Goal: Transaction & Acquisition: Purchase product/service

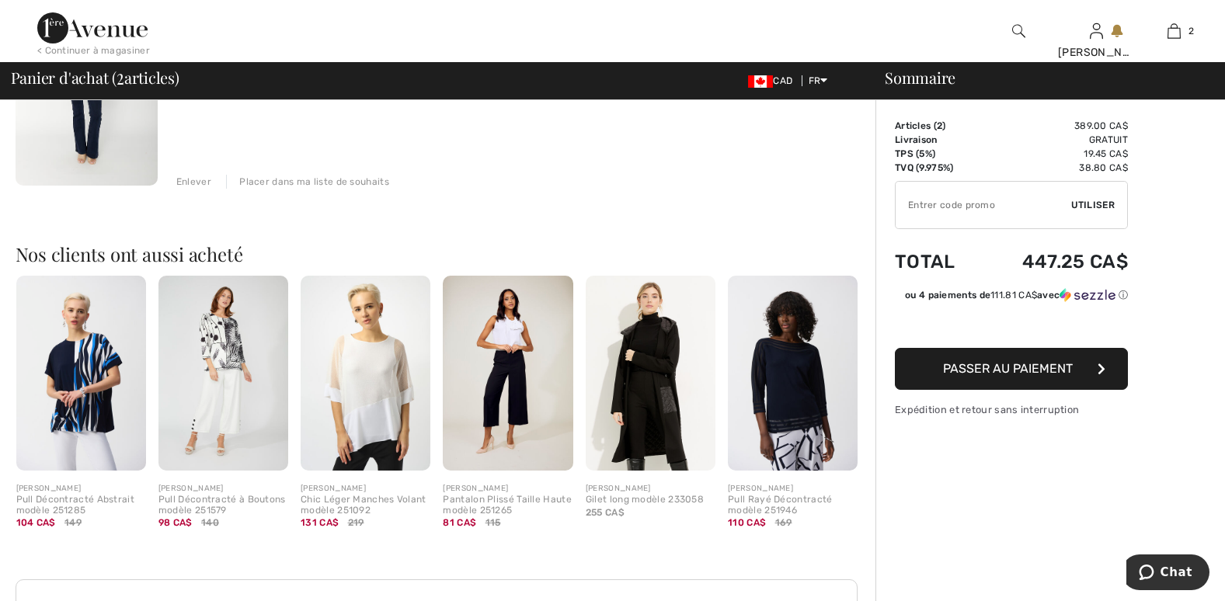
scroll to position [544, 0]
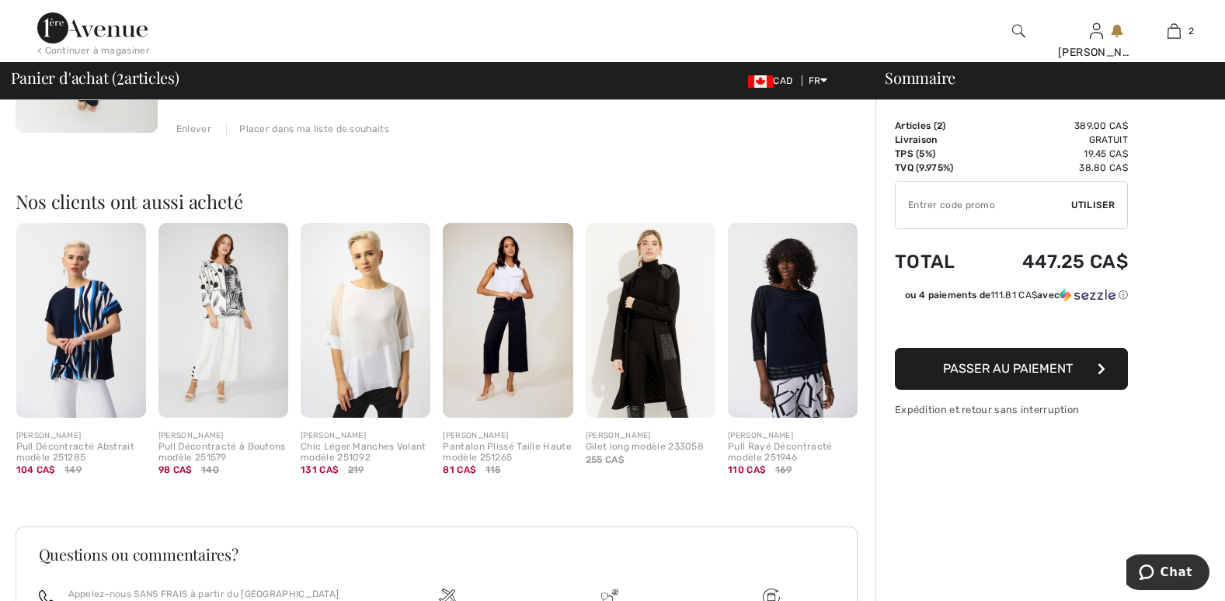
click at [222, 288] on img at bounding box center [223, 320] width 130 height 195
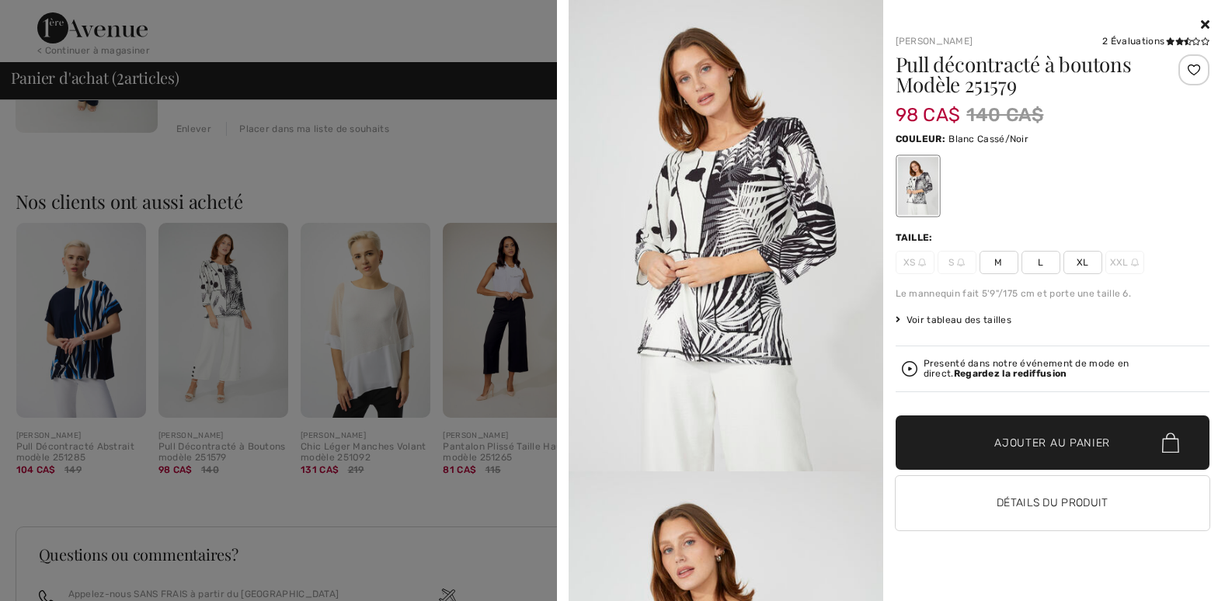
click at [1085, 263] on span "XL" at bounding box center [1082, 262] width 39 height 23
click at [1063, 436] on span "Ajouter au panier" at bounding box center [1052, 443] width 116 height 16
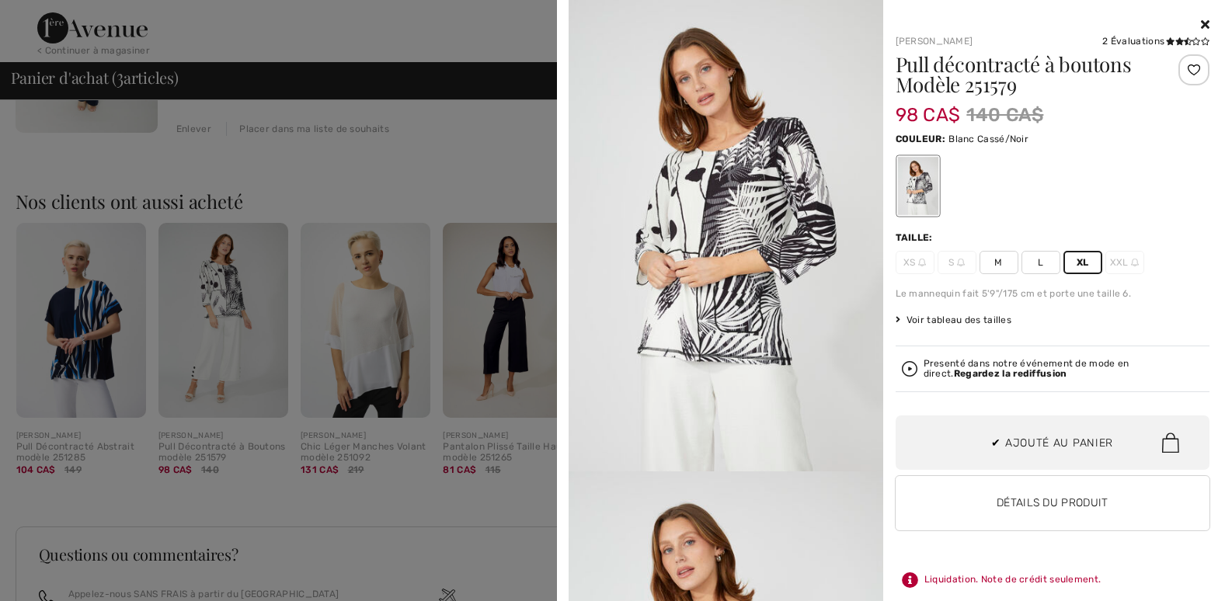
scroll to position [169, 0]
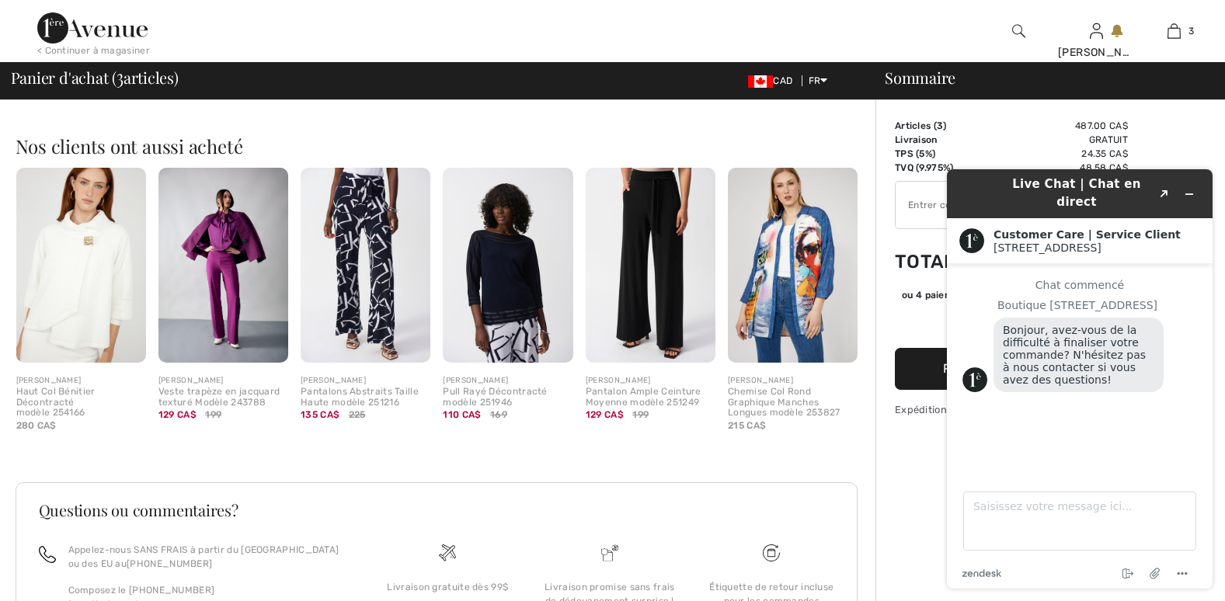
scroll to position [854, 0]
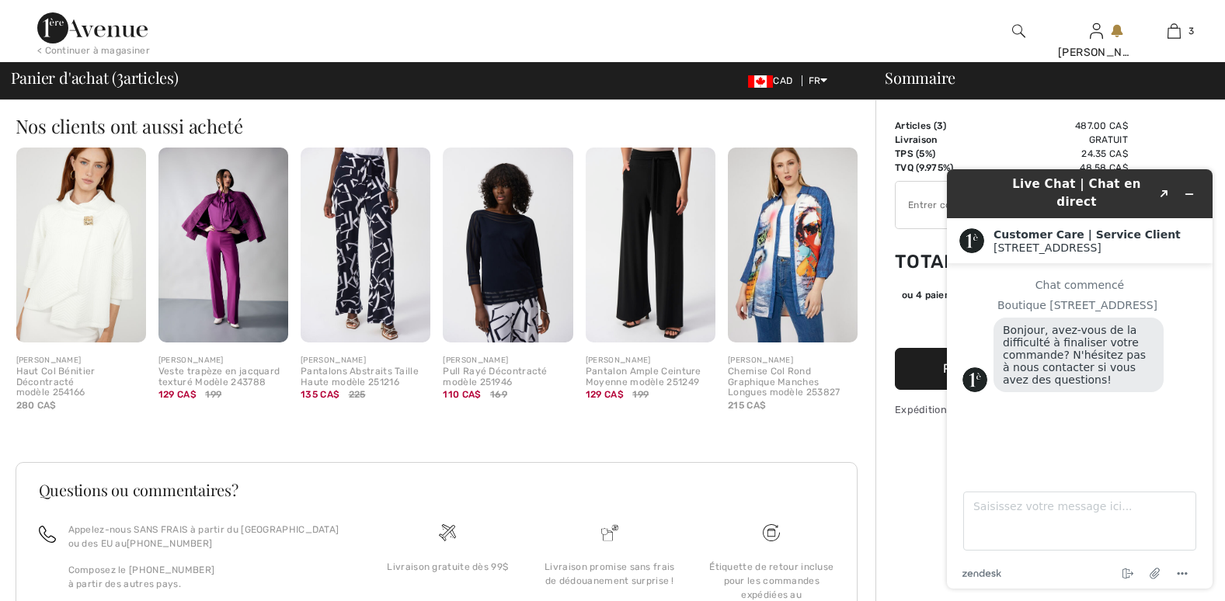
click at [236, 228] on img at bounding box center [223, 245] width 130 height 195
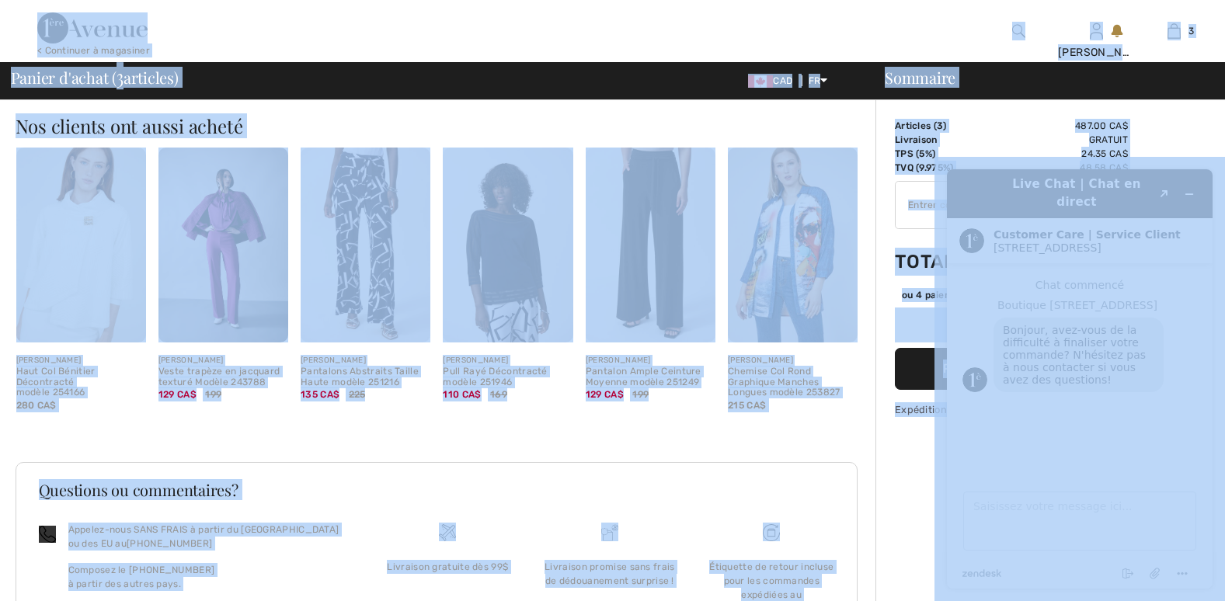
click at [236, 225] on img at bounding box center [223, 245] width 130 height 195
click at [232, 224] on img at bounding box center [223, 245] width 130 height 195
click at [233, 224] on img at bounding box center [223, 245] width 130 height 195
click at [255, 196] on img at bounding box center [223, 245] width 130 height 195
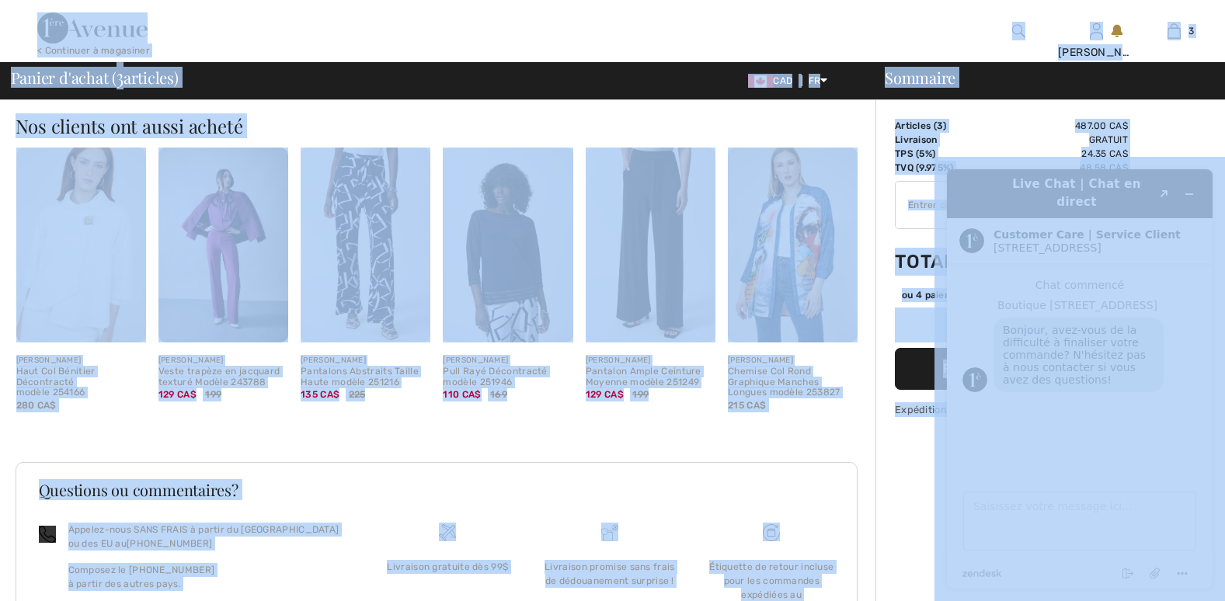
click at [255, 196] on img at bounding box center [223, 245] width 130 height 195
click at [222, 214] on img at bounding box center [223, 245] width 130 height 195
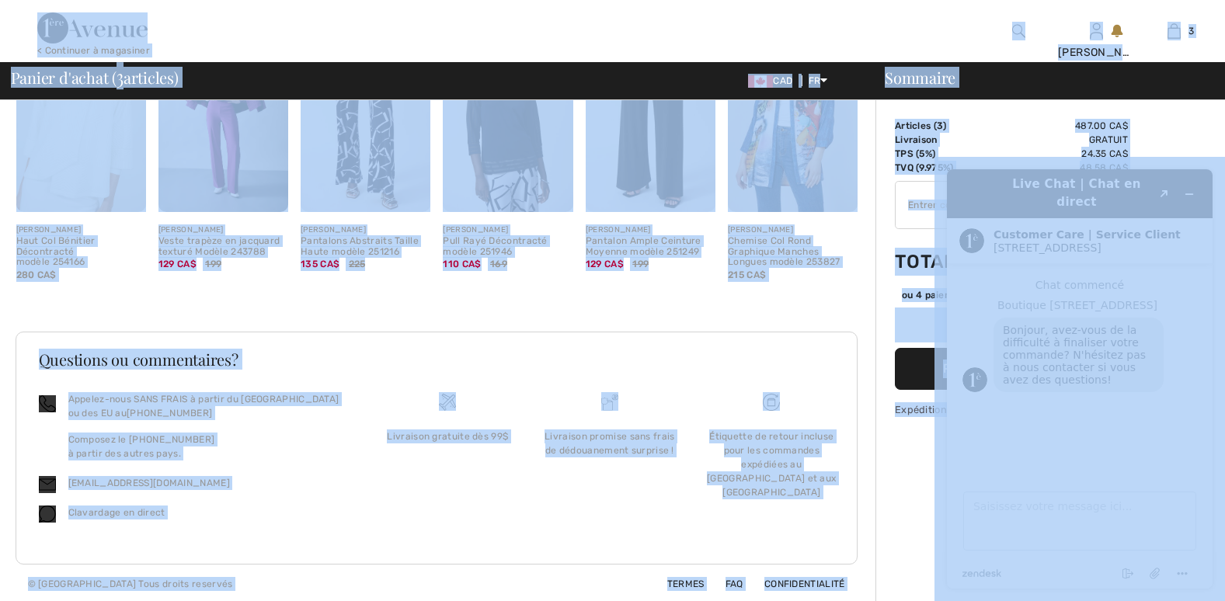
scroll to position [987, 0]
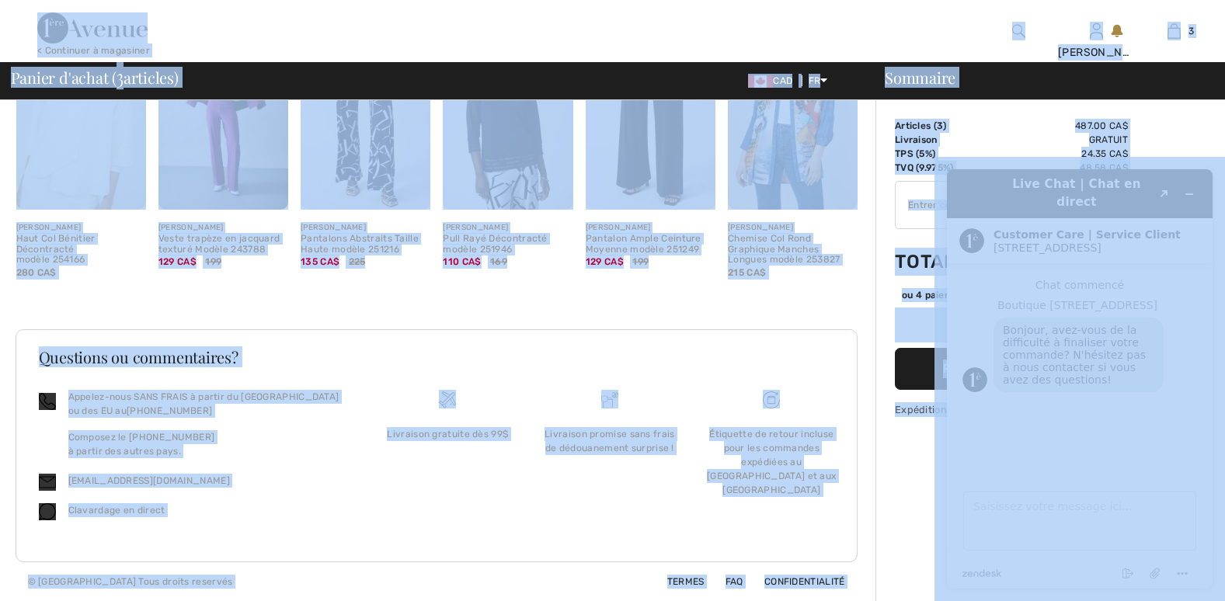
click at [261, 188] on img at bounding box center [223, 112] width 130 height 195
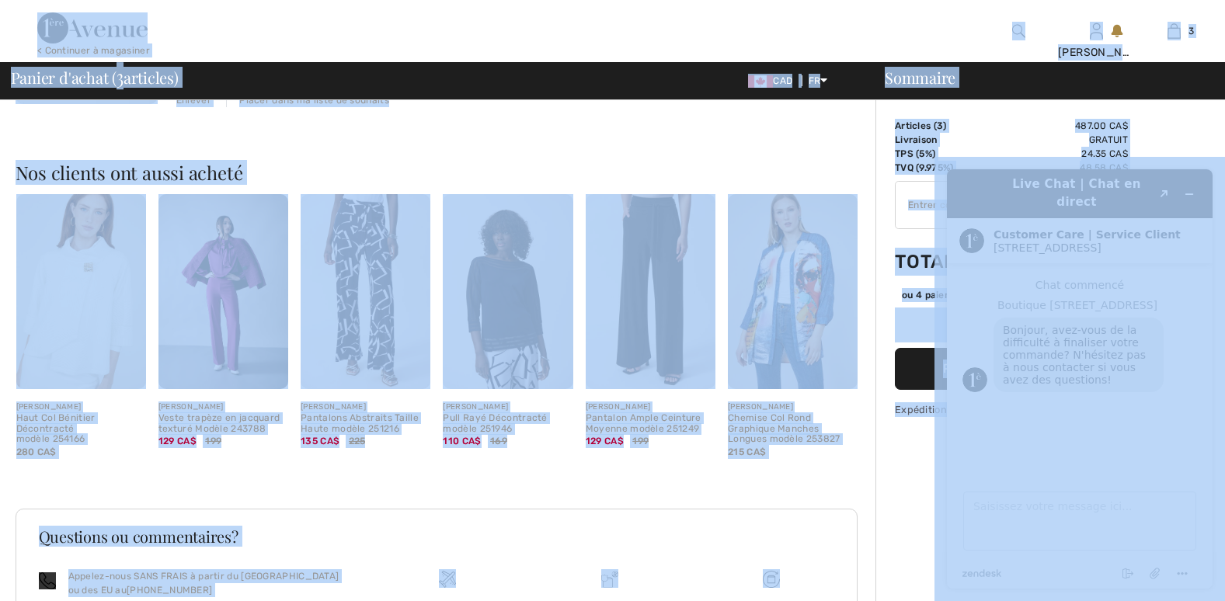
scroll to position [854, 0]
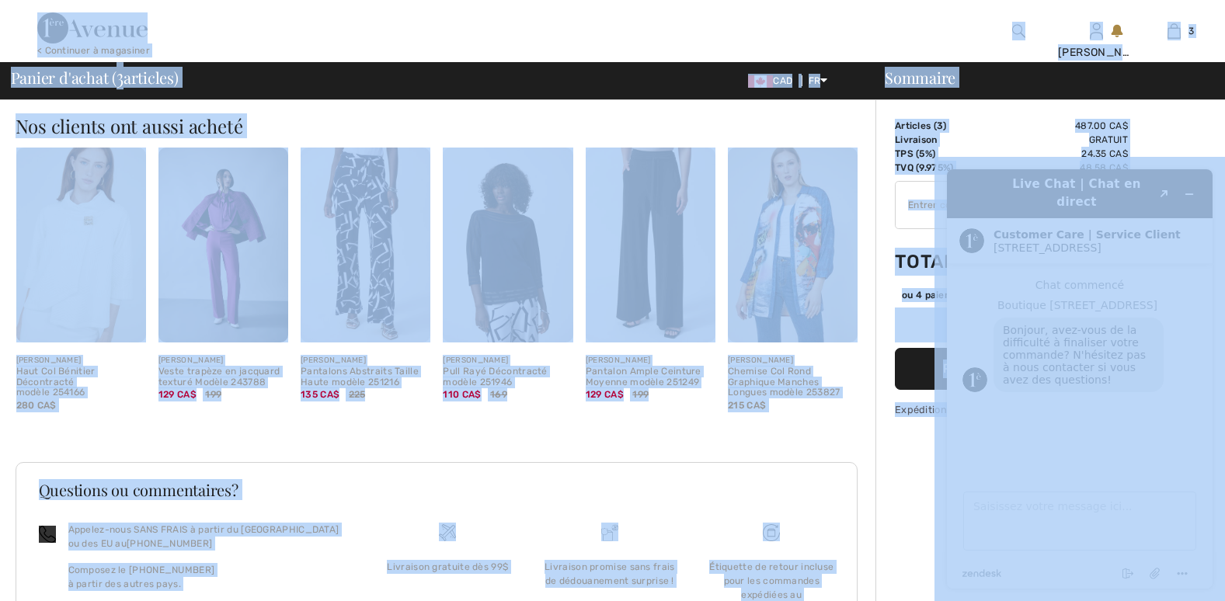
click at [238, 256] on img at bounding box center [223, 245] width 130 height 195
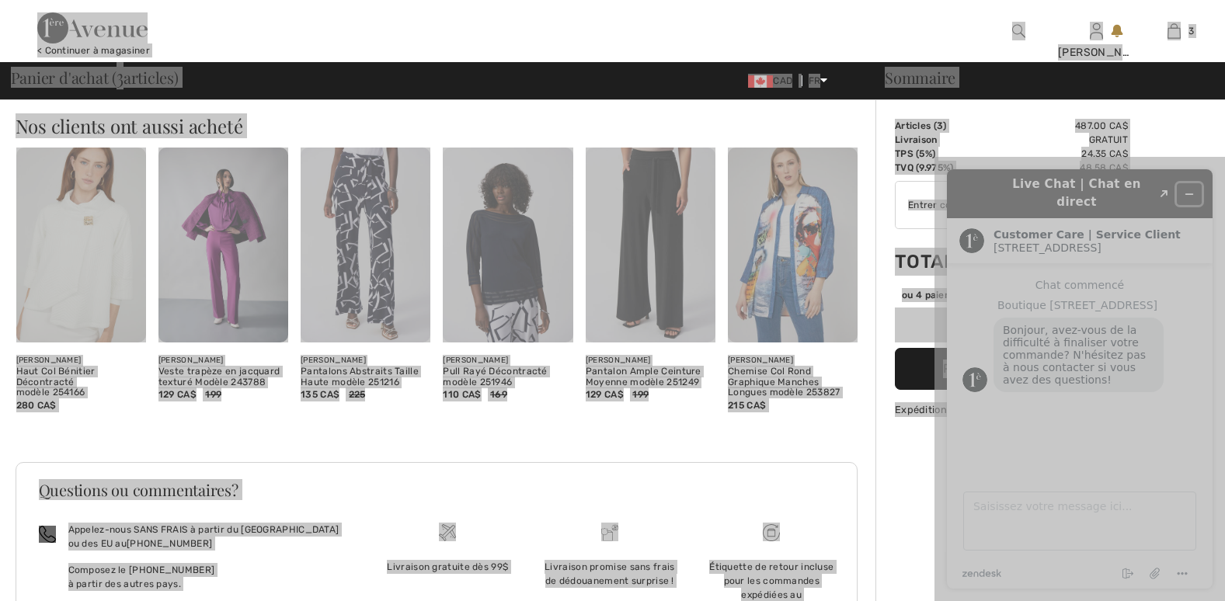
click at [1197, 186] on button "Réduire le widget" at bounding box center [1188, 194] width 25 height 22
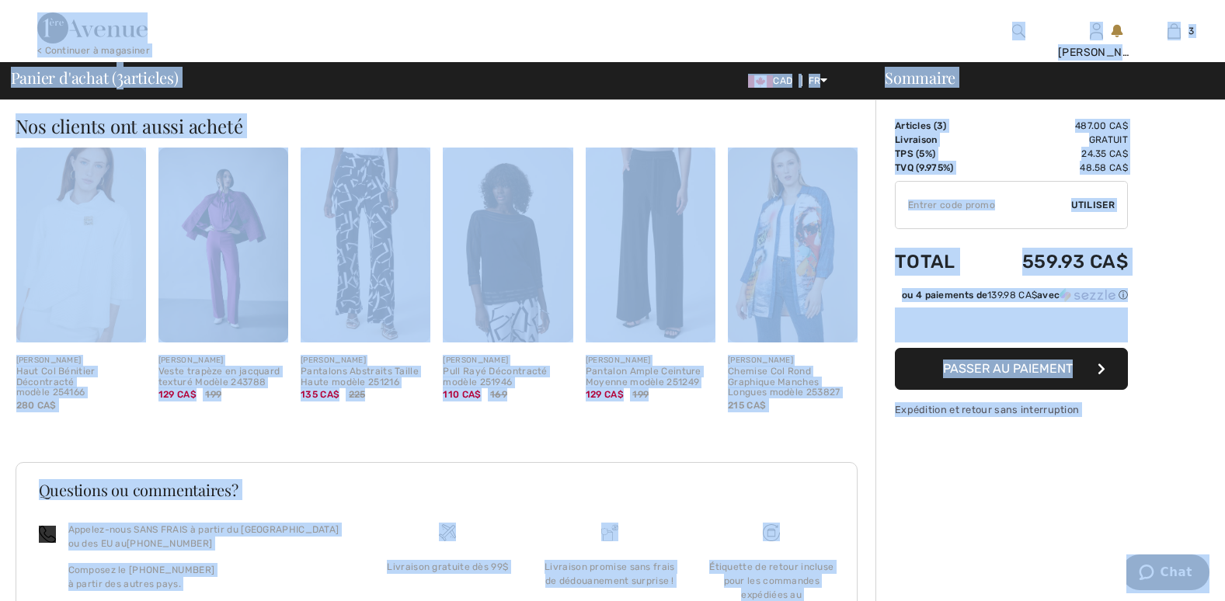
click at [255, 256] on img at bounding box center [223, 245] width 130 height 195
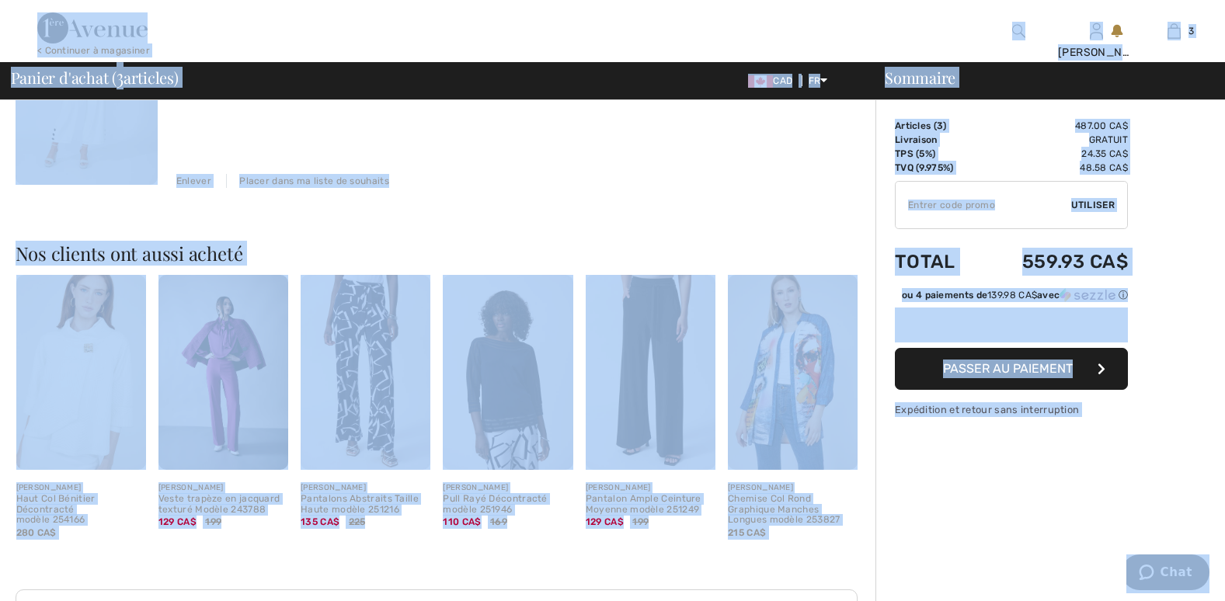
scroll to position [699, 0]
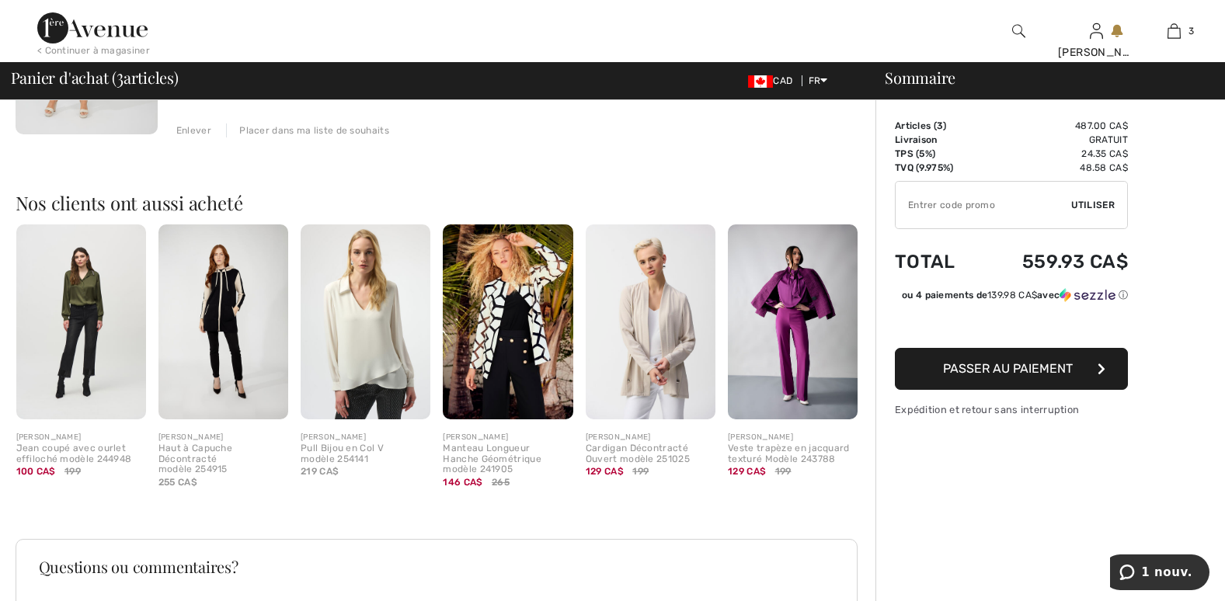
scroll to position [777, 0]
click at [794, 291] on img at bounding box center [793, 322] width 130 height 195
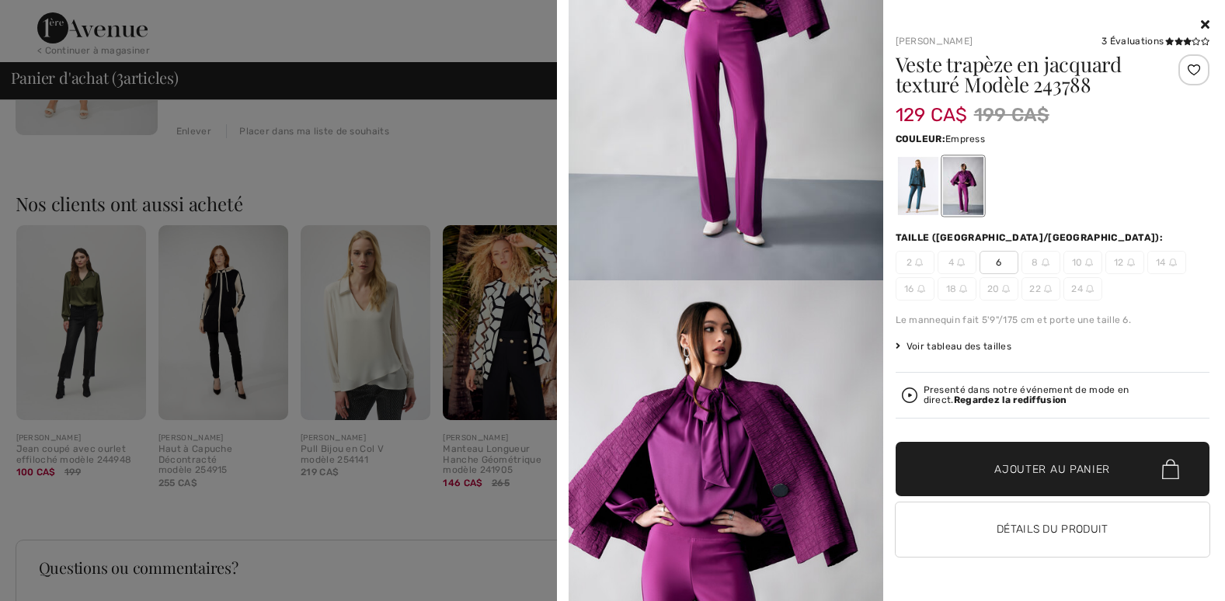
scroll to position [233, 0]
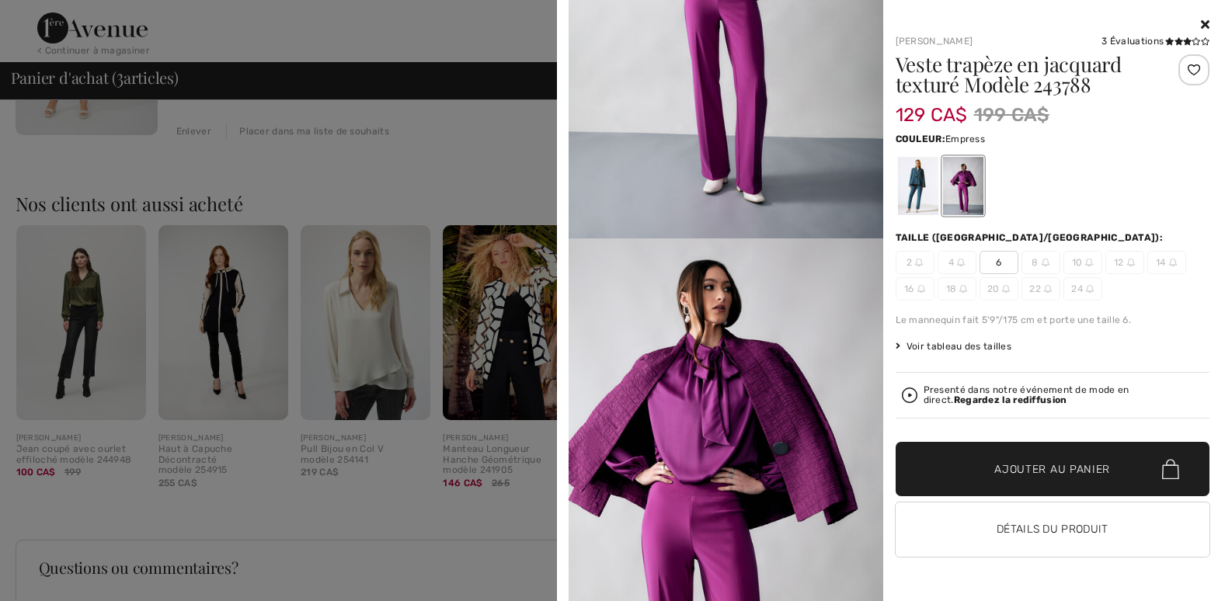
click at [402, 188] on div at bounding box center [612, 300] width 1225 height 601
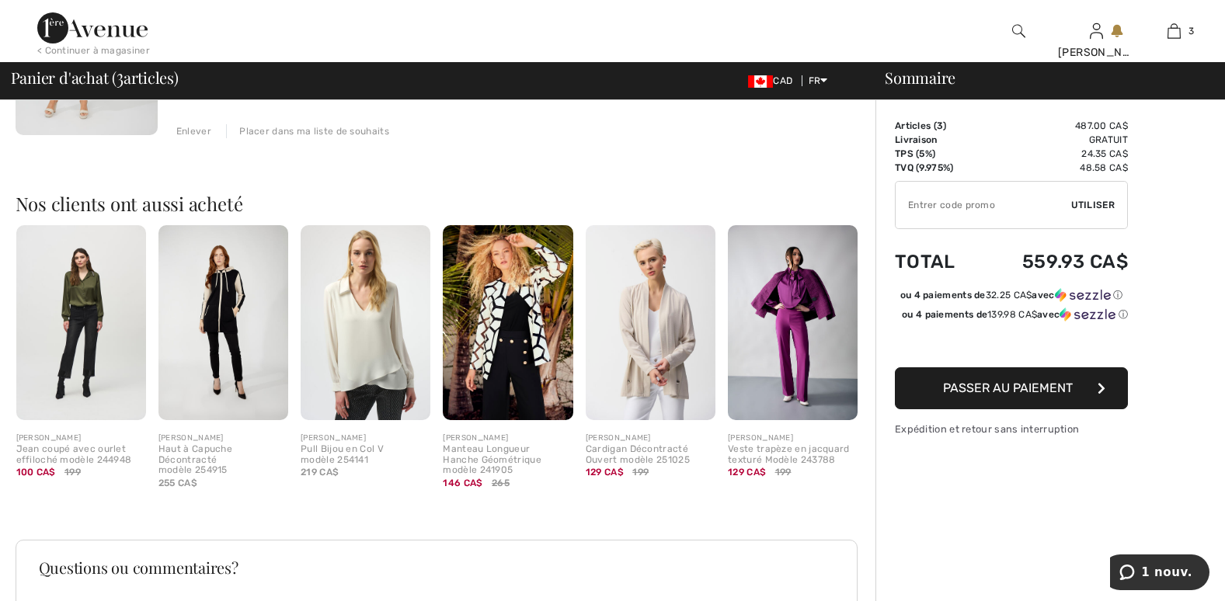
click at [402, 188] on div at bounding box center [612, 300] width 1225 height 601
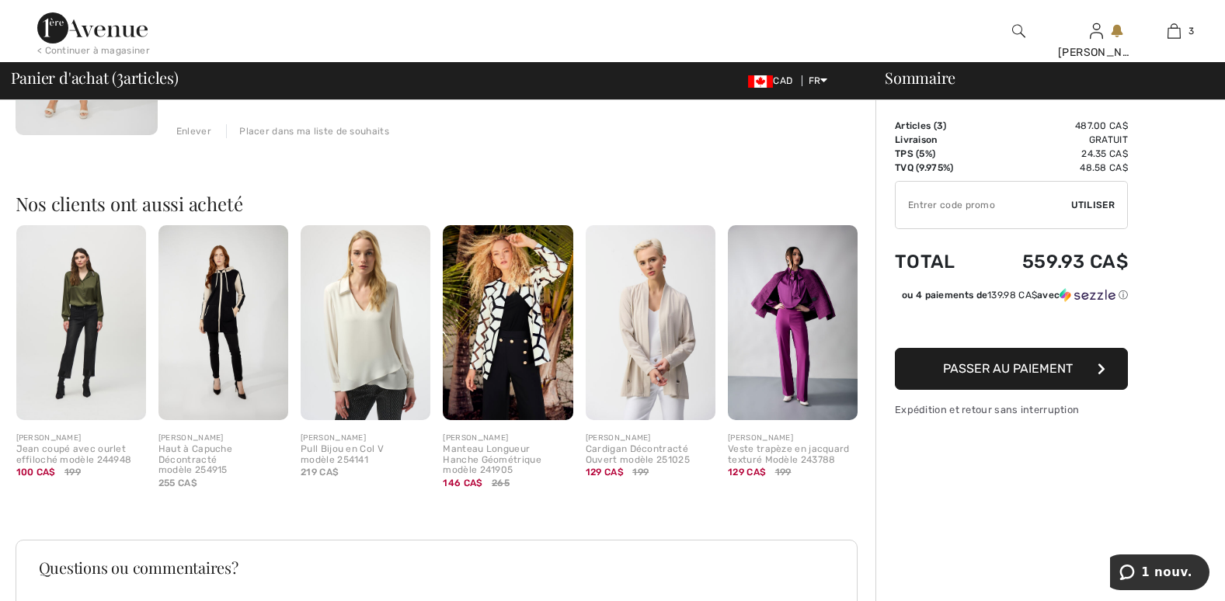
click at [491, 311] on img at bounding box center [508, 322] width 130 height 195
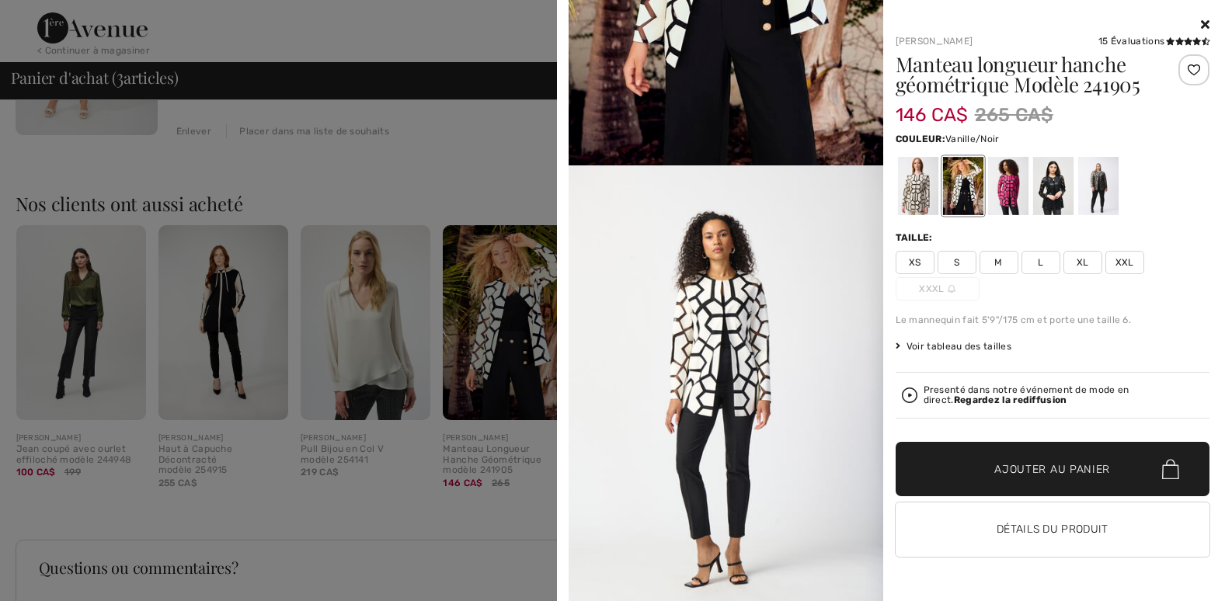
scroll to position [311, 0]
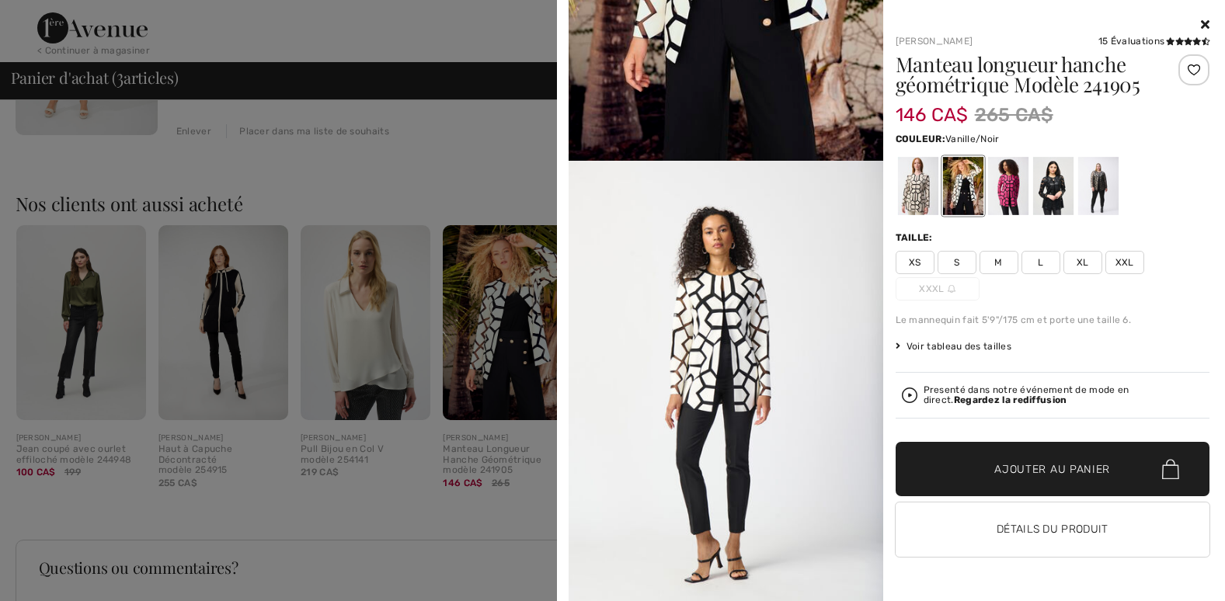
click at [459, 186] on div at bounding box center [612, 300] width 1225 height 601
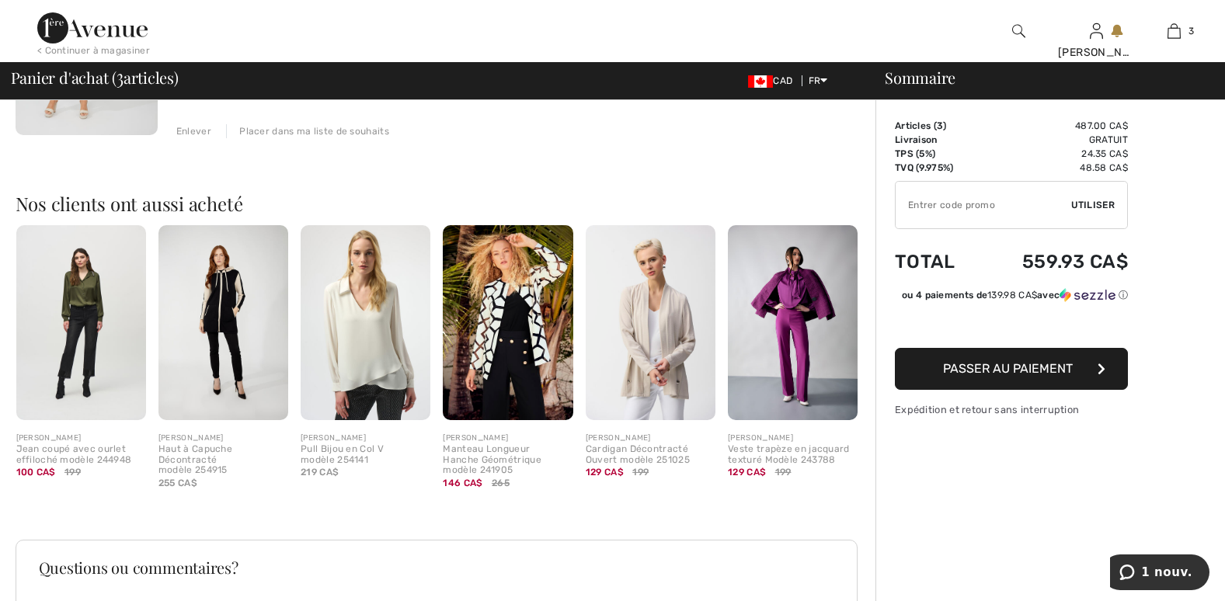
click at [378, 312] on img at bounding box center [366, 322] width 130 height 195
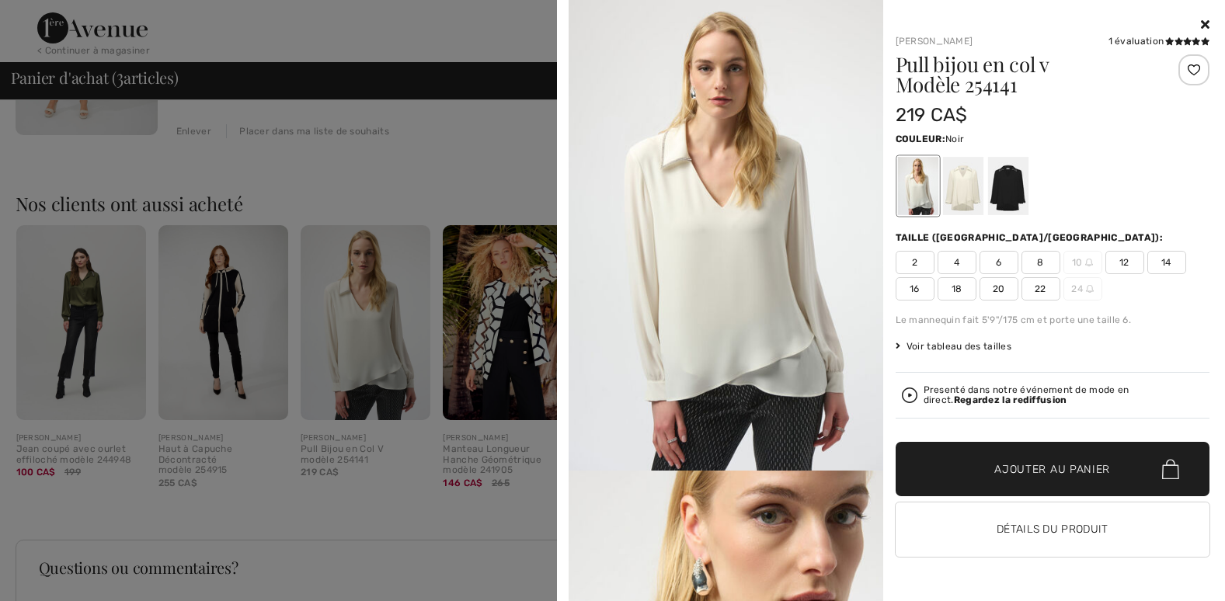
click at [1016, 189] on div at bounding box center [1007, 186] width 40 height 58
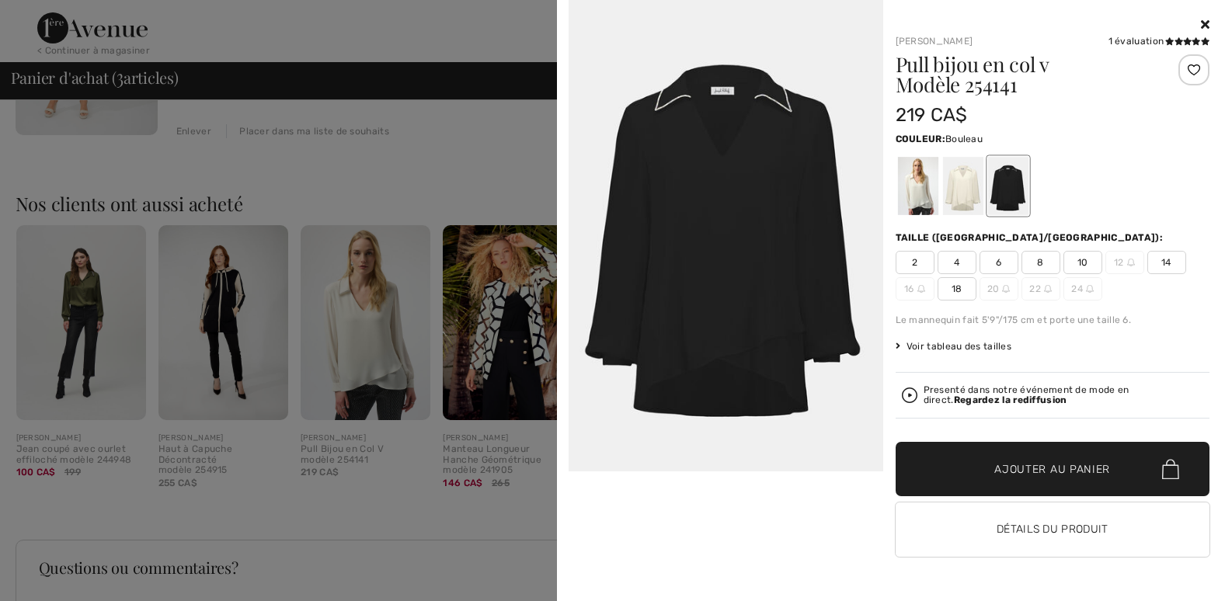
click at [975, 194] on div at bounding box center [962, 186] width 40 height 58
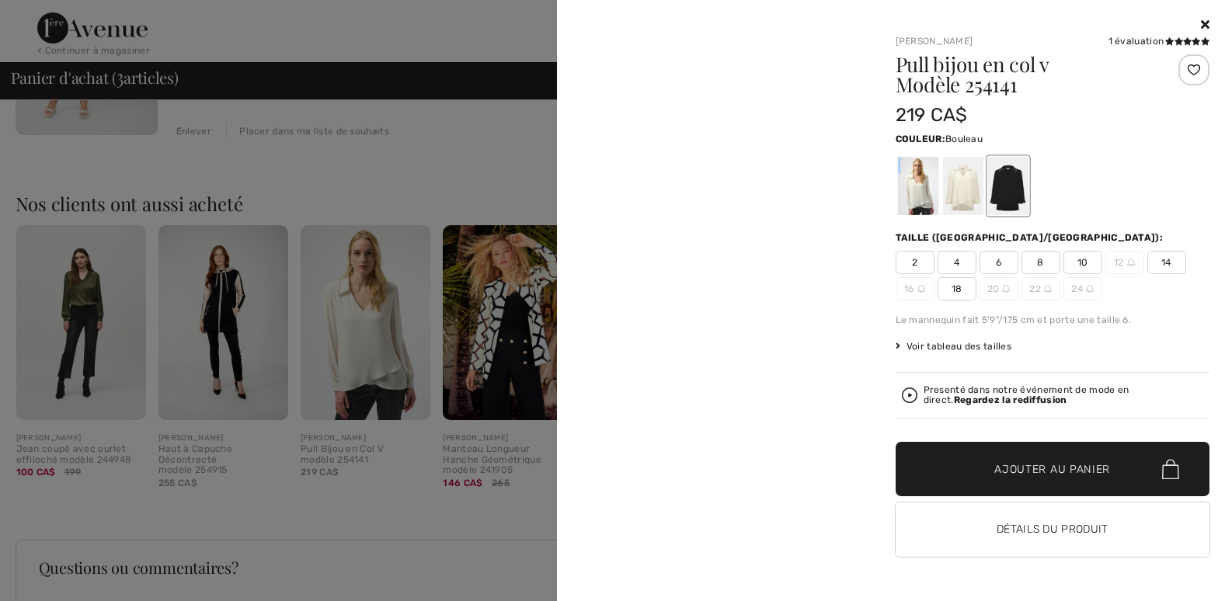
click at [975, 194] on div at bounding box center [962, 186] width 40 height 58
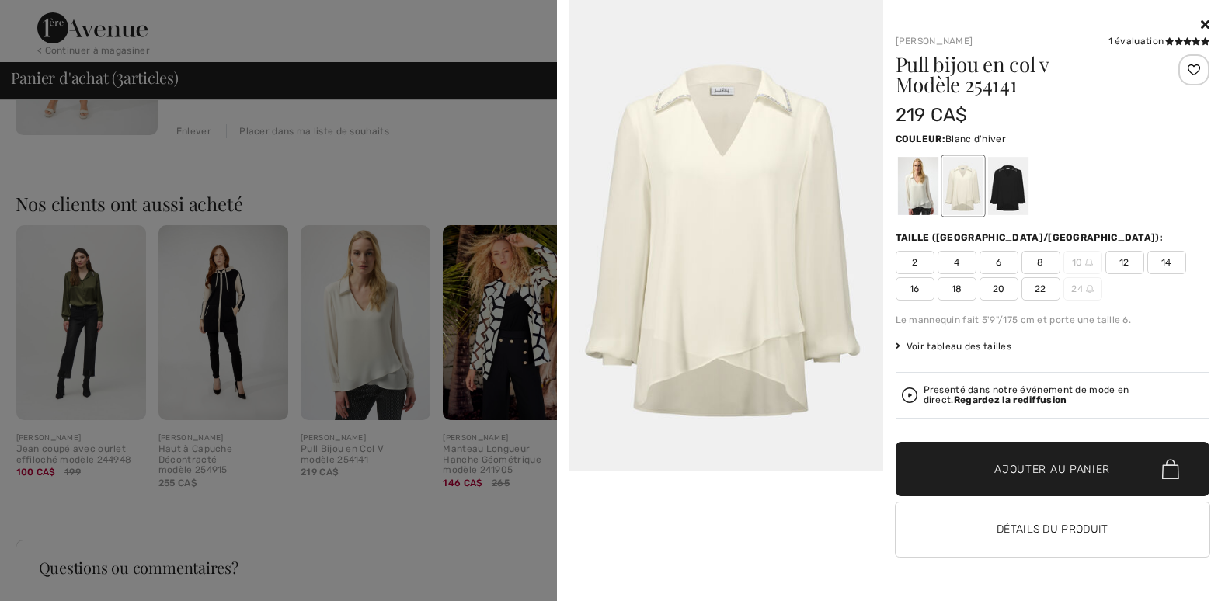
click at [912, 196] on div at bounding box center [917, 186] width 40 height 58
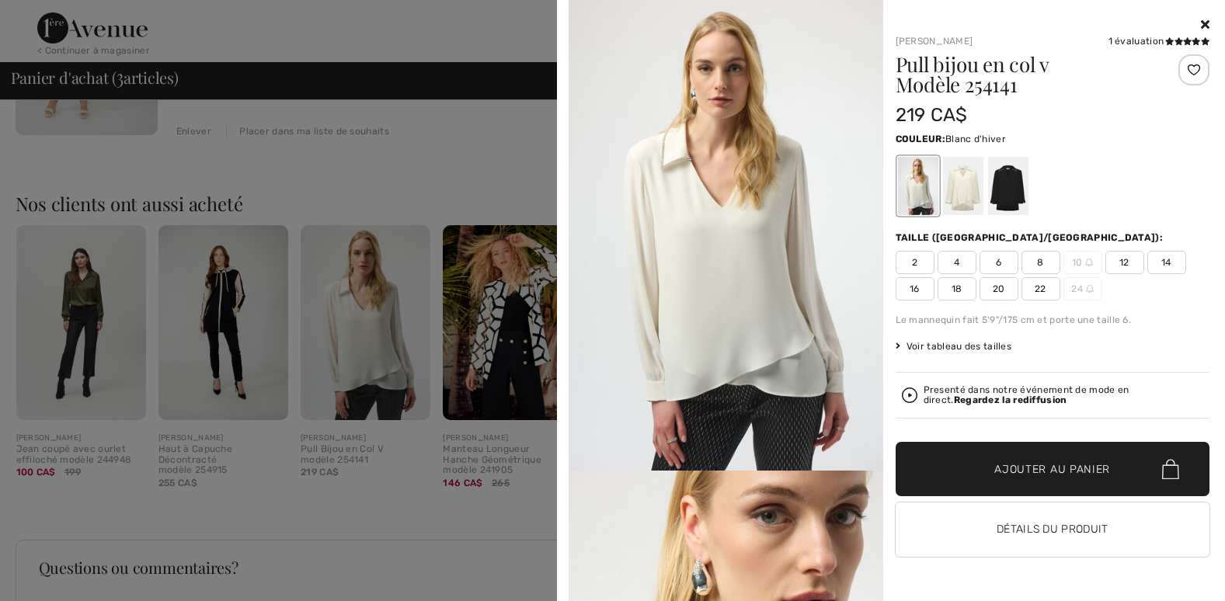
click at [448, 136] on div at bounding box center [612, 300] width 1225 height 601
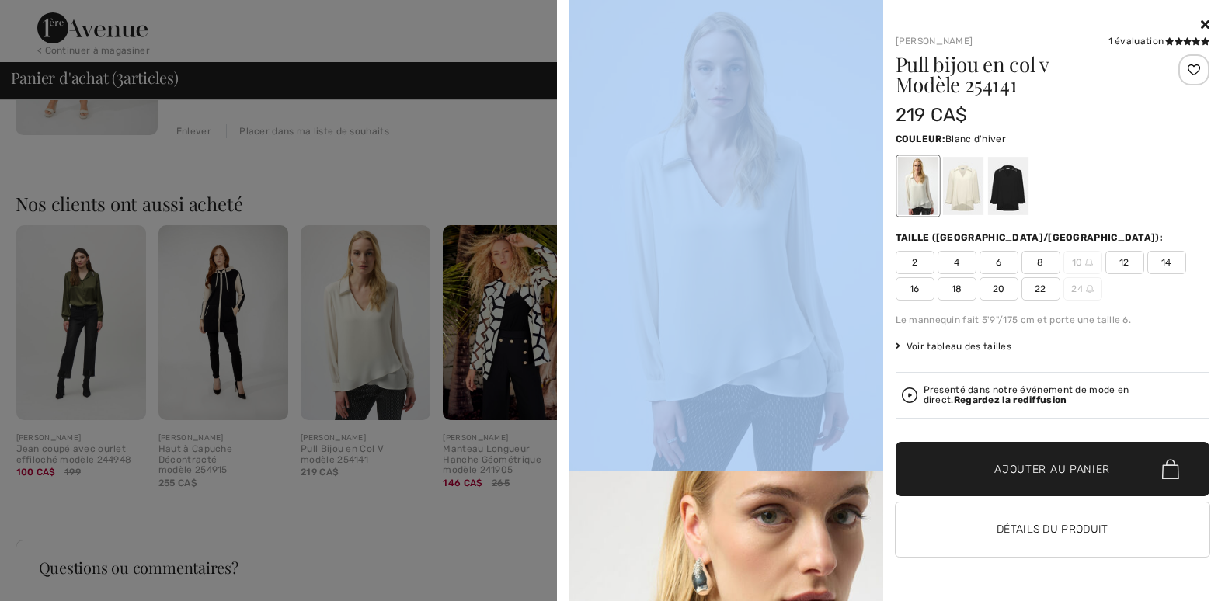
click at [448, 136] on div at bounding box center [612, 300] width 1225 height 601
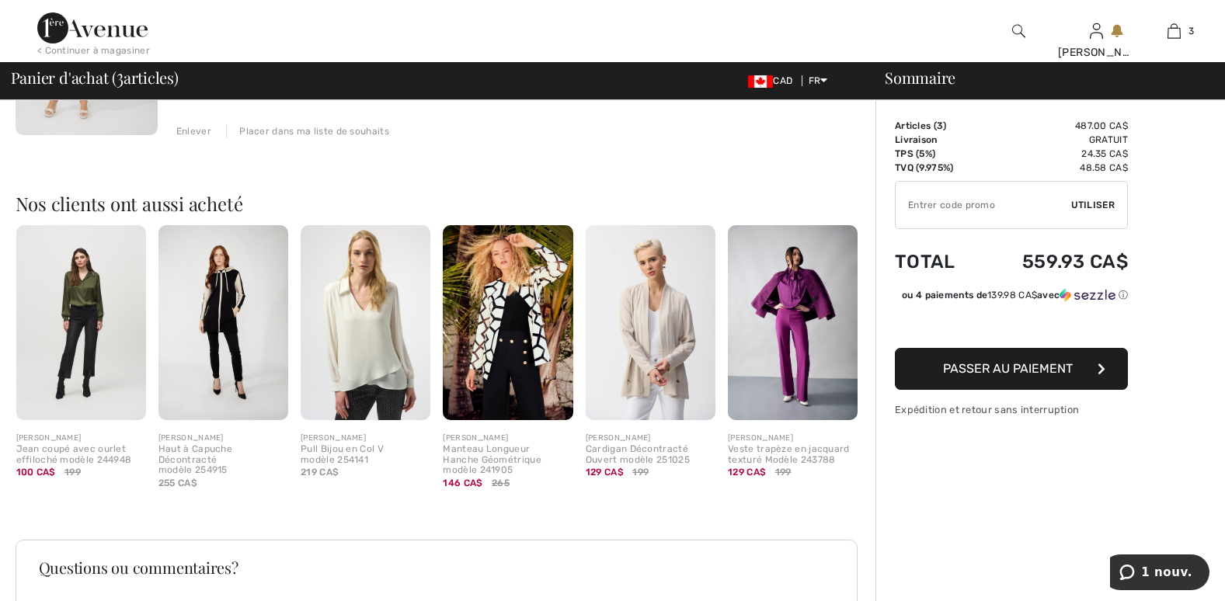
click at [92, 284] on img at bounding box center [81, 322] width 130 height 195
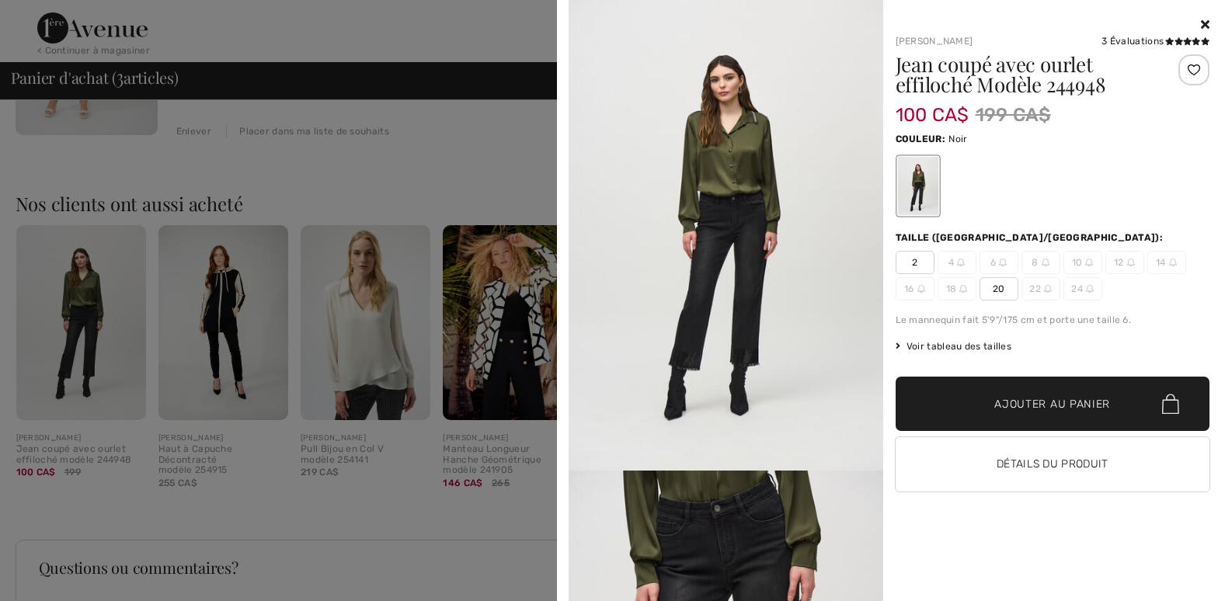
click at [182, 223] on div at bounding box center [612, 300] width 1225 height 601
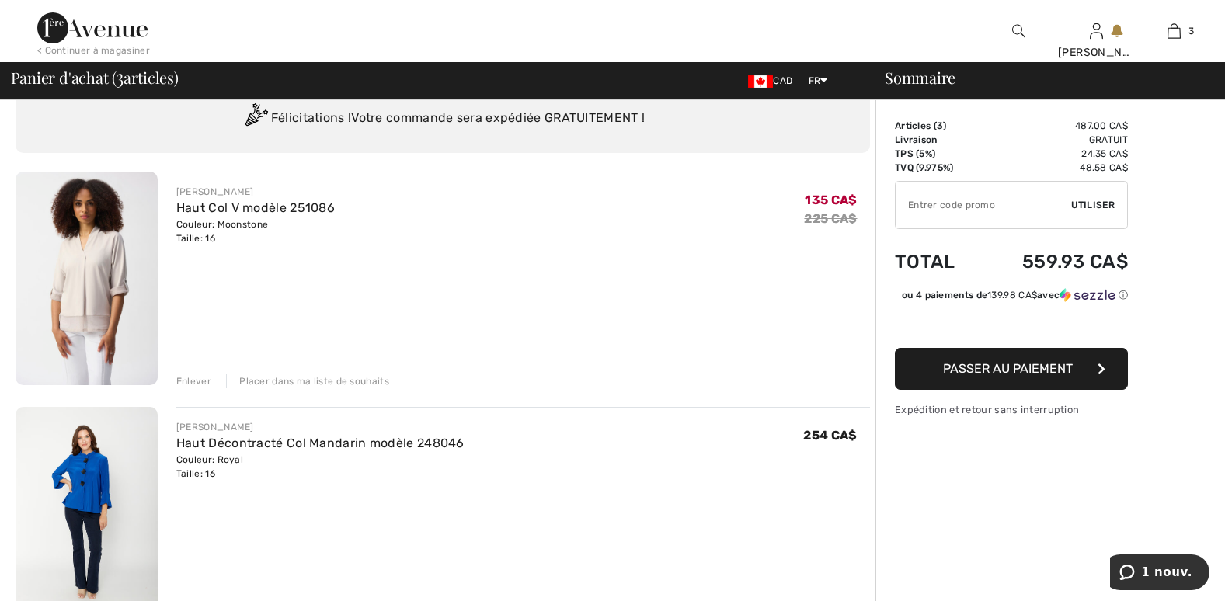
scroll to position [55, 0]
click at [196, 384] on div "Enlever" at bounding box center [193, 382] width 35 height 14
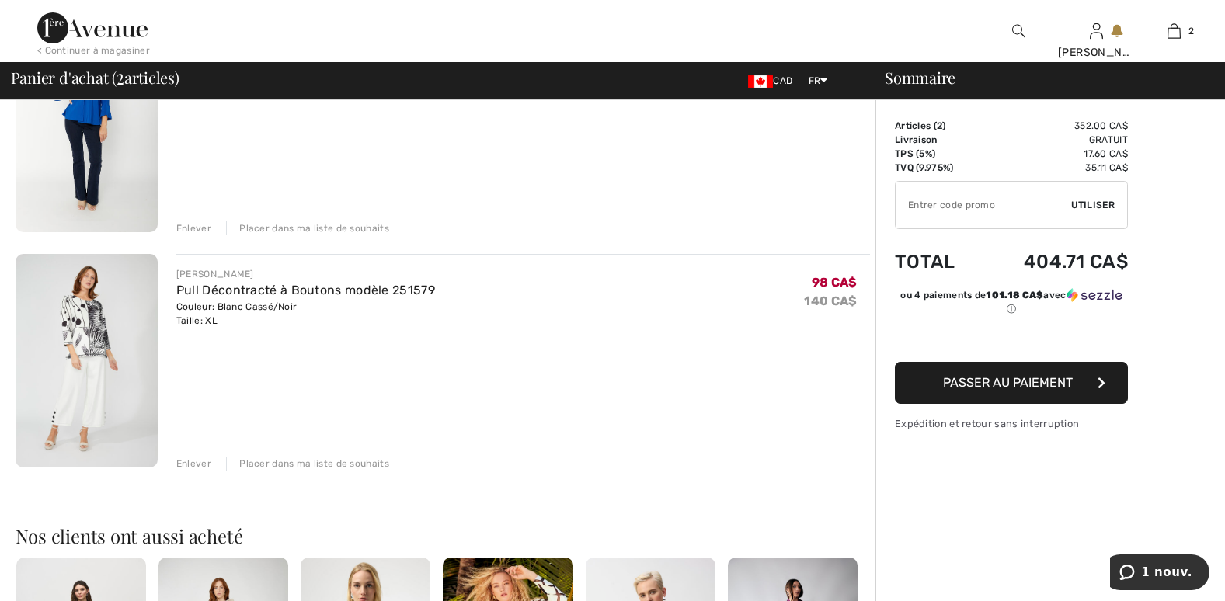
scroll to position [210, 0]
click at [84, 330] on img at bounding box center [87, 359] width 142 height 214
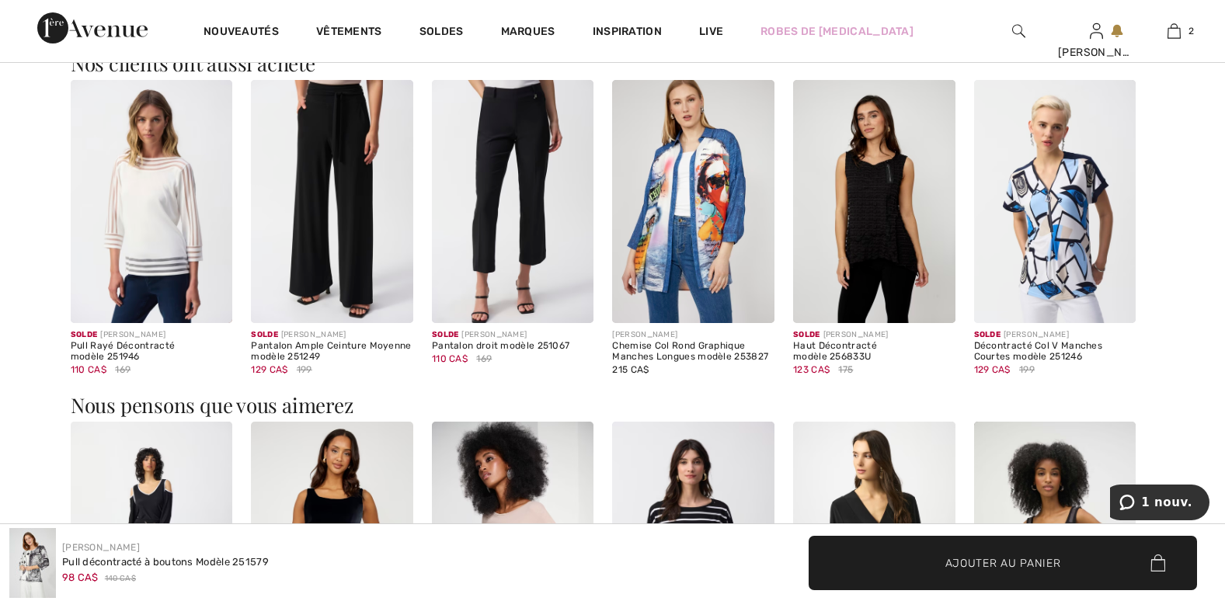
scroll to position [932, 0]
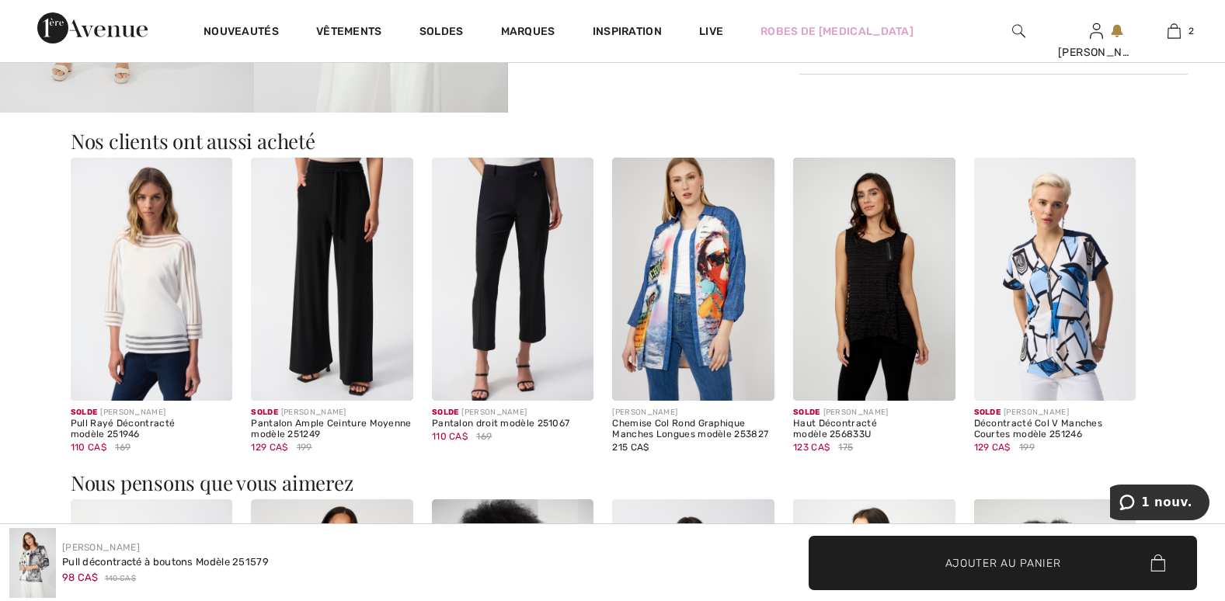
click at [162, 332] on img at bounding box center [152, 279] width 162 height 243
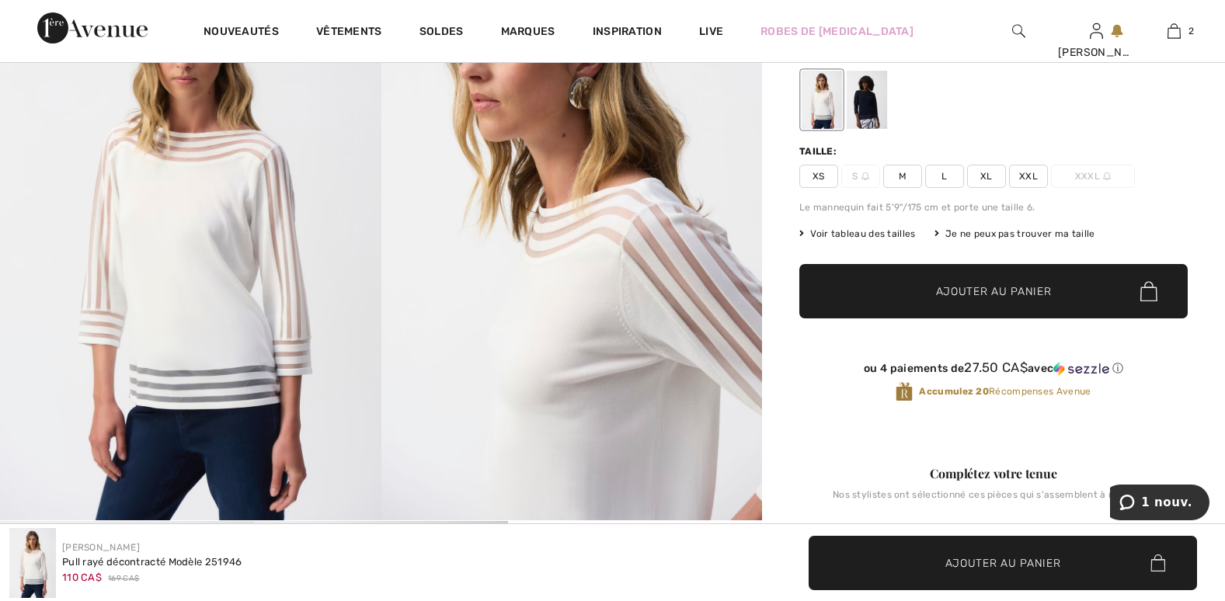
scroll to position [155, 0]
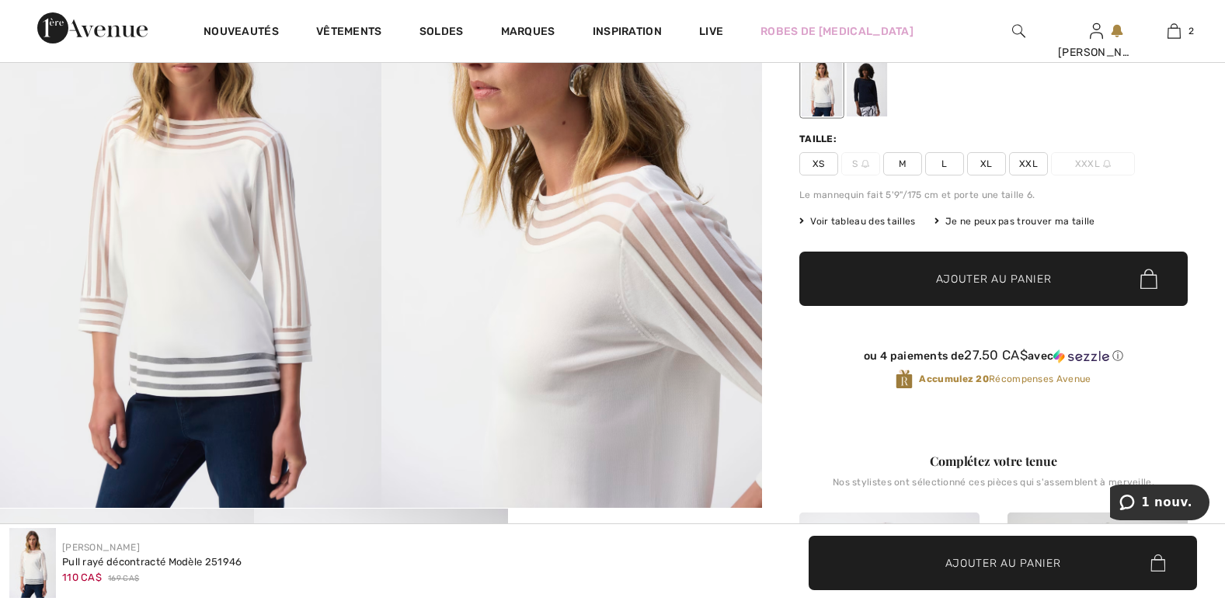
click at [868, 95] on div at bounding box center [866, 87] width 40 height 58
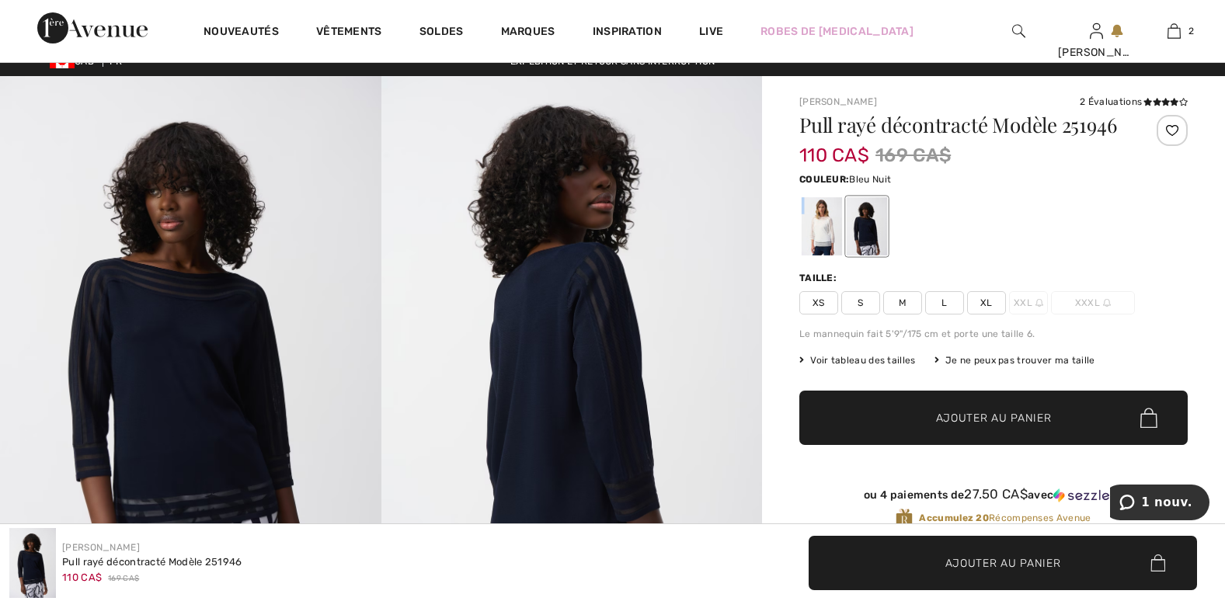
scroll to position [0, 0]
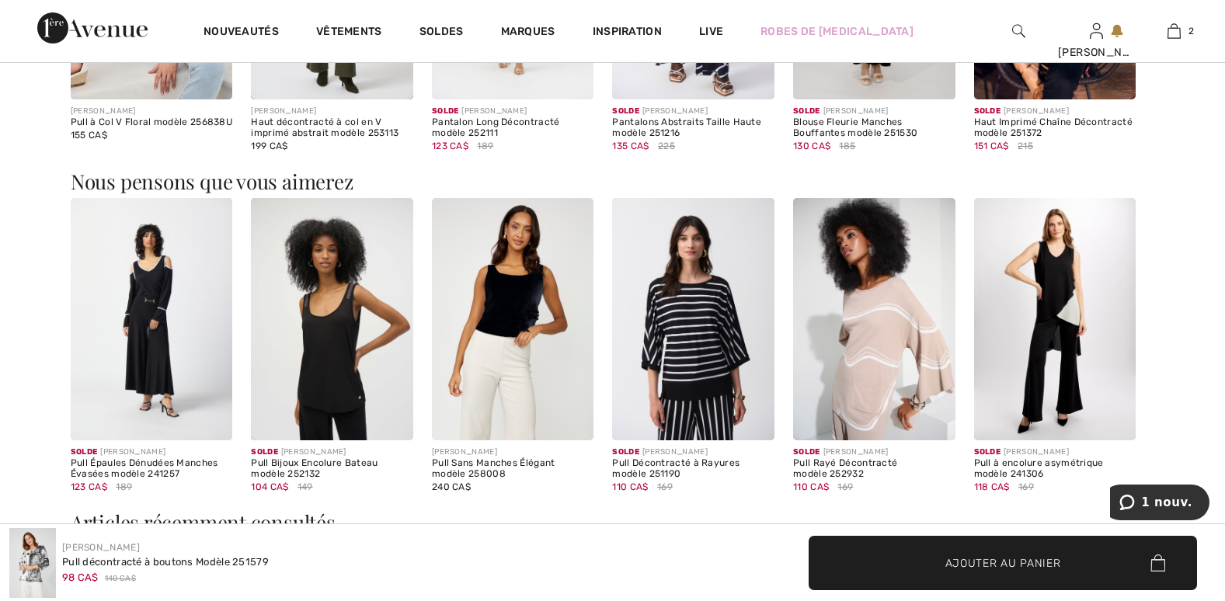
scroll to position [1242, 0]
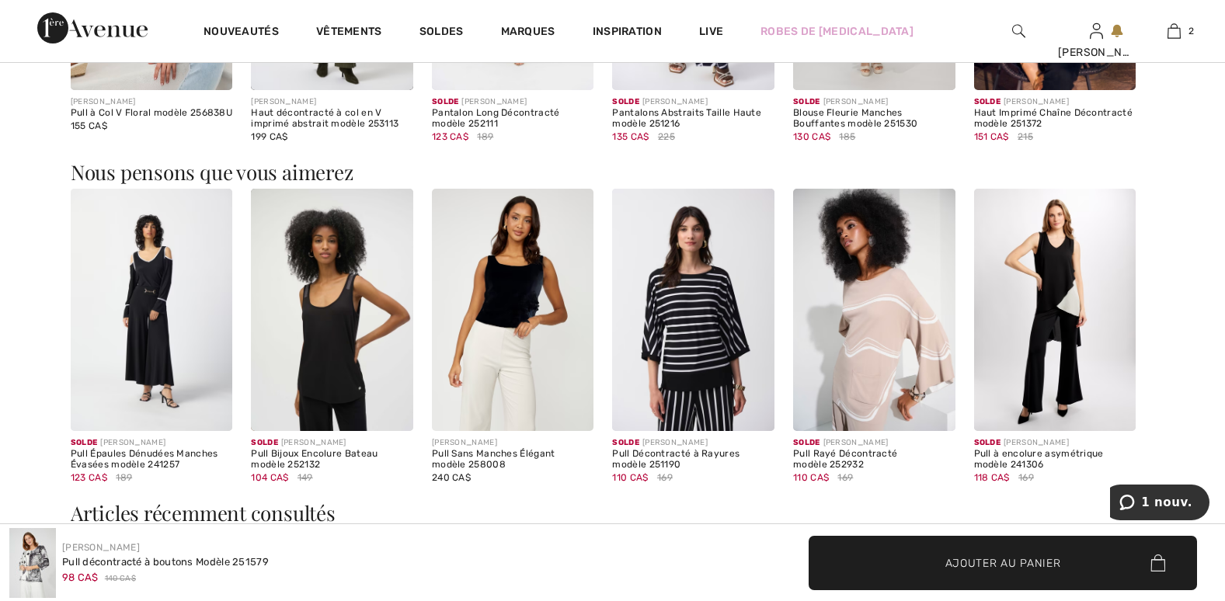
click at [906, 296] on img at bounding box center [874, 310] width 162 height 243
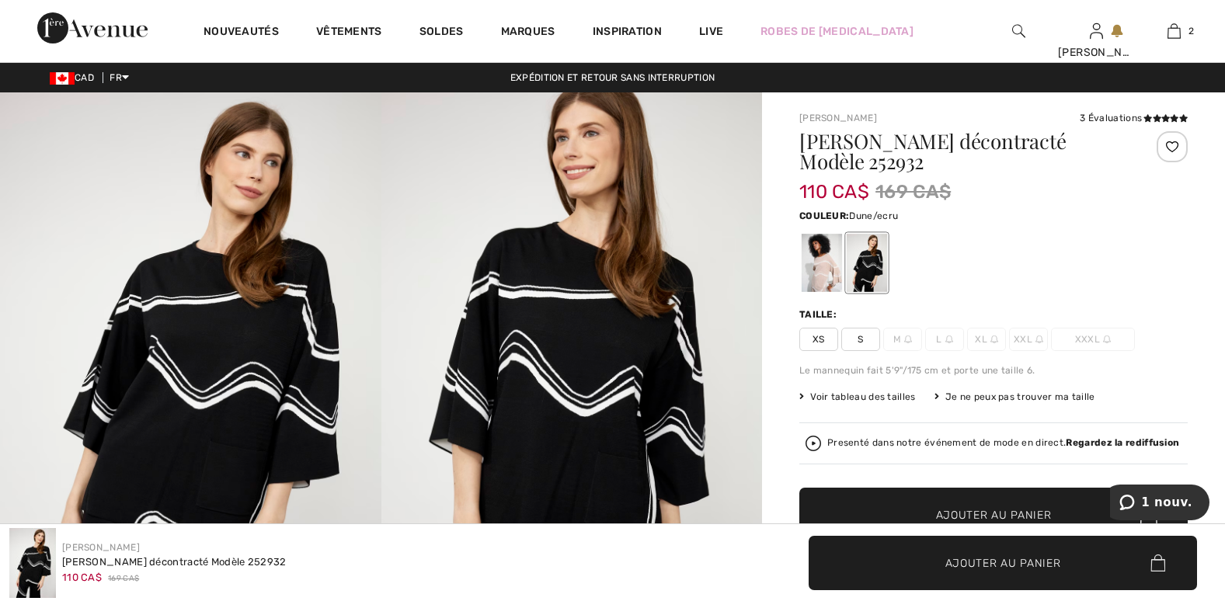
click at [822, 260] on div at bounding box center [821, 263] width 40 height 58
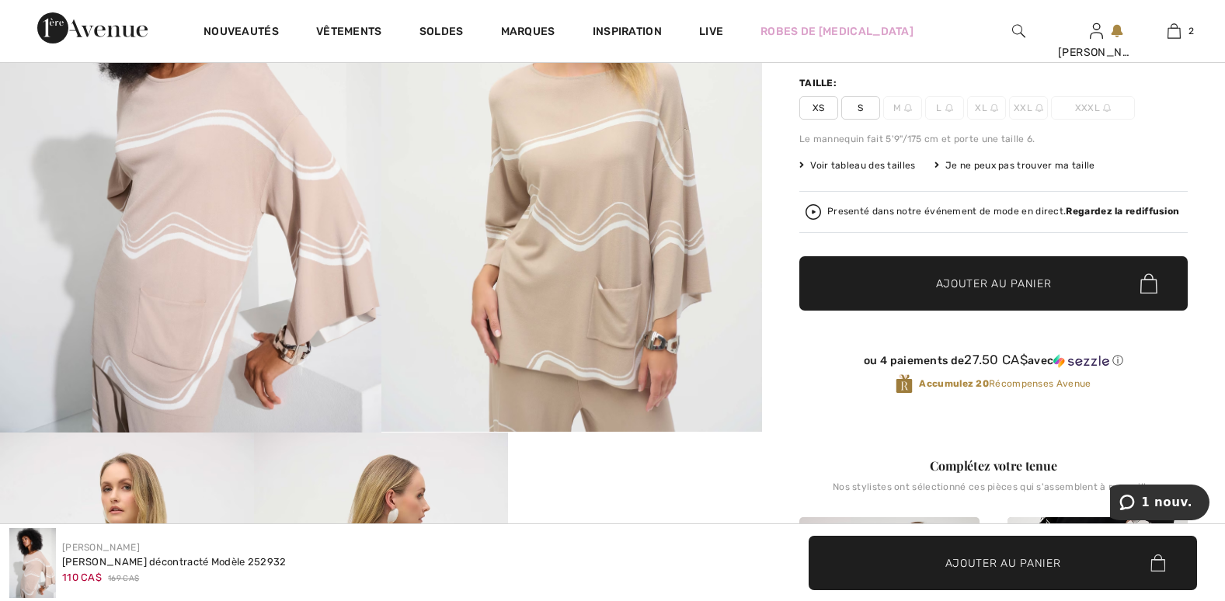
scroll to position [233, 0]
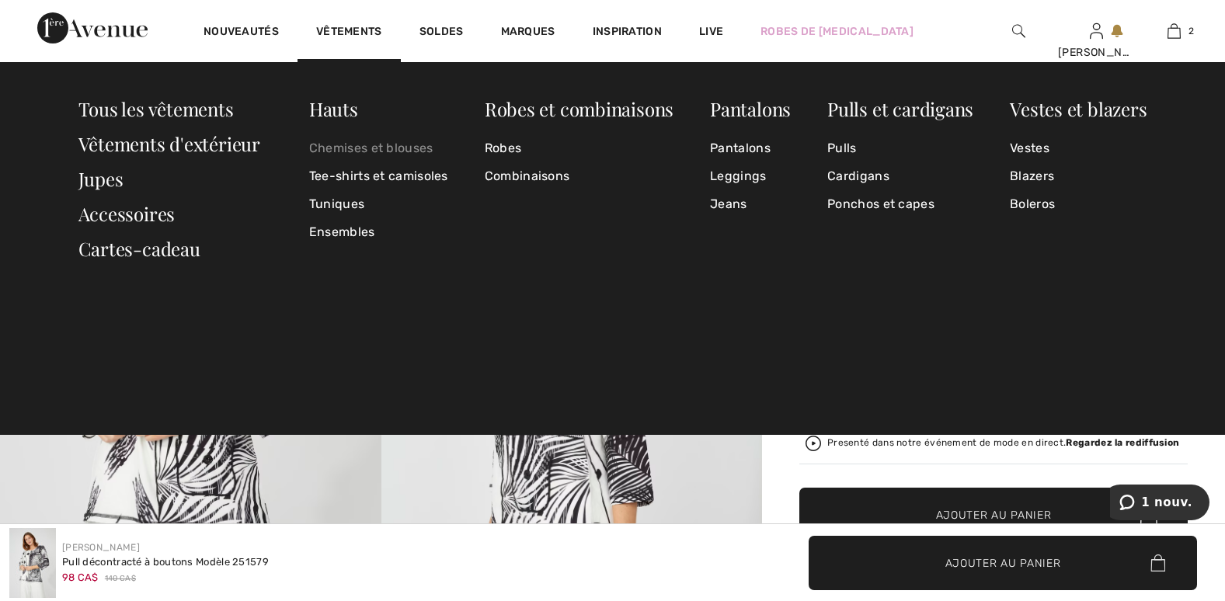
click at [362, 144] on link "Chemises et blouses" at bounding box center [378, 148] width 139 height 28
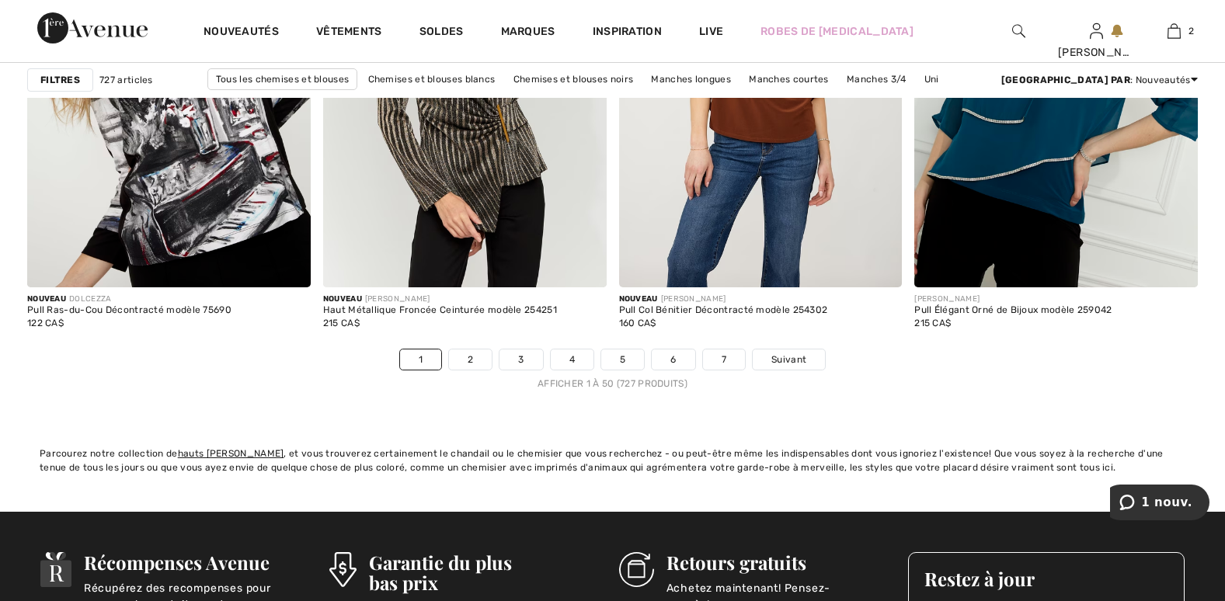
scroll to position [7532, 0]
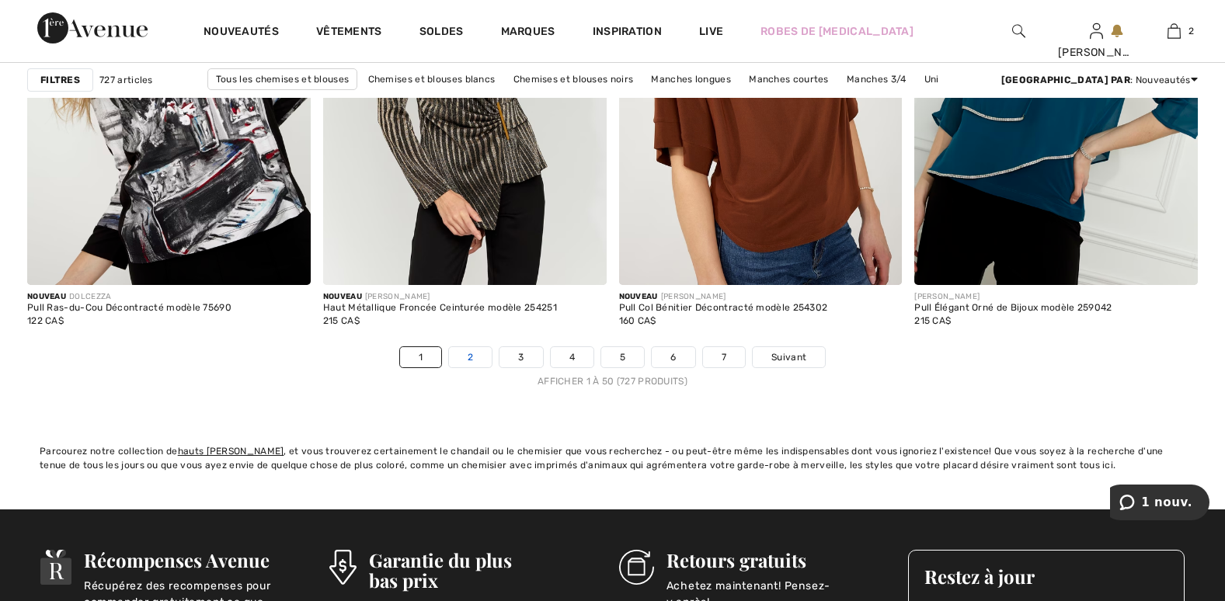
click at [478, 356] on link "2" at bounding box center [470, 357] width 43 height 20
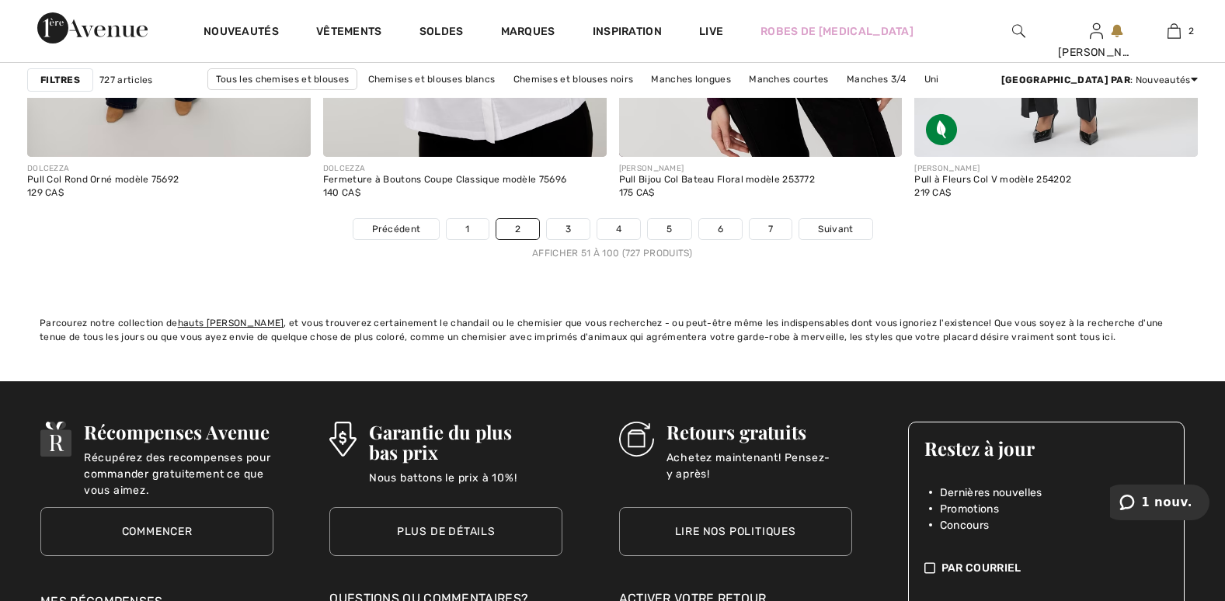
scroll to position [7688, 0]
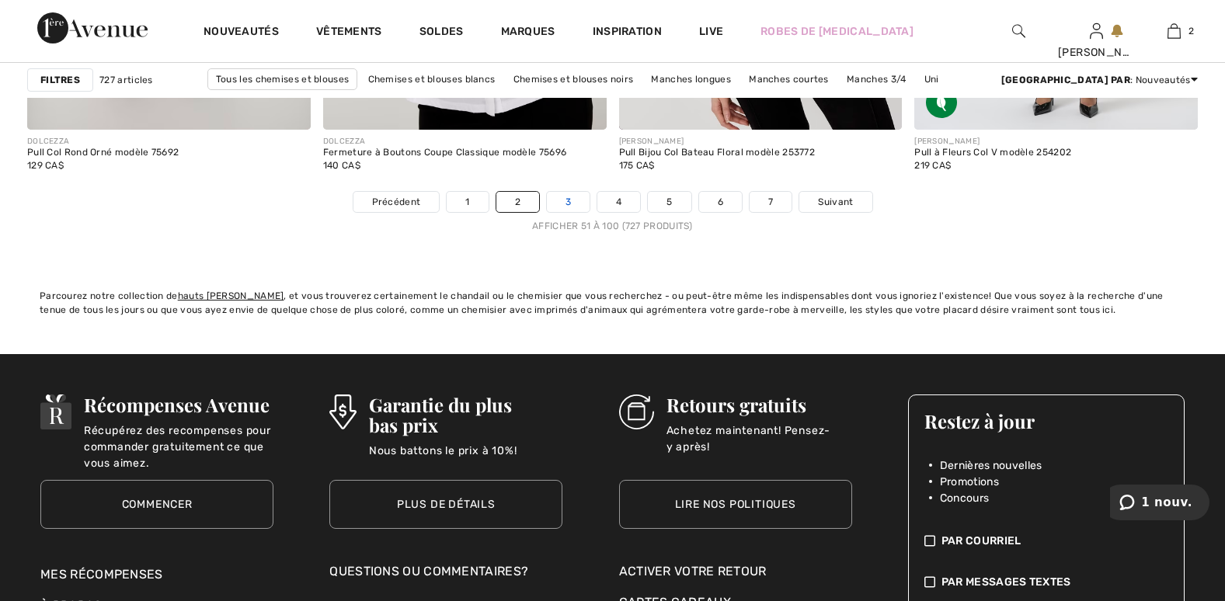
click at [568, 202] on link "3" at bounding box center [568, 202] width 43 height 20
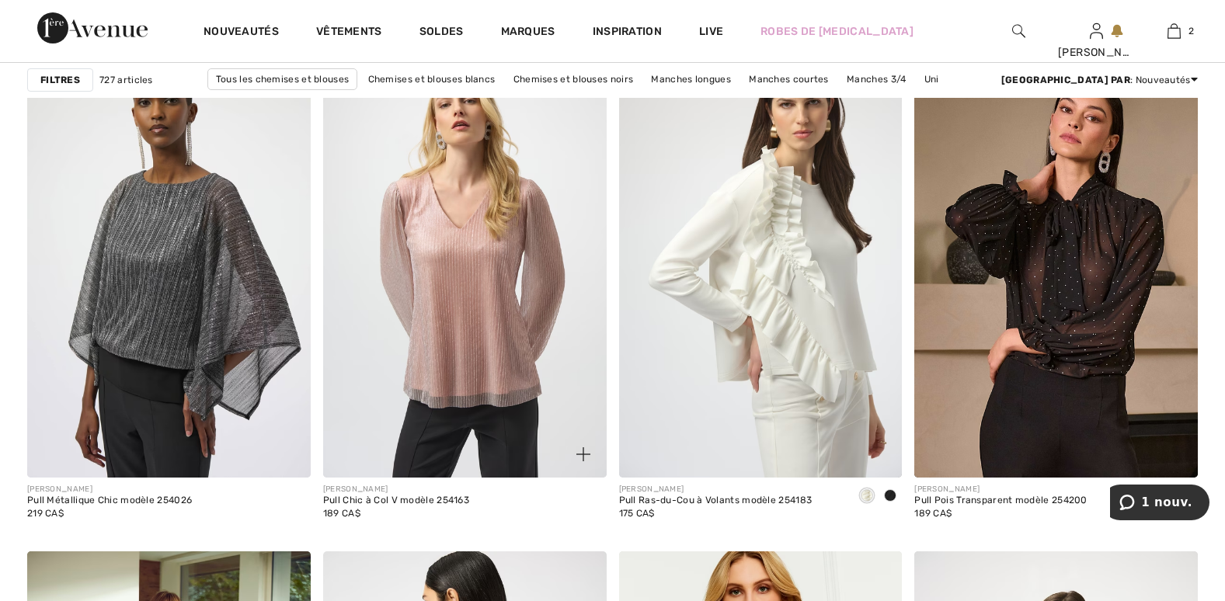
scroll to position [6290, 0]
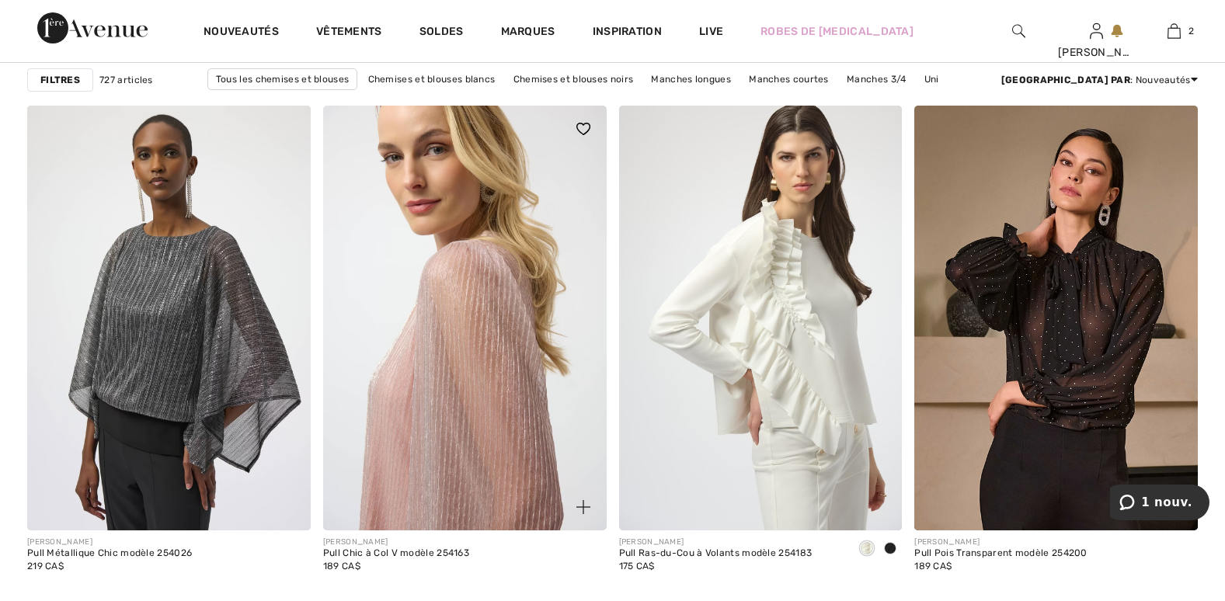
click at [471, 337] on img at bounding box center [464, 318] width 283 height 425
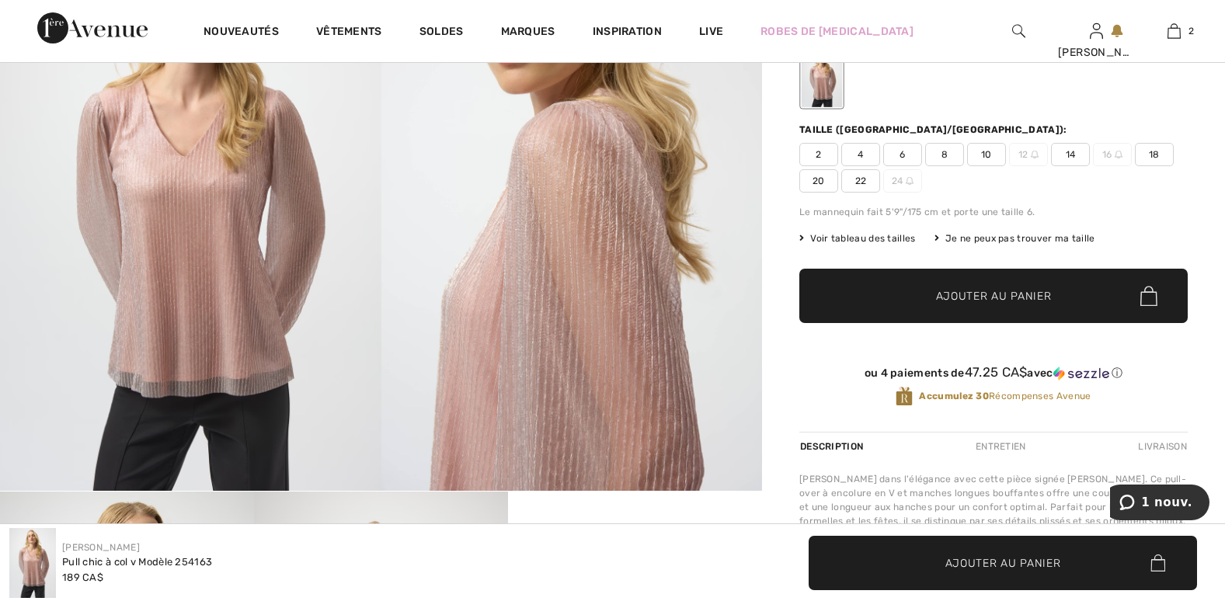
scroll to position [155, 0]
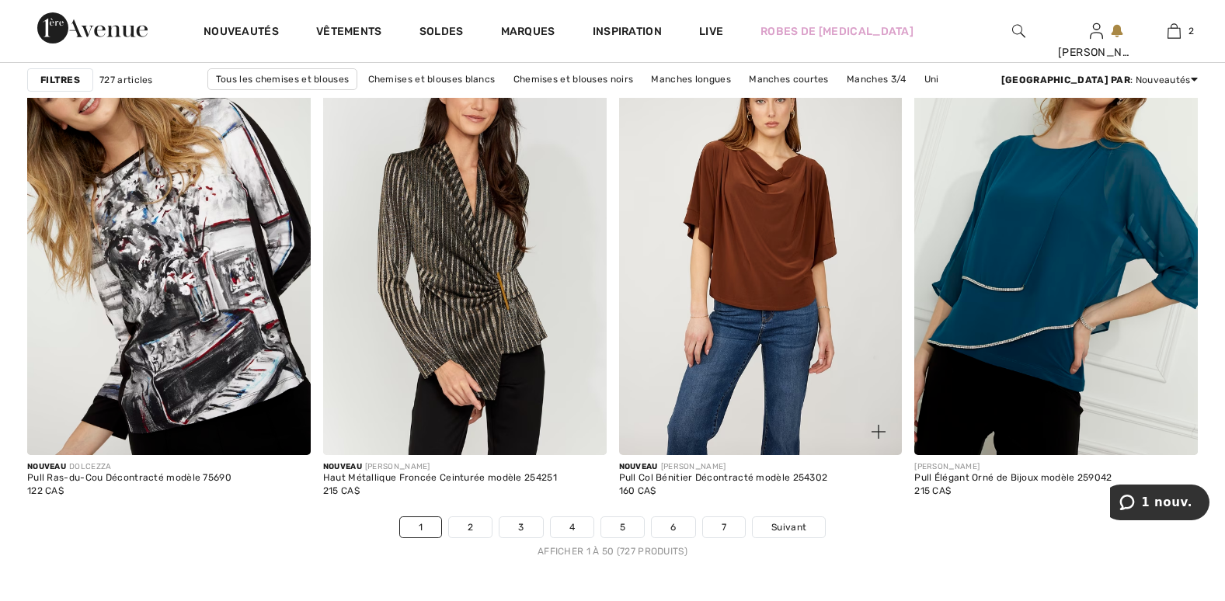
scroll to position [7455, 0]
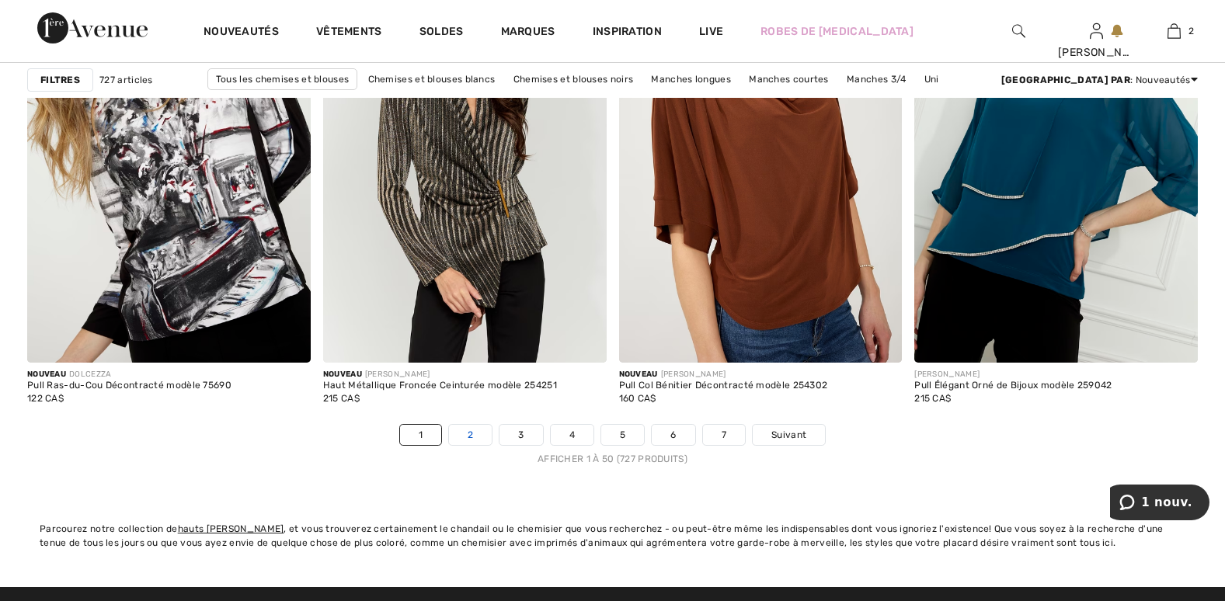
click at [474, 433] on link "2" at bounding box center [470, 435] width 43 height 20
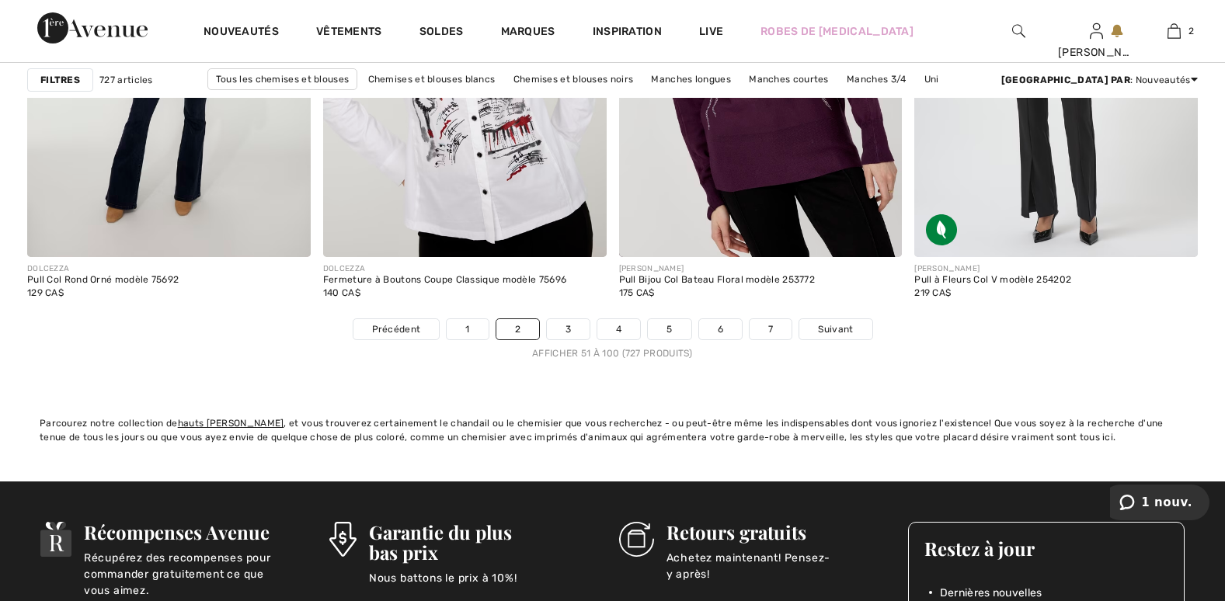
scroll to position [7532, 0]
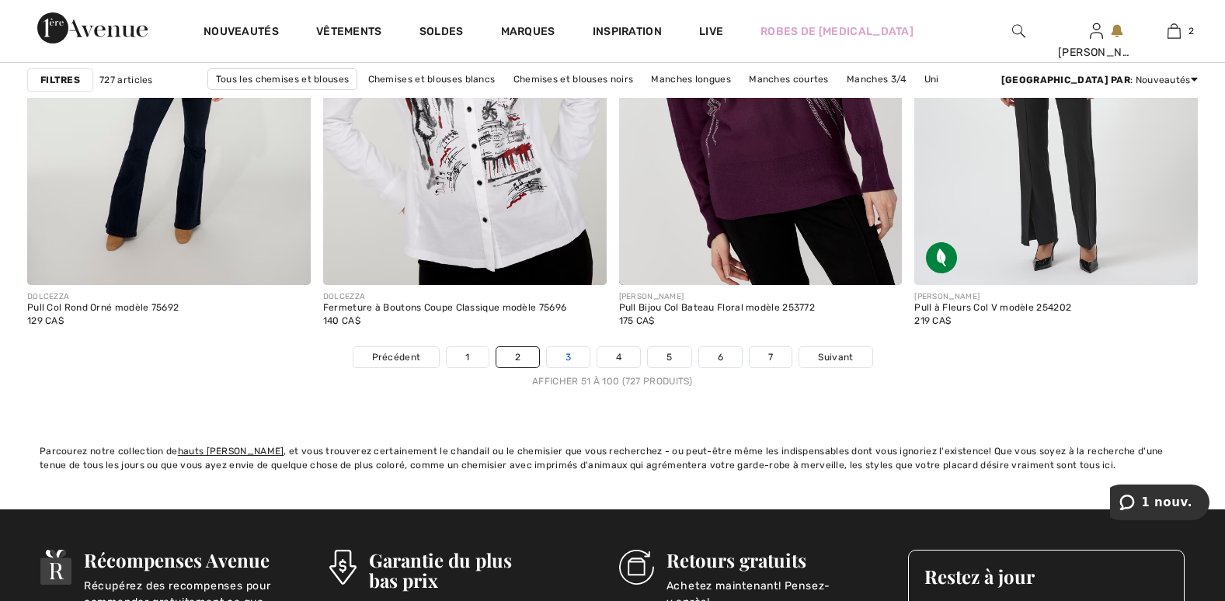
click at [569, 356] on link "3" at bounding box center [568, 357] width 43 height 20
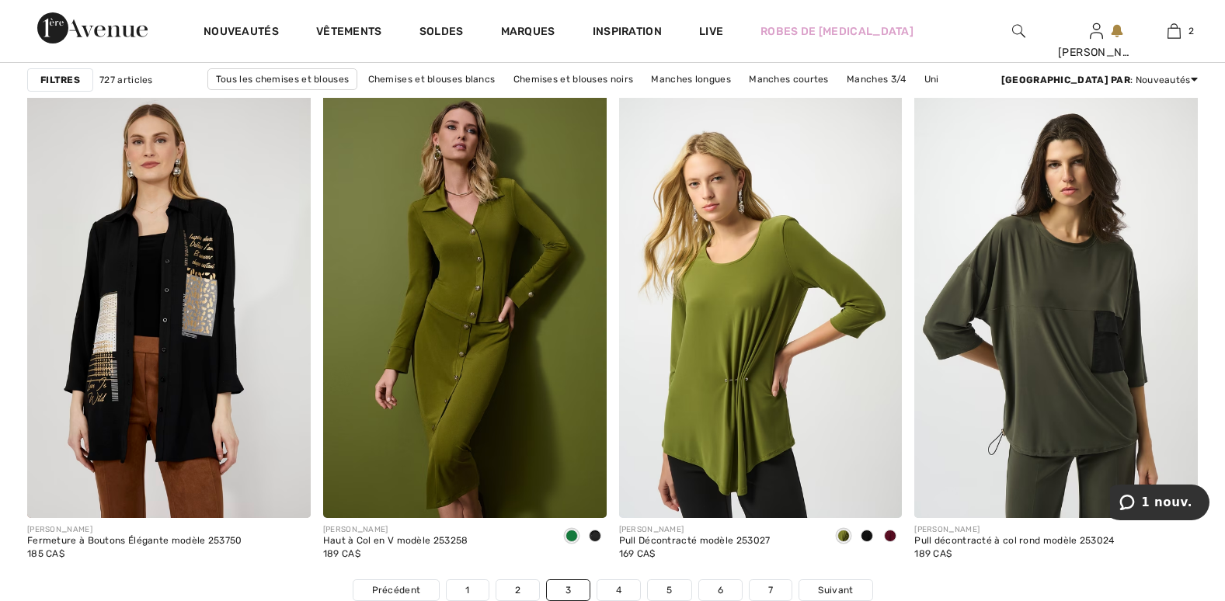
scroll to position [7377, 0]
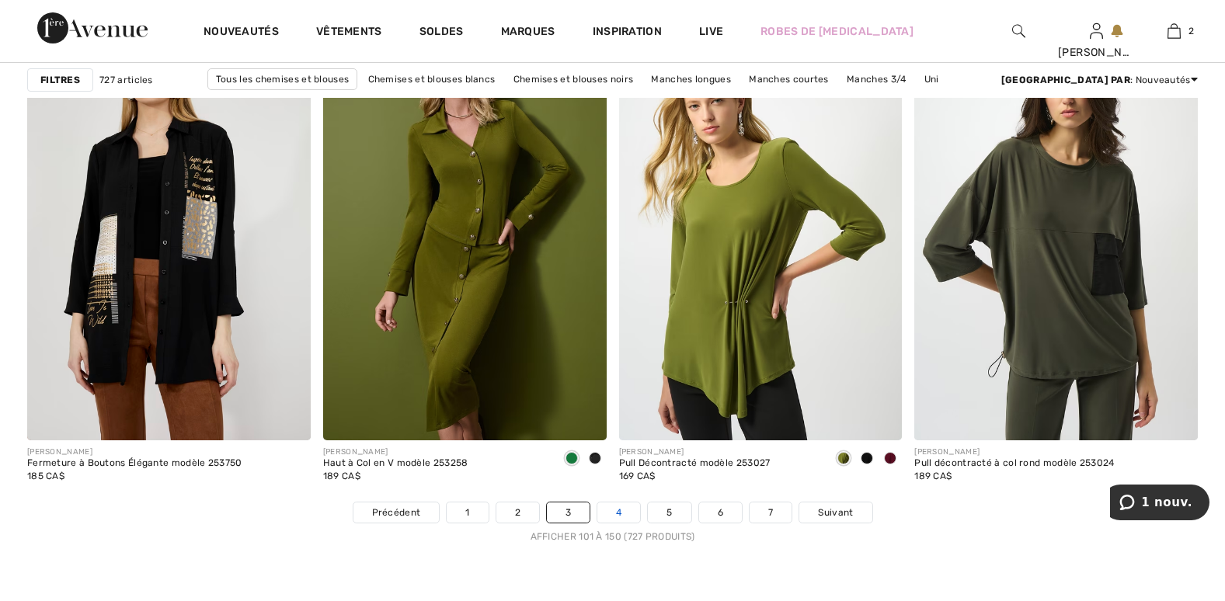
click at [620, 513] on link "4" at bounding box center [618, 512] width 43 height 20
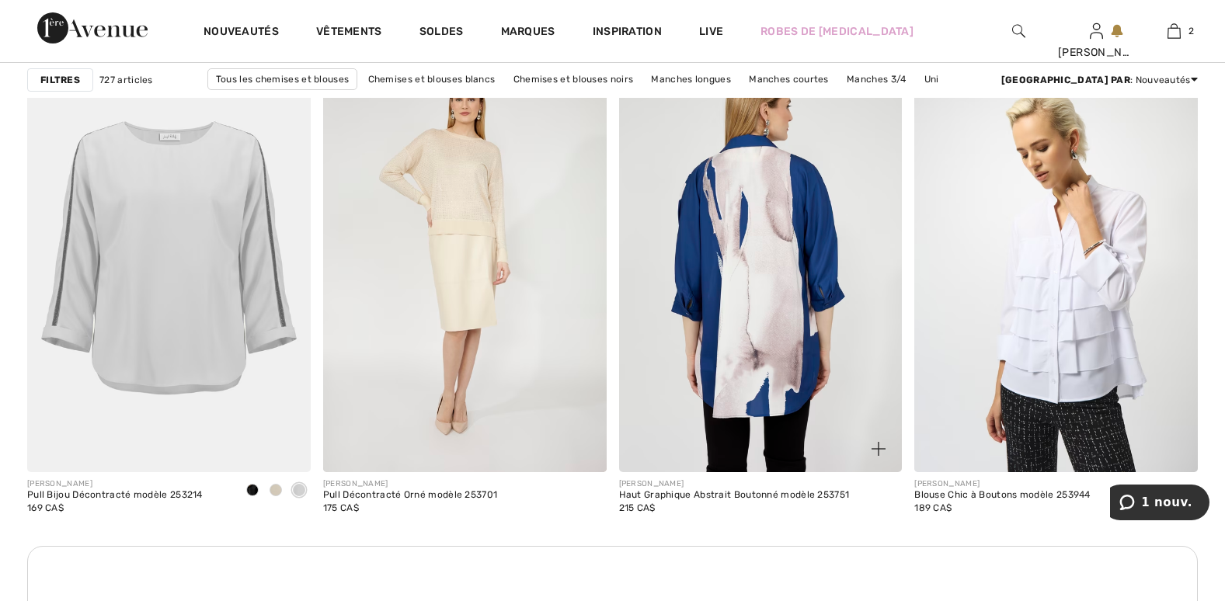
scroll to position [5669, 0]
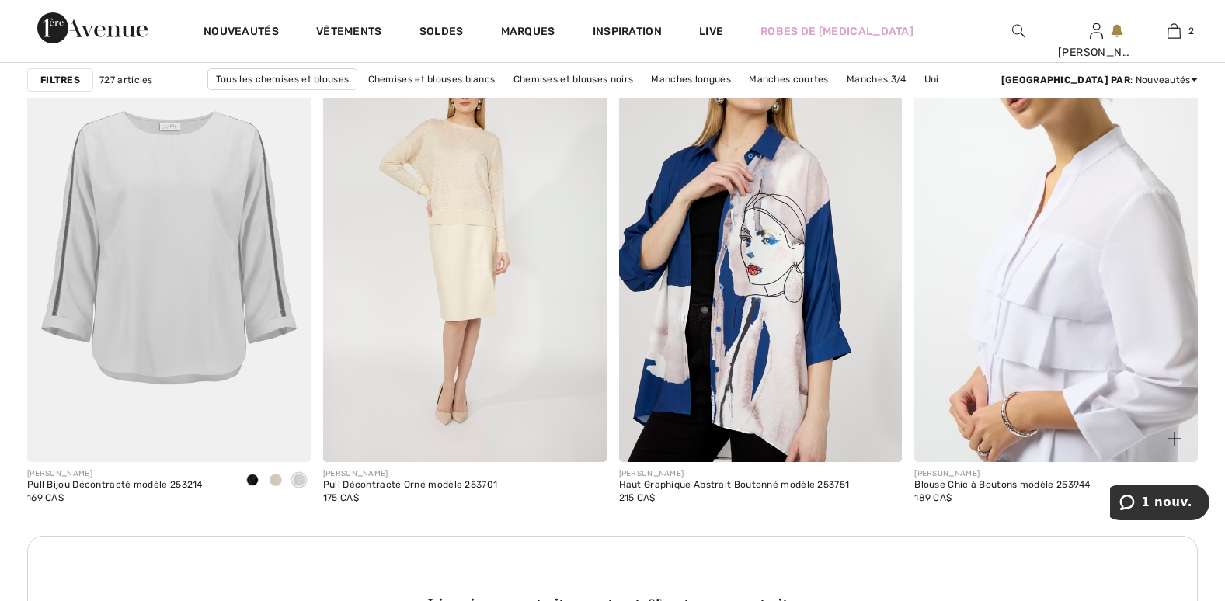
click at [1032, 327] on img at bounding box center [1055, 249] width 283 height 425
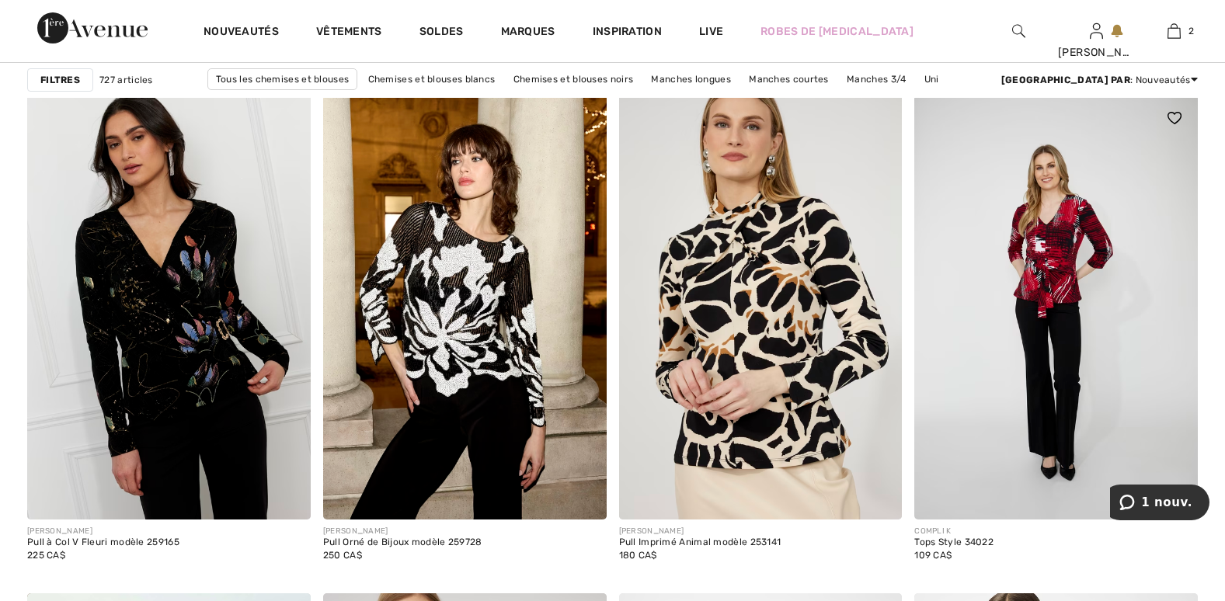
scroll to position [6290, 0]
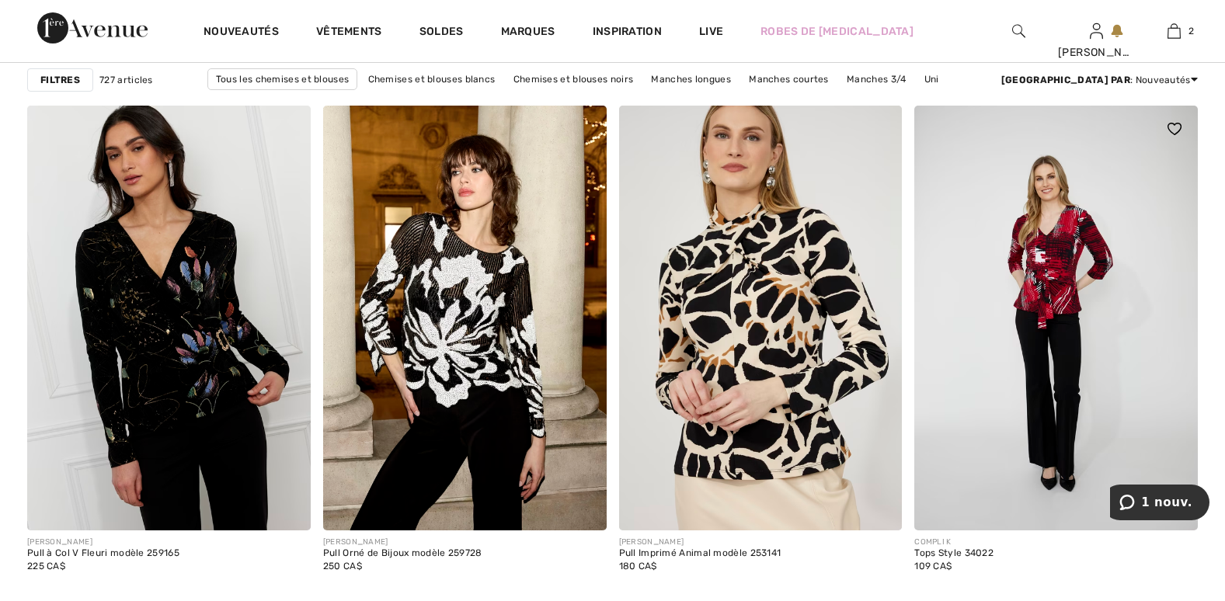
click at [1066, 272] on img at bounding box center [1055, 318] width 283 height 425
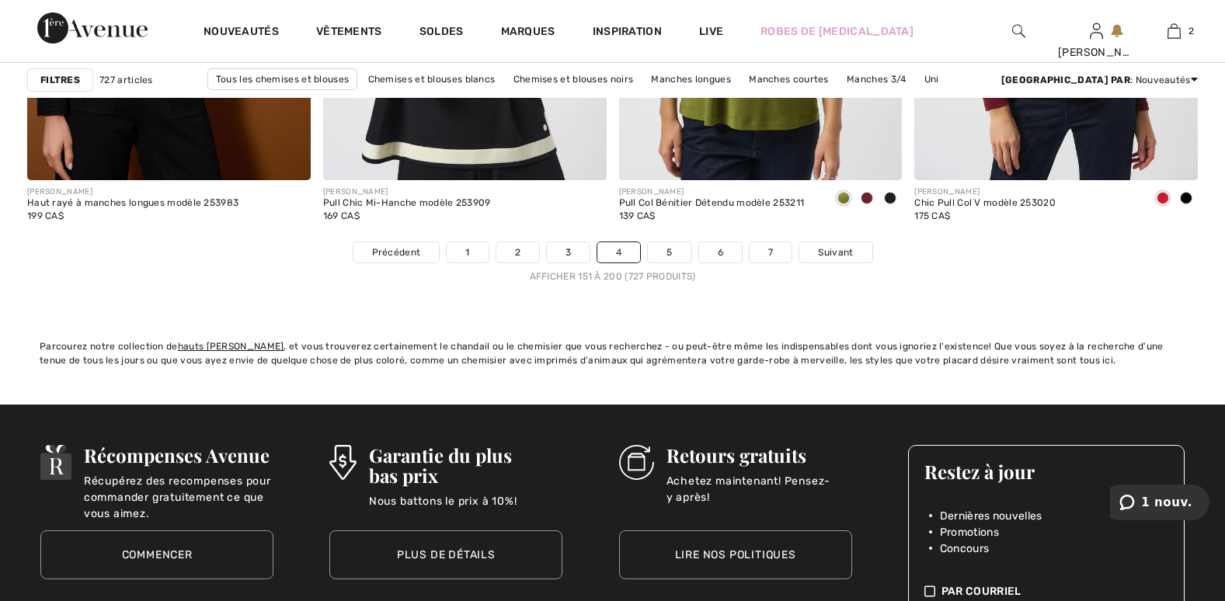
scroll to position [7610, 0]
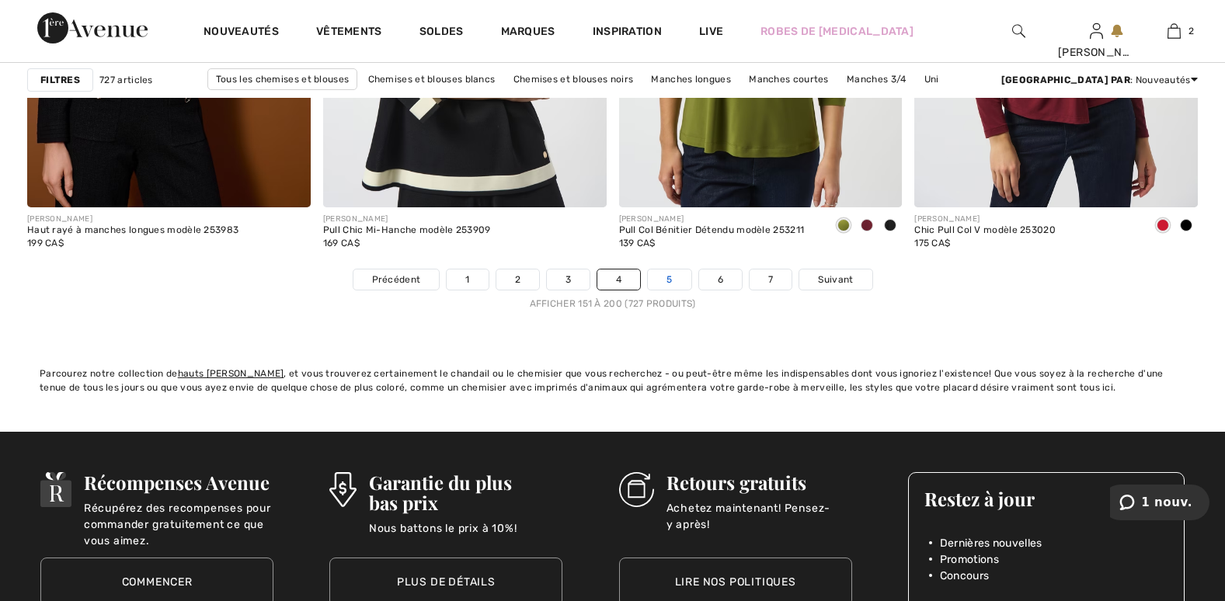
click at [672, 273] on link "5" at bounding box center [669, 279] width 43 height 20
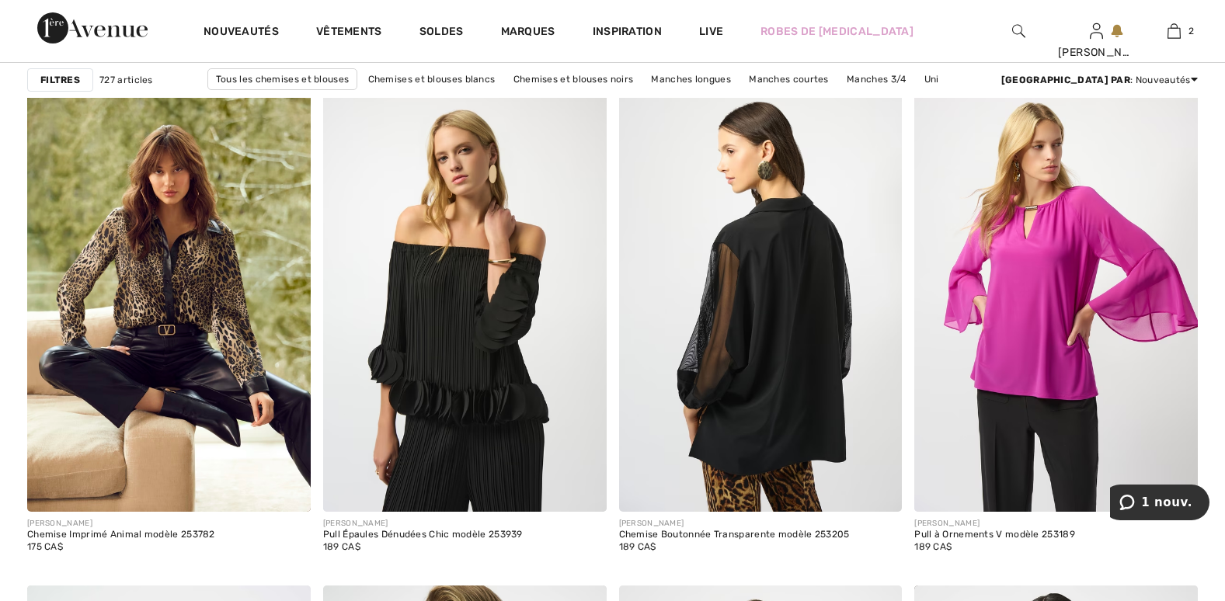
scroll to position [2951, 0]
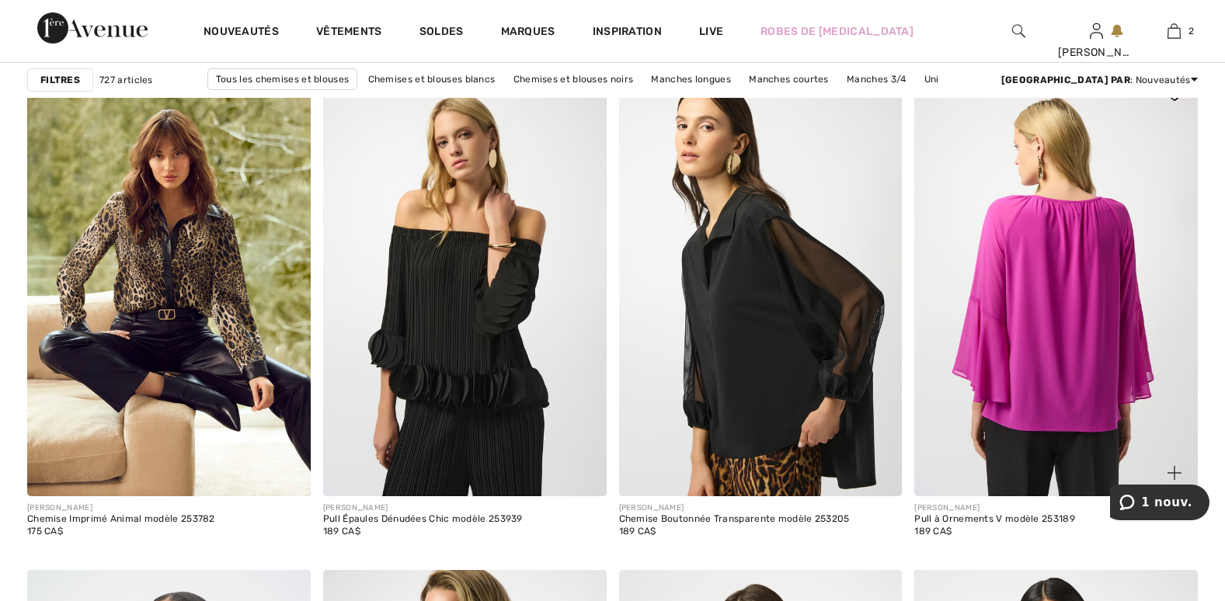
click at [1060, 359] on img at bounding box center [1055, 283] width 283 height 425
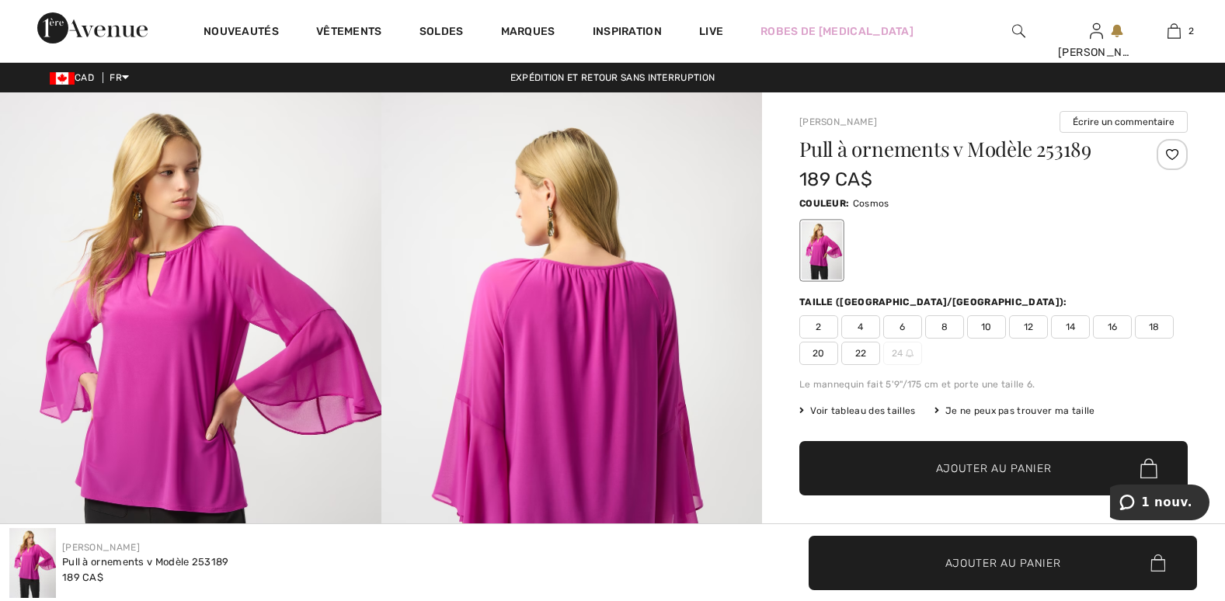
click at [1110, 328] on span "16" at bounding box center [1112, 326] width 39 height 23
click at [1110, 333] on span "16" at bounding box center [1112, 326] width 39 height 23
click at [1110, 332] on span "16" at bounding box center [1112, 326] width 39 height 23
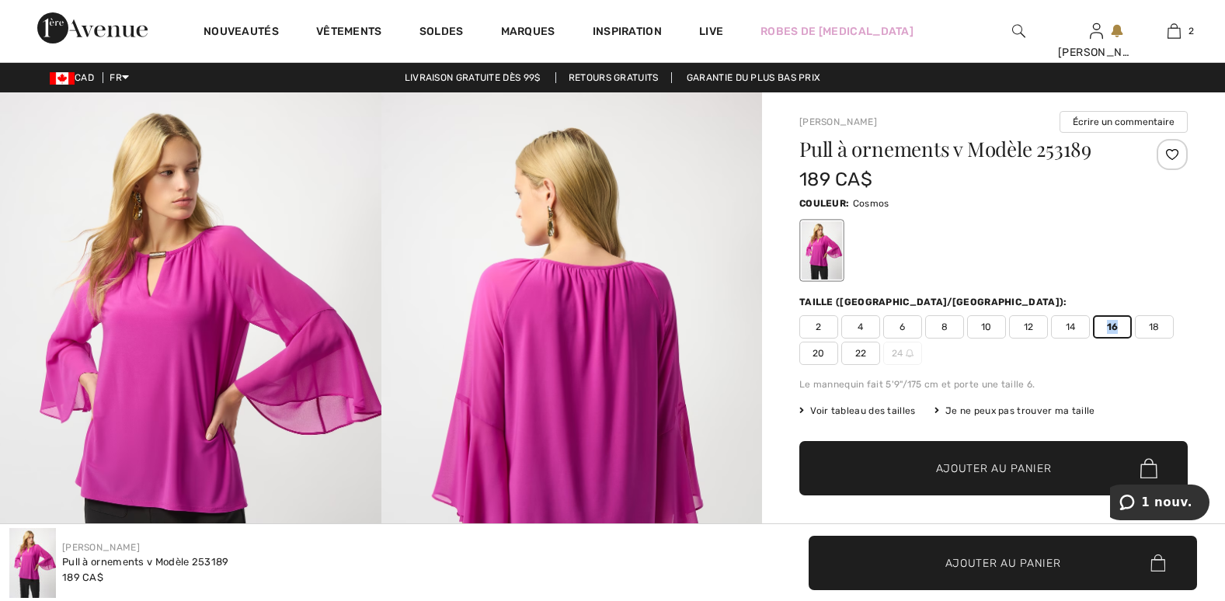
click at [1110, 332] on span "16" at bounding box center [1112, 326] width 39 height 23
click at [1006, 471] on span "Ajouter au panier" at bounding box center [994, 468] width 116 height 16
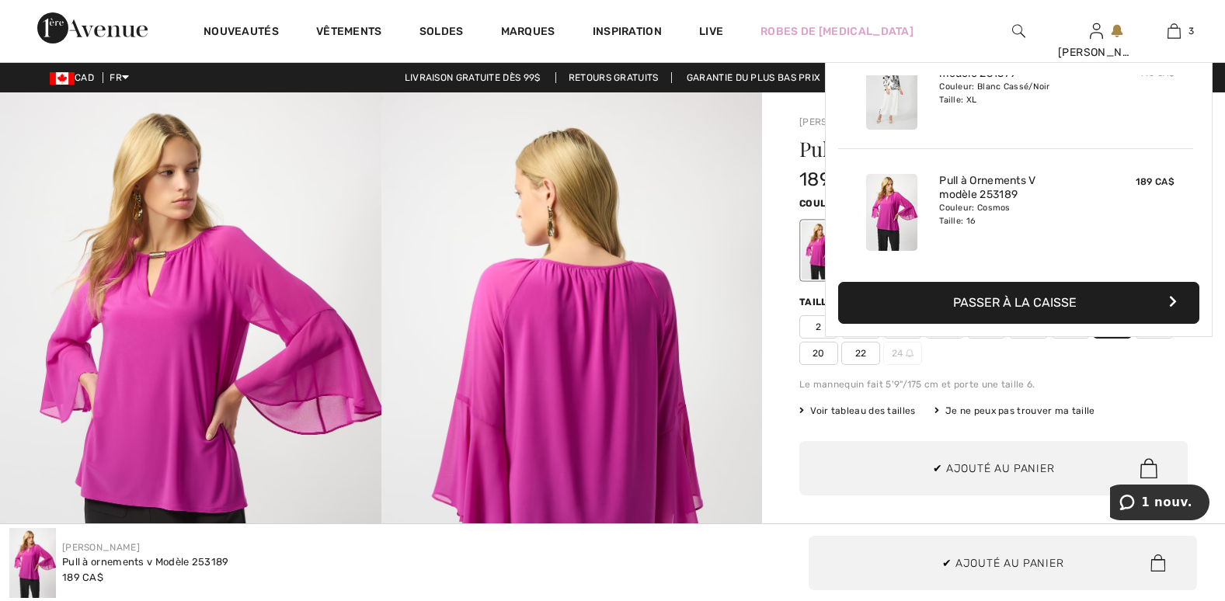
scroll to position [169, 0]
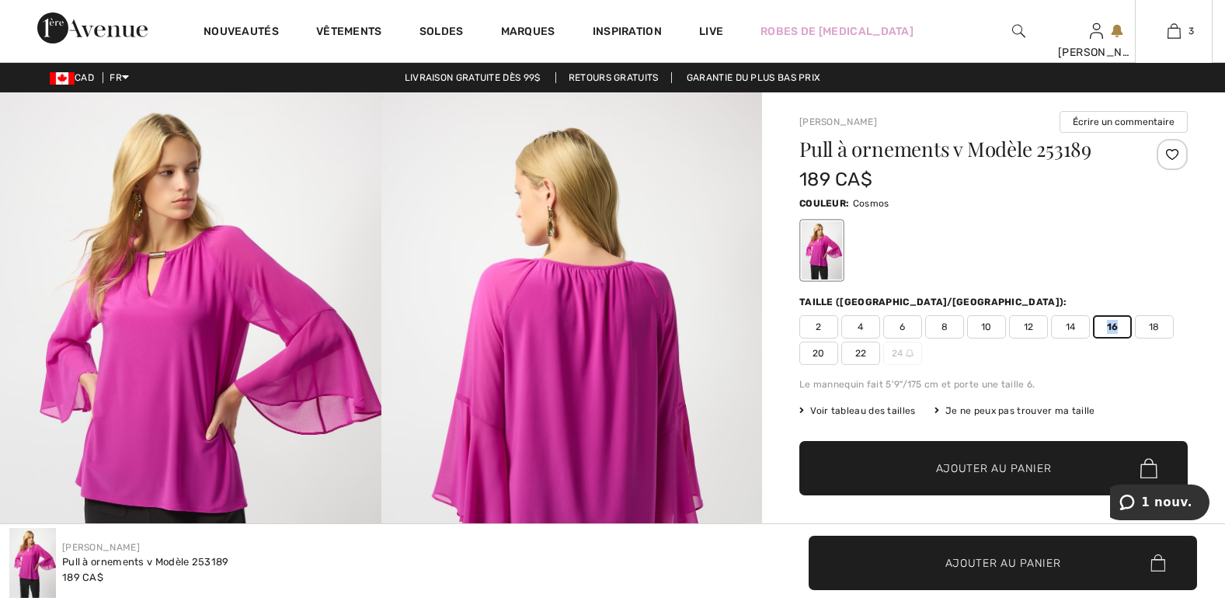
click at [1040, 298] on div "Taille ([GEOGRAPHIC_DATA]/[GEOGRAPHIC_DATA]):" at bounding box center [993, 302] width 388 height 14
drag, startPoint x: 1040, startPoint y: 298, endPoint x: 1172, endPoint y: 36, distance: 293.1
click at [1172, 36] on img at bounding box center [1173, 31] width 13 height 19
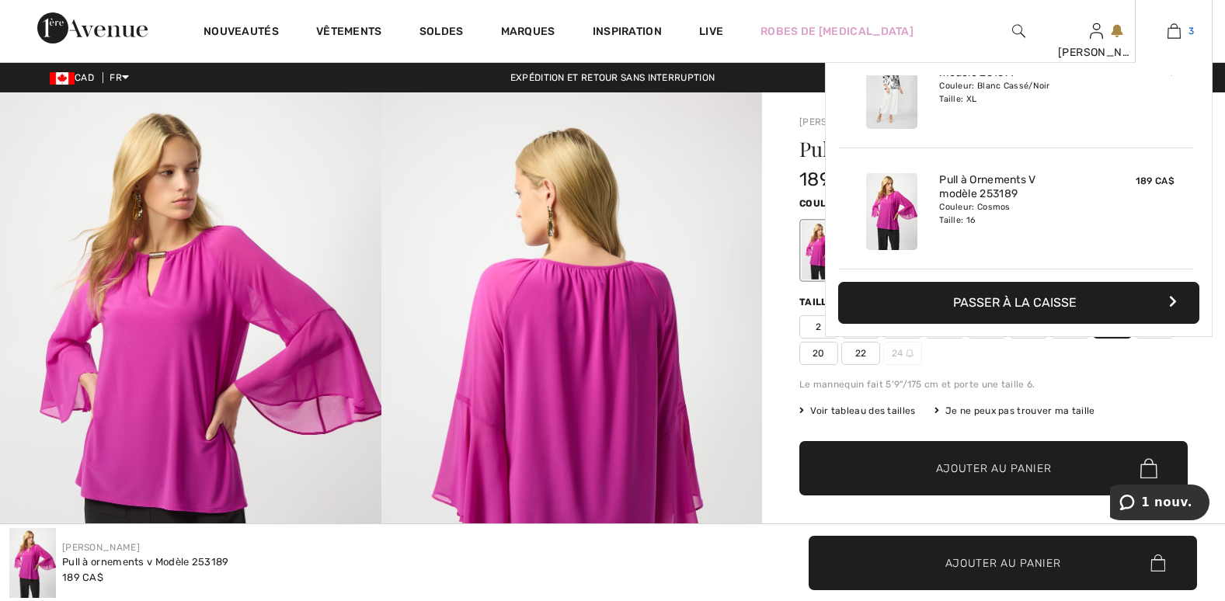
click at [1172, 36] on img at bounding box center [1173, 31] width 13 height 19
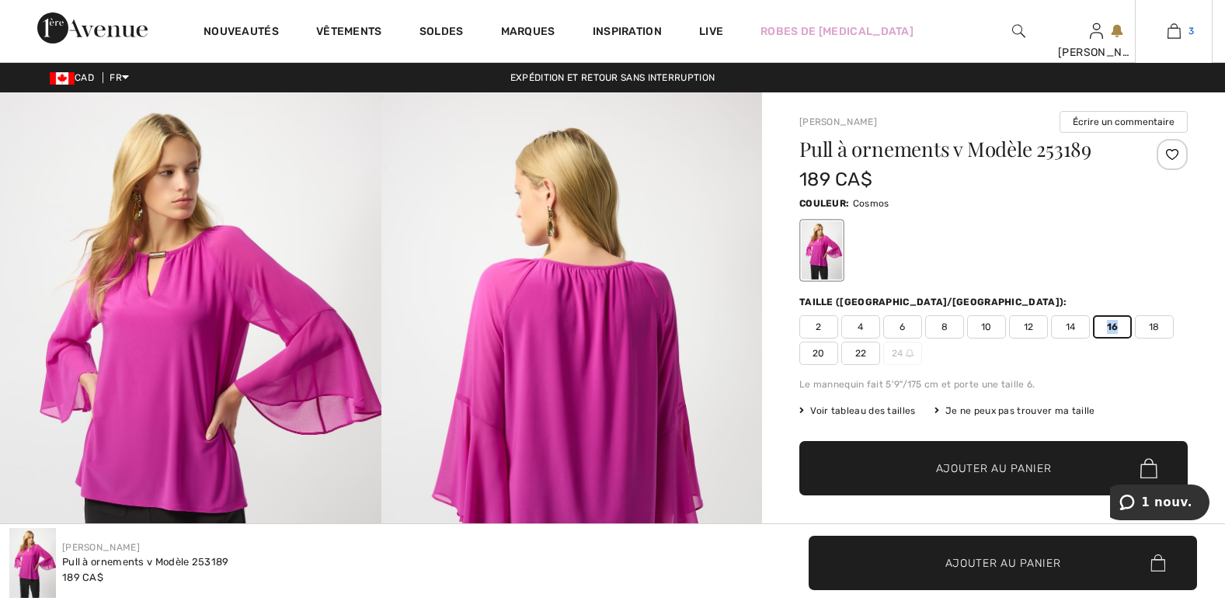
click at [1169, 38] on img at bounding box center [1173, 31] width 13 height 19
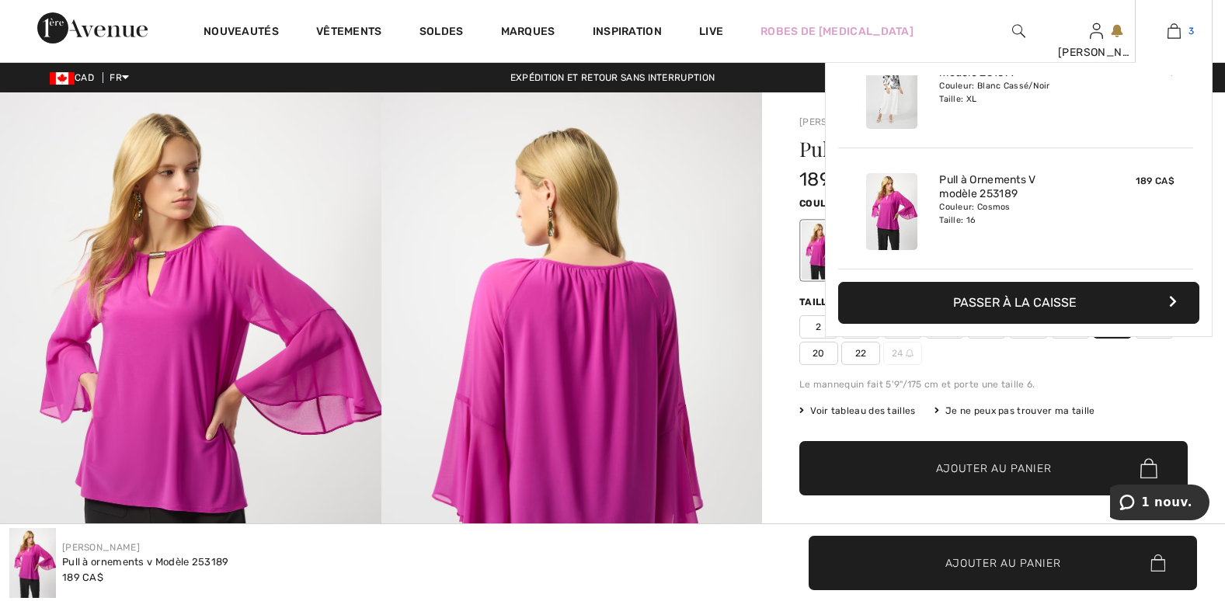
click at [1169, 38] on img at bounding box center [1173, 31] width 13 height 19
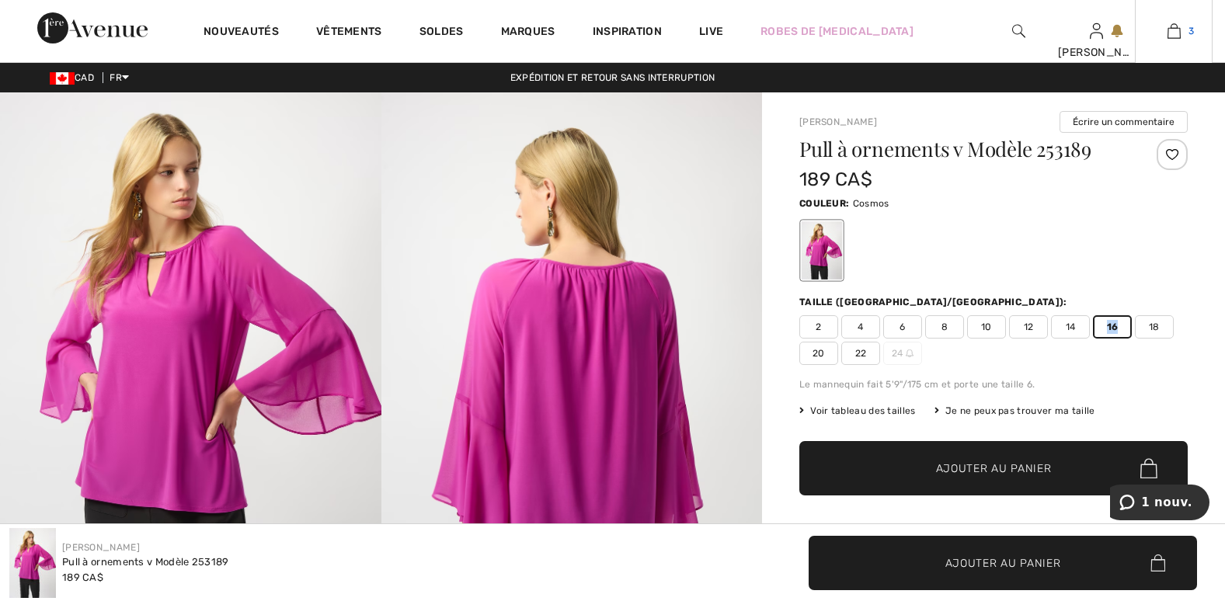
click at [1169, 38] on img at bounding box center [1173, 31] width 13 height 19
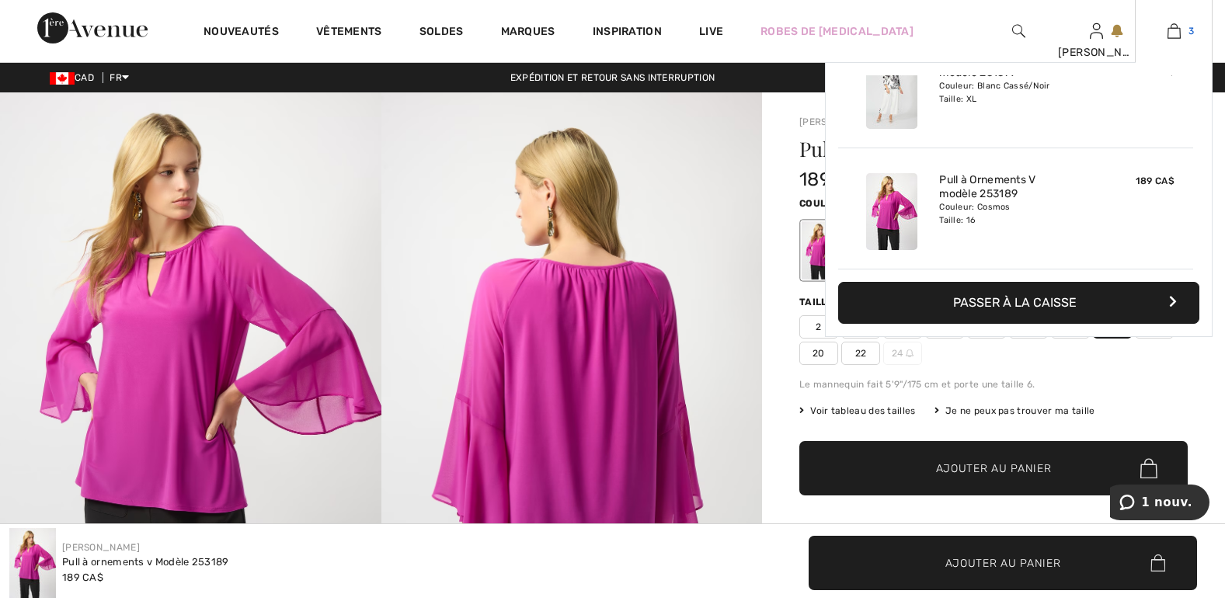
click at [1169, 38] on img at bounding box center [1173, 31] width 13 height 19
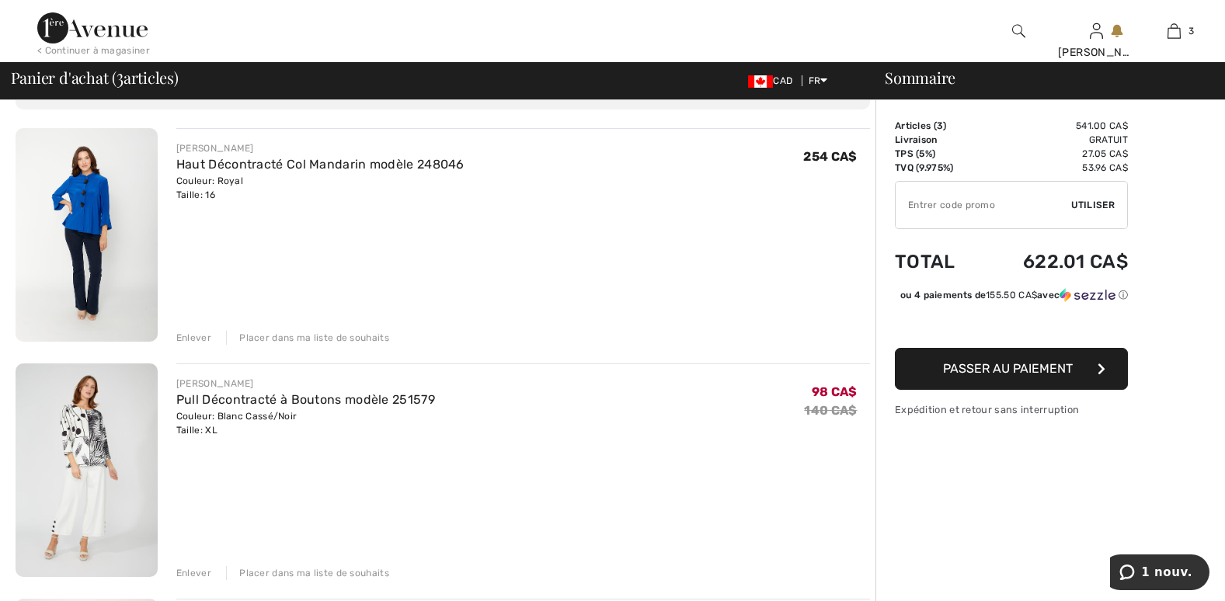
scroll to position [78, 0]
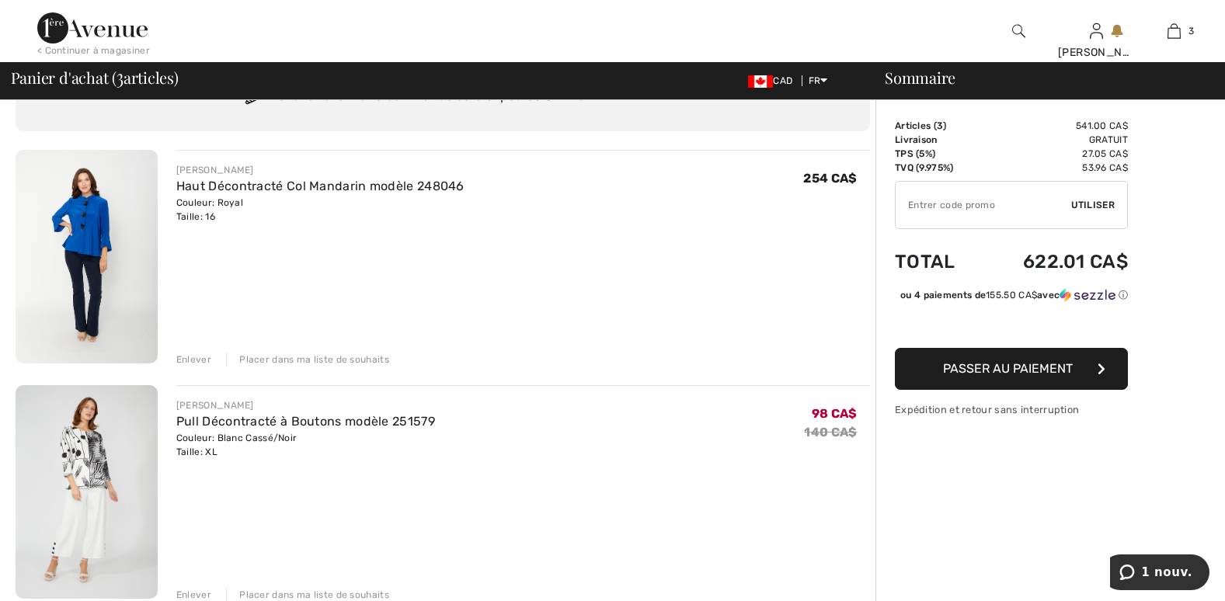
click at [200, 356] on div "Enlever" at bounding box center [193, 360] width 35 height 14
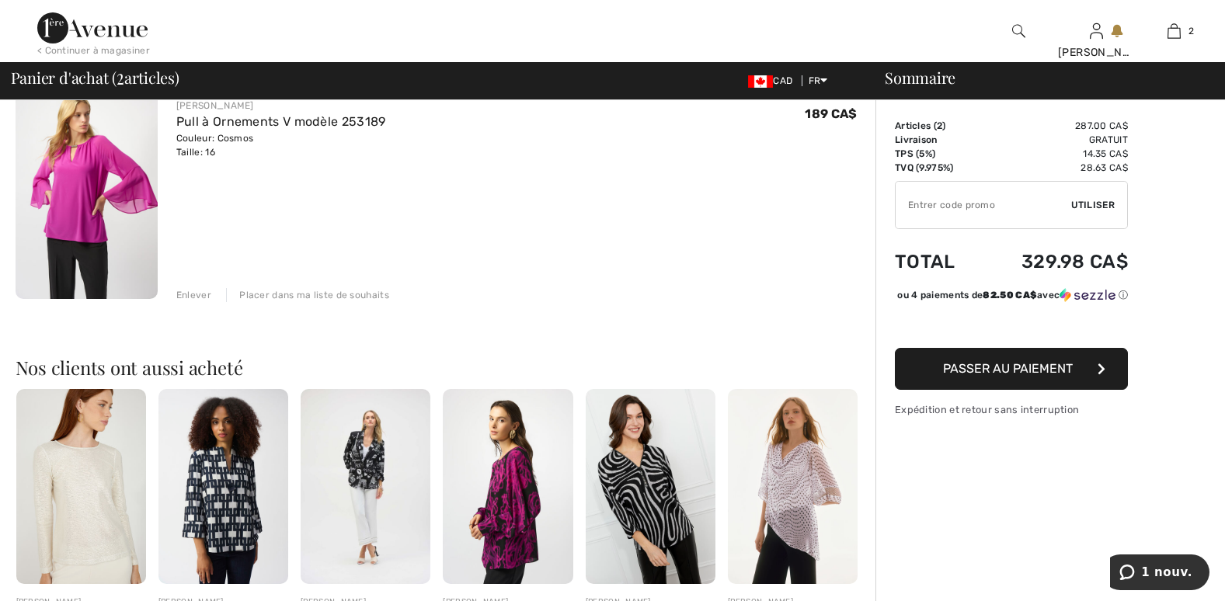
scroll to position [466, 0]
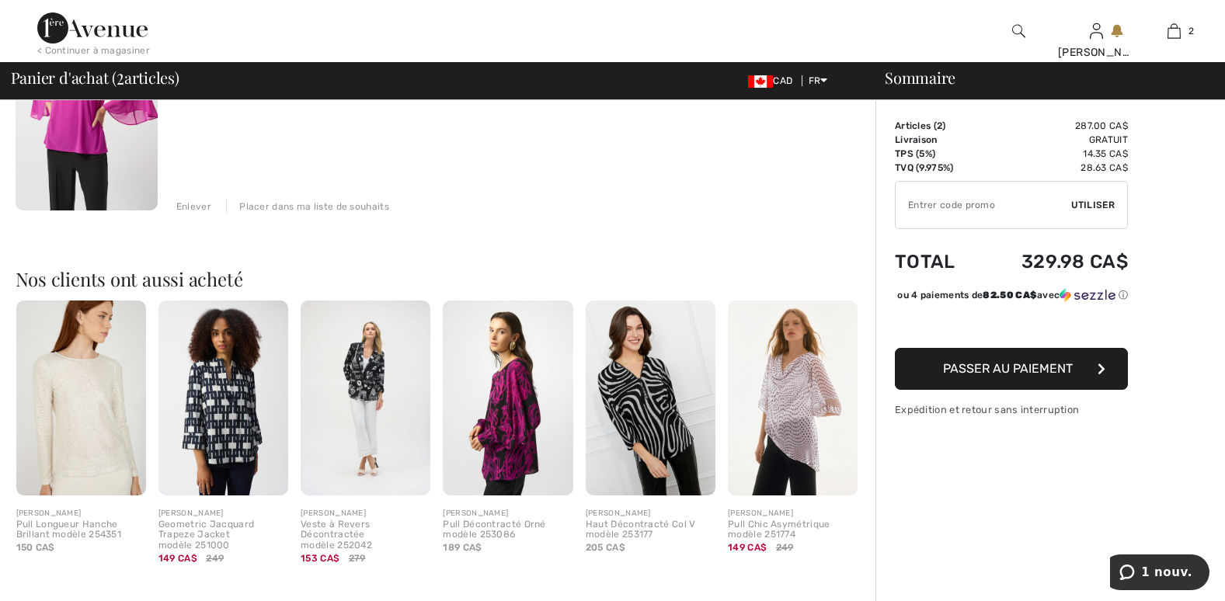
click at [807, 394] on img at bounding box center [793, 398] width 130 height 195
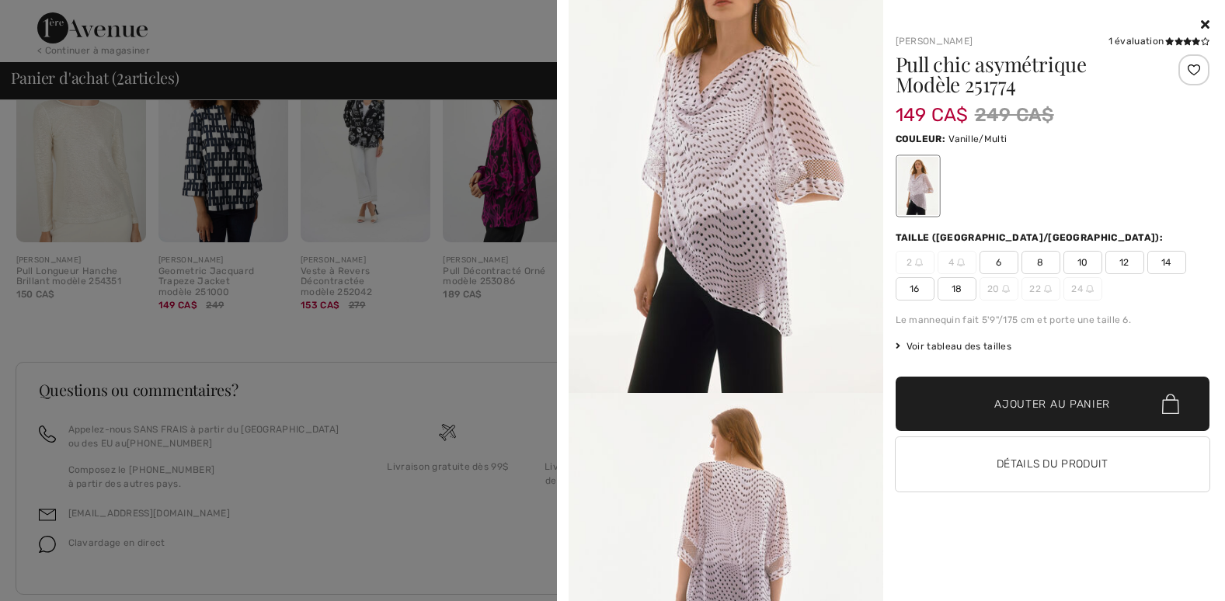
scroll to position [752, 0]
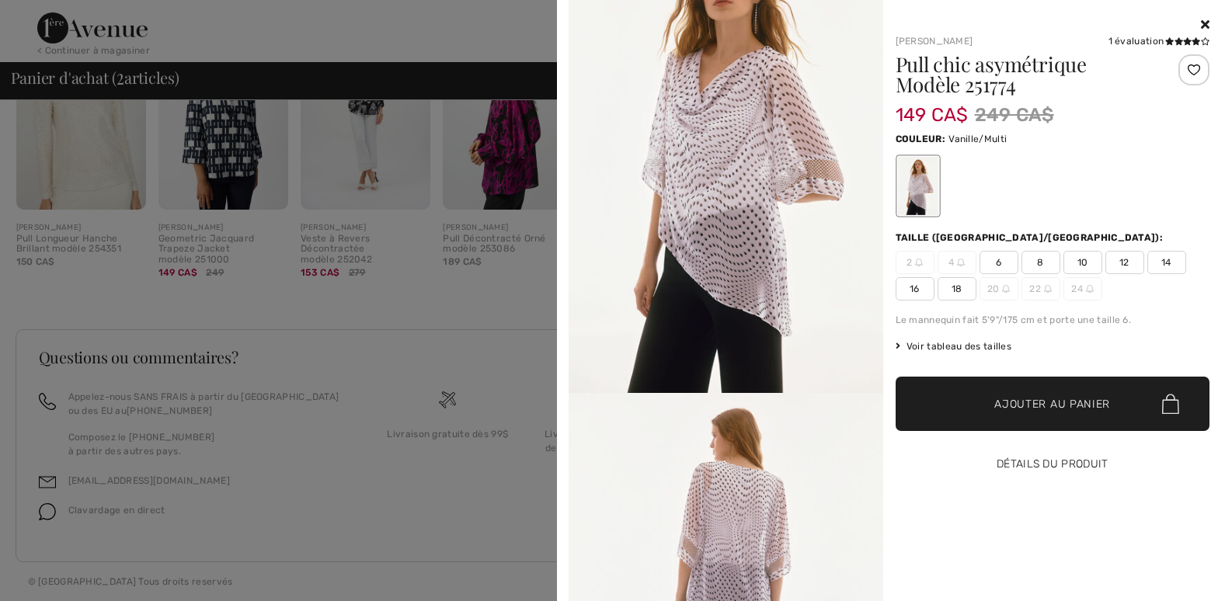
click at [1023, 454] on button "Détails du produit" at bounding box center [1052, 464] width 314 height 54
click at [1023, 462] on button "Détails du produit" at bounding box center [1052, 464] width 314 height 54
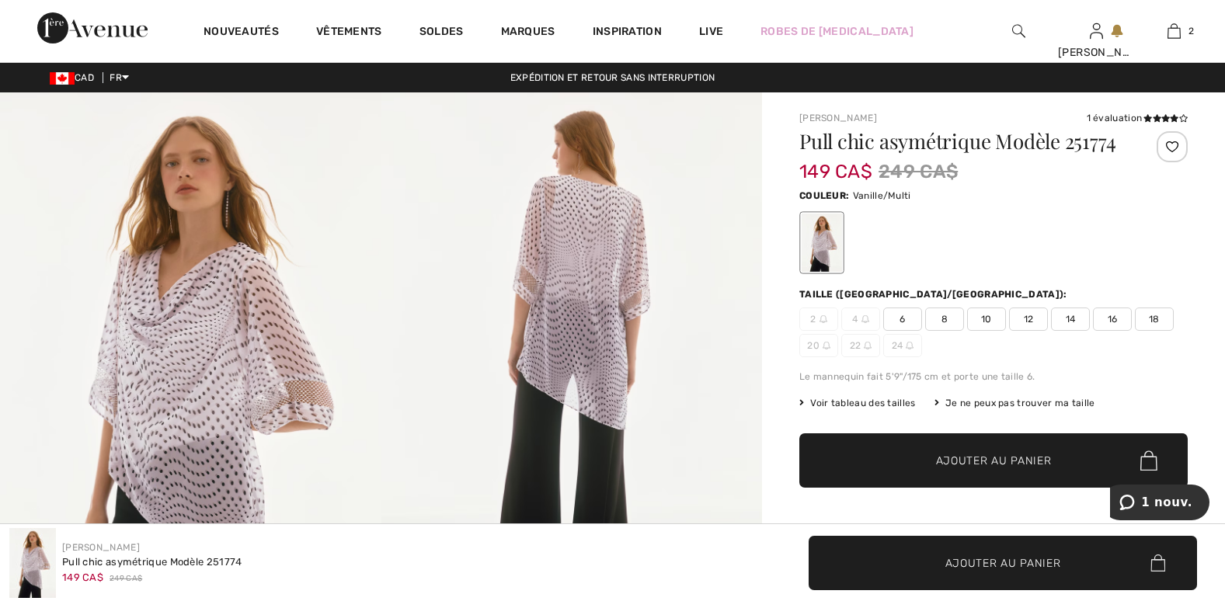
click at [1111, 323] on span "16" at bounding box center [1112, 319] width 39 height 23
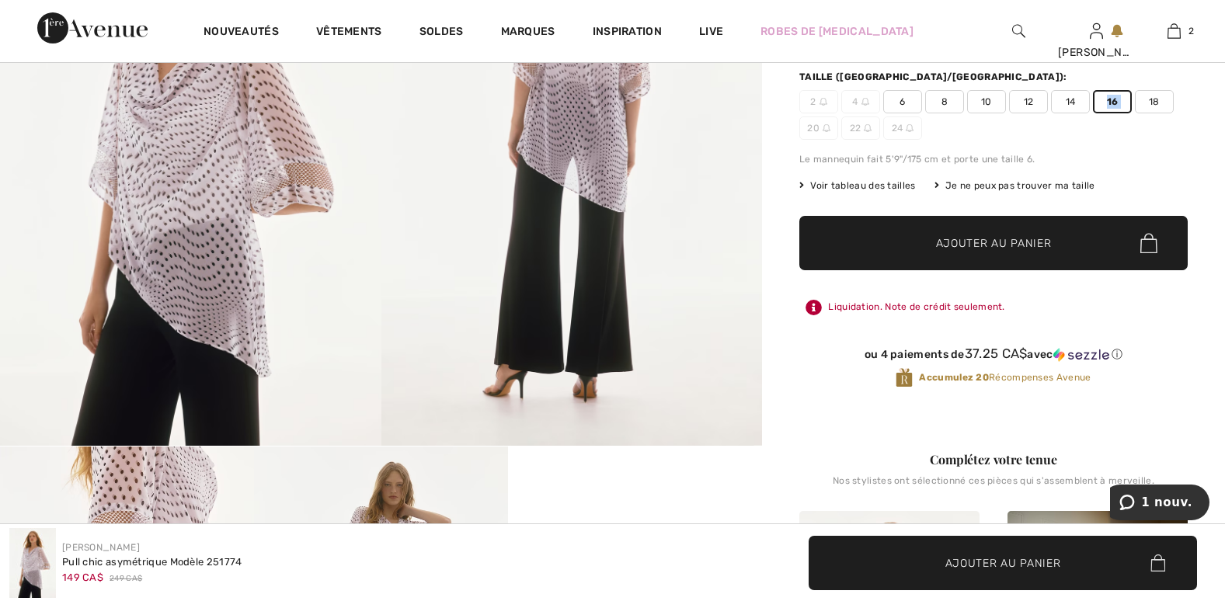
scroll to position [155, 0]
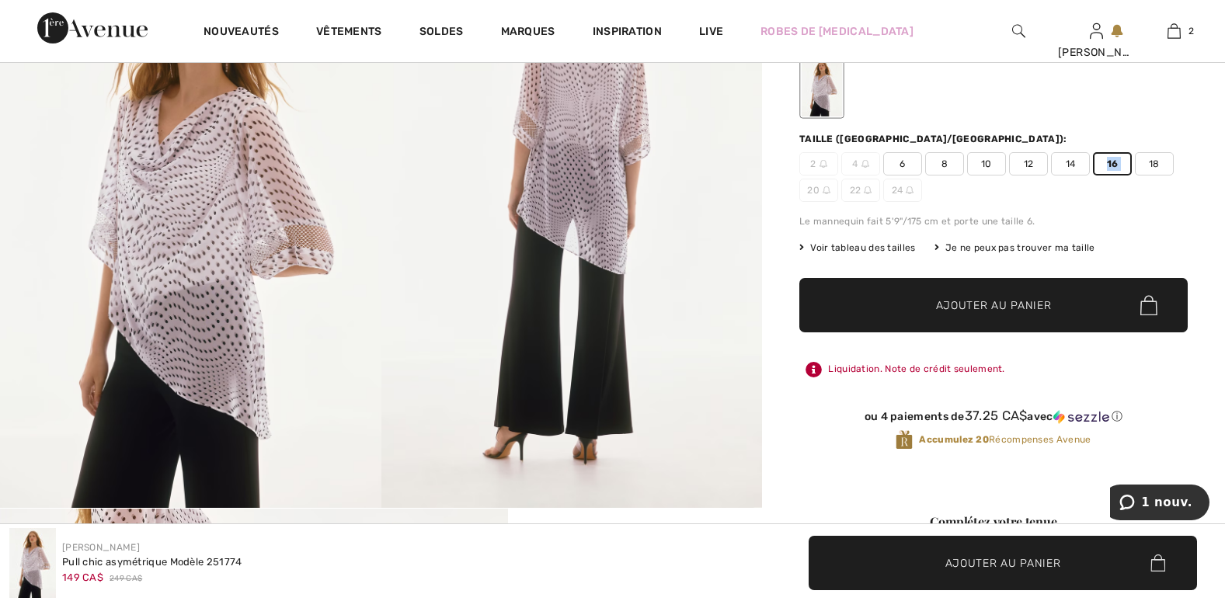
click at [1112, 165] on span "16" at bounding box center [1112, 163] width 39 height 23
click at [1017, 305] on span "Ajouter au panier" at bounding box center [994, 305] width 116 height 16
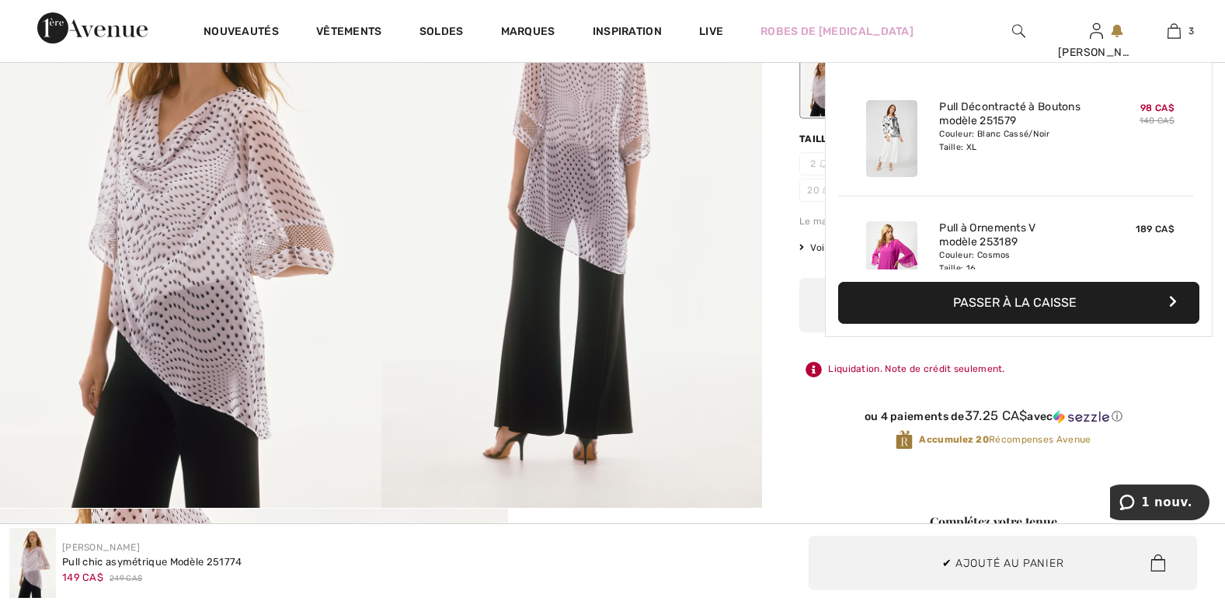
scroll to position [169, 0]
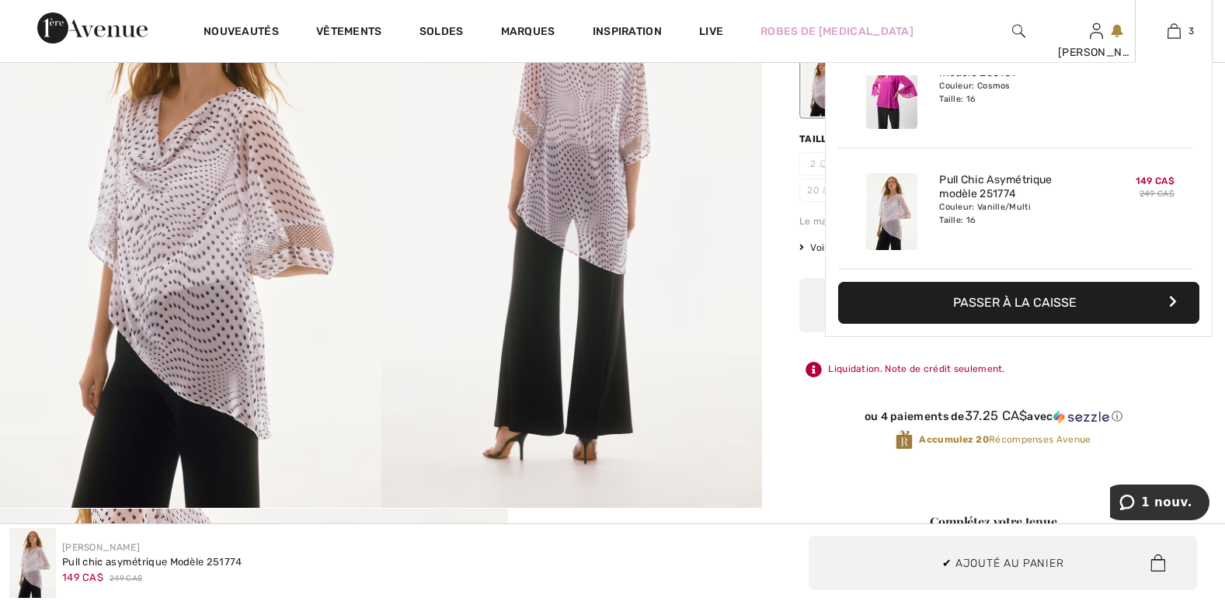
click at [1065, 296] on button "Passer à la caisse" at bounding box center [1018, 303] width 361 height 42
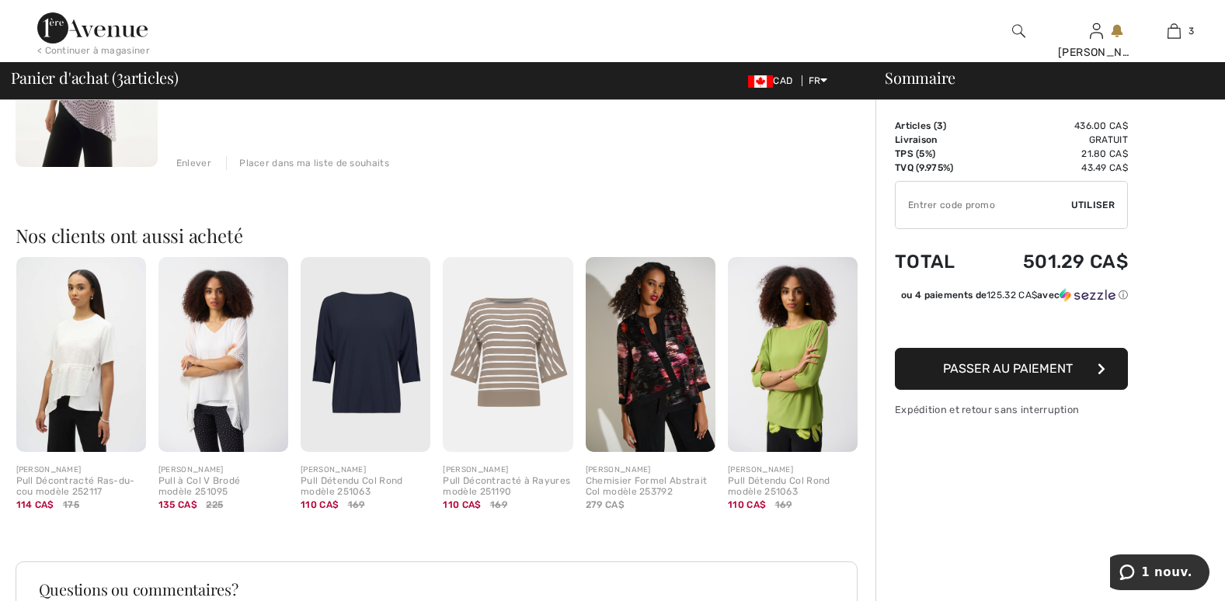
scroll to position [743, 0]
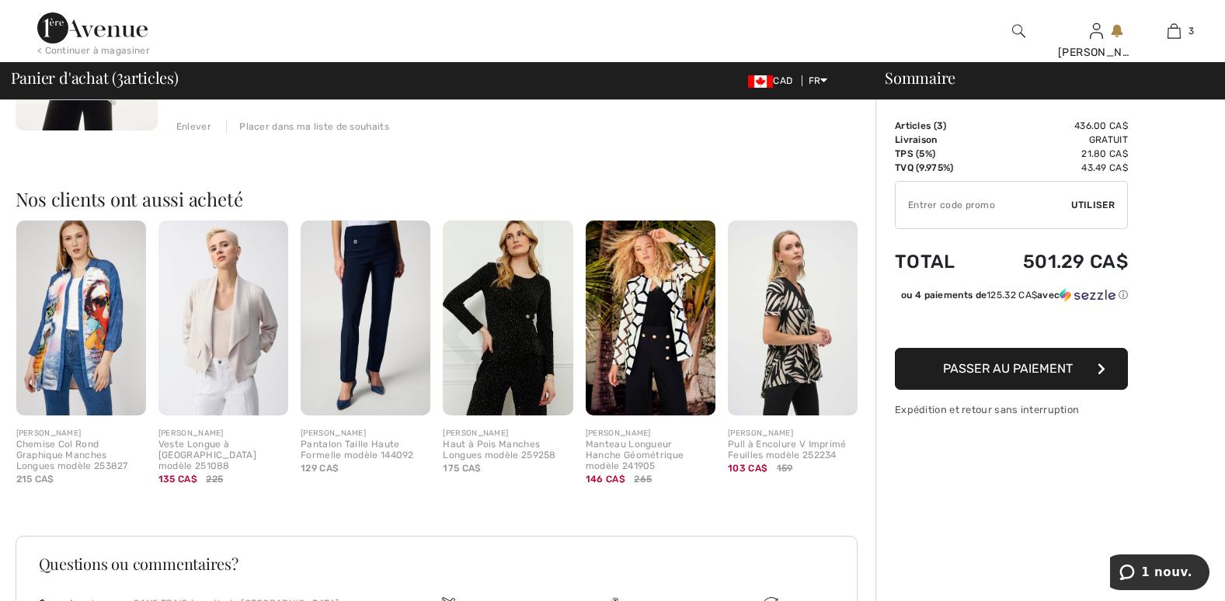
scroll to position [791, 0]
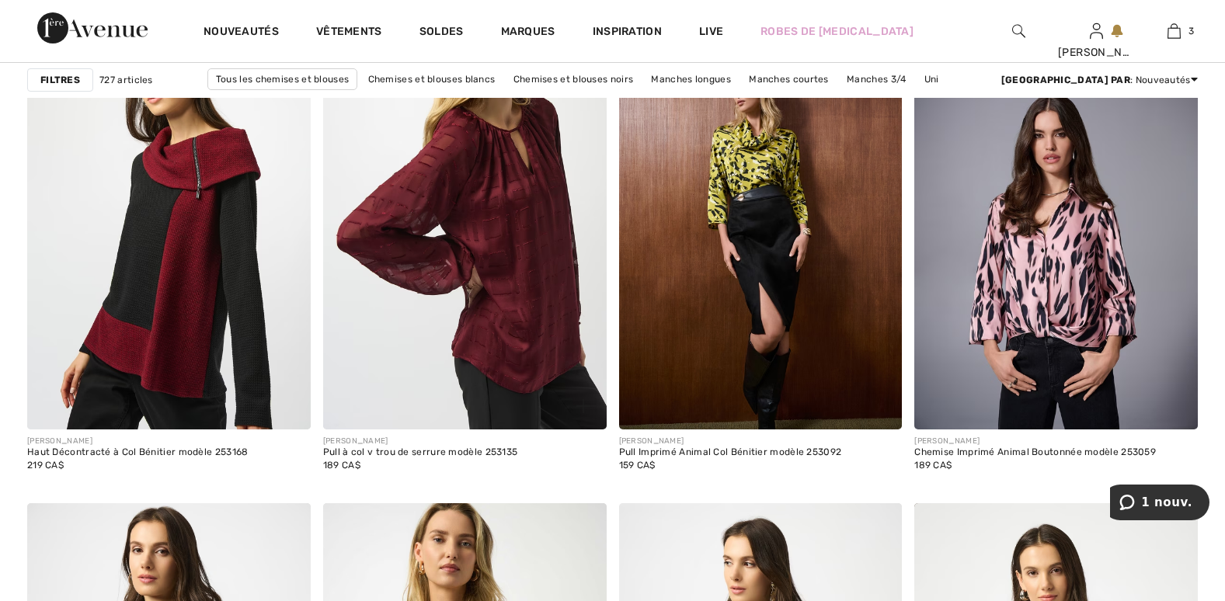
scroll to position [5125, 0]
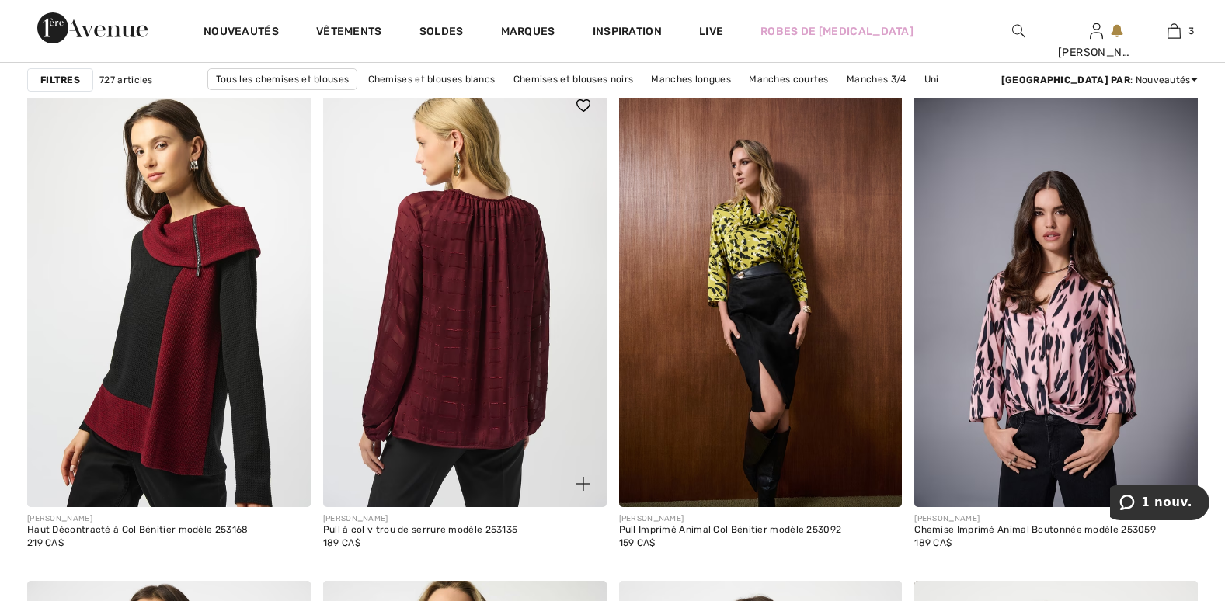
click at [520, 363] on img at bounding box center [464, 294] width 283 height 425
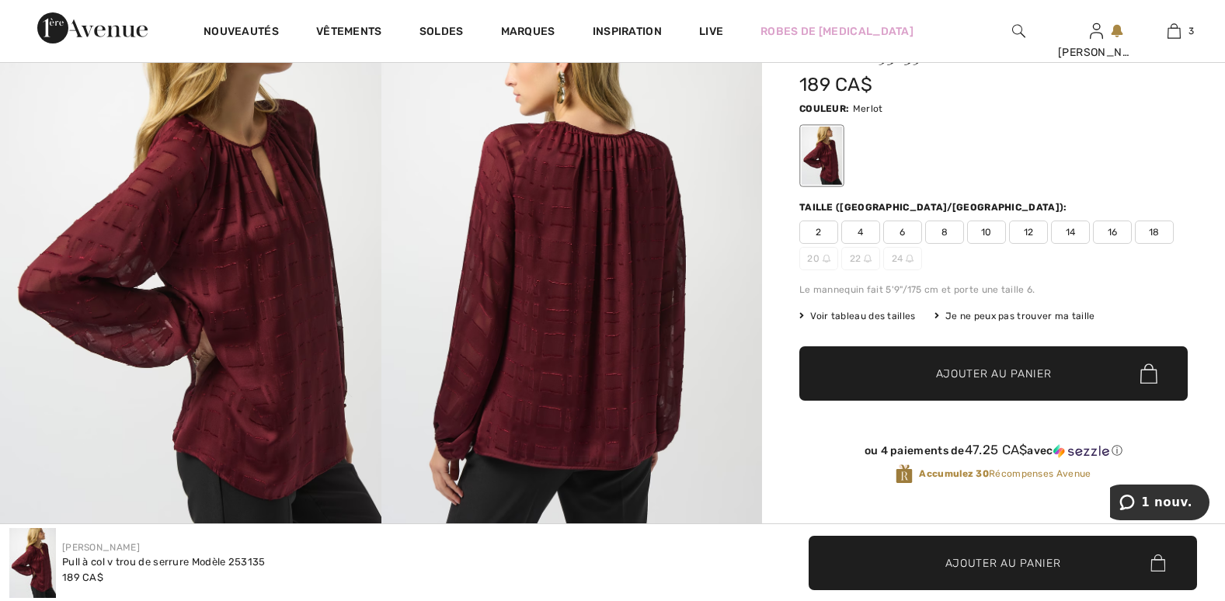
scroll to position [78, 0]
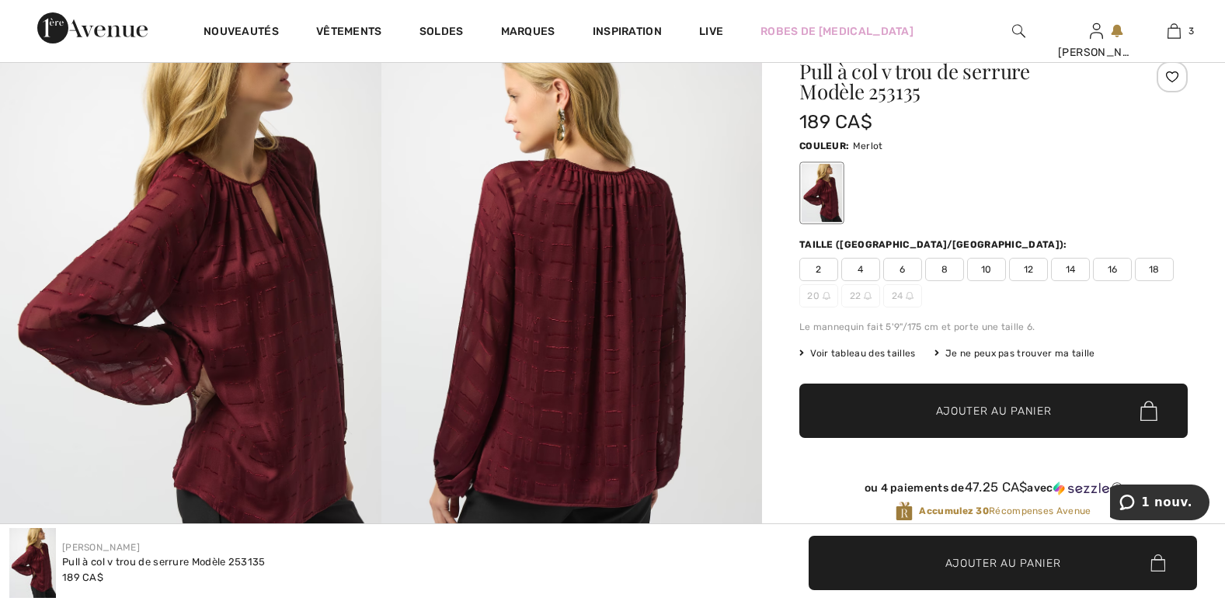
click at [1112, 273] on span "16" at bounding box center [1112, 269] width 39 height 23
click at [1107, 272] on span "16" at bounding box center [1112, 269] width 39 height 23
click at [1015, 408] on span "Ajouter au panier" at bounding box center [994, 411] width 116 height 16
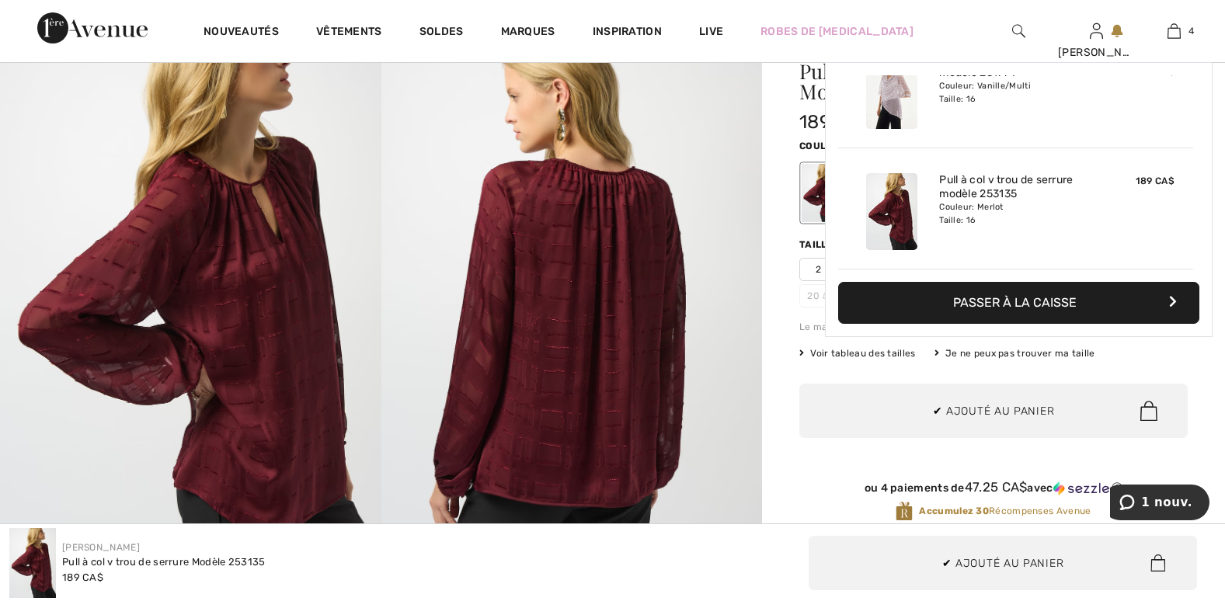
scroll to position [290, 0]
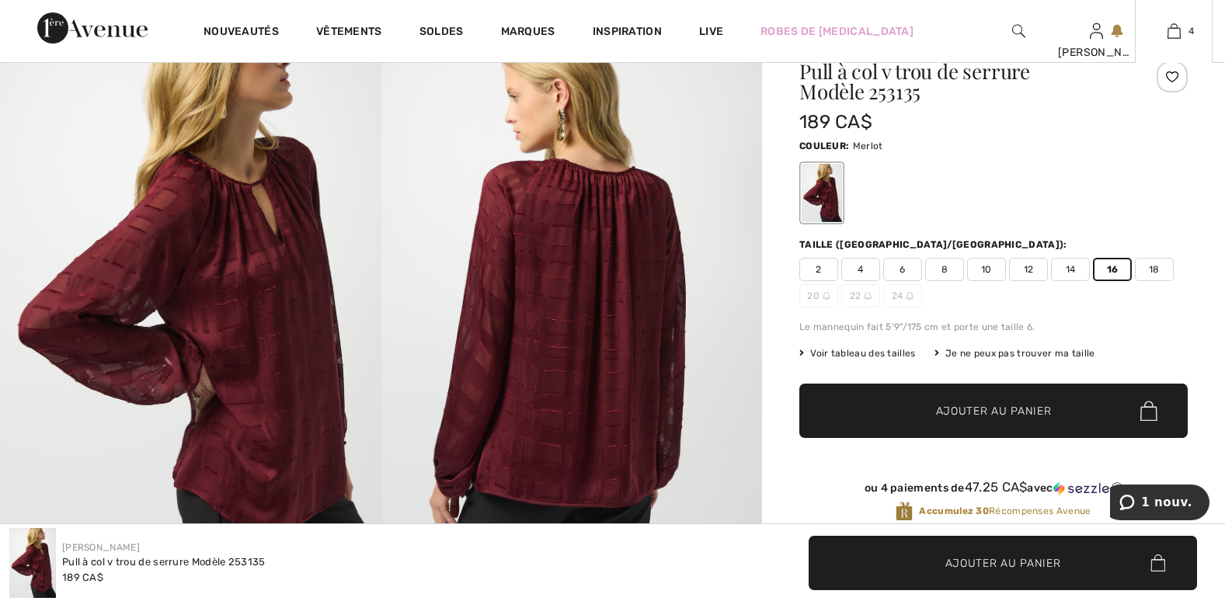
click at [1045, 301] on div "2 4 6 8 10 12 14 16 18 20 22 24" at bounding box center [993, 283] width 388 height 50
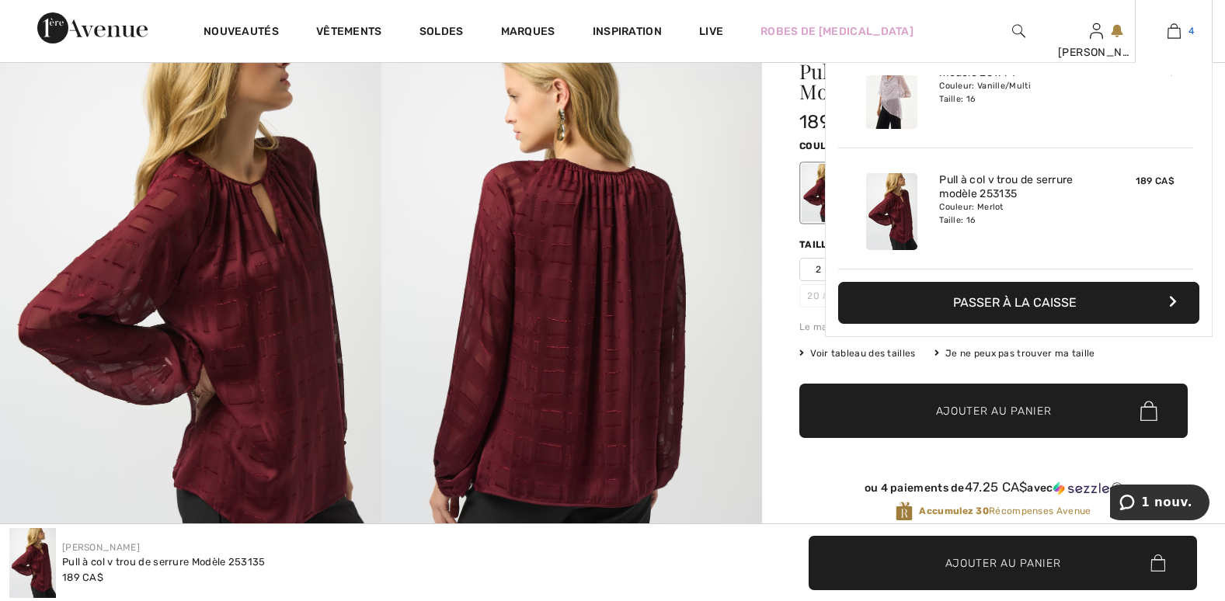
click at [1173, 32] on img at bounding box center [1173, 31] width 13 height 19
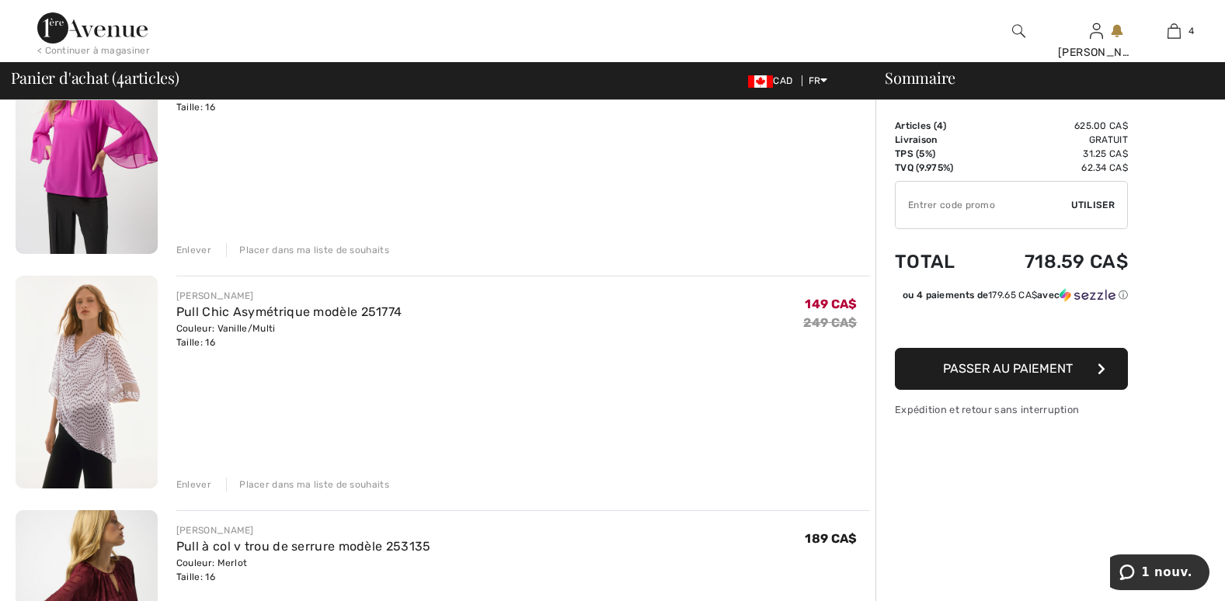
scroll to position [388, 0]
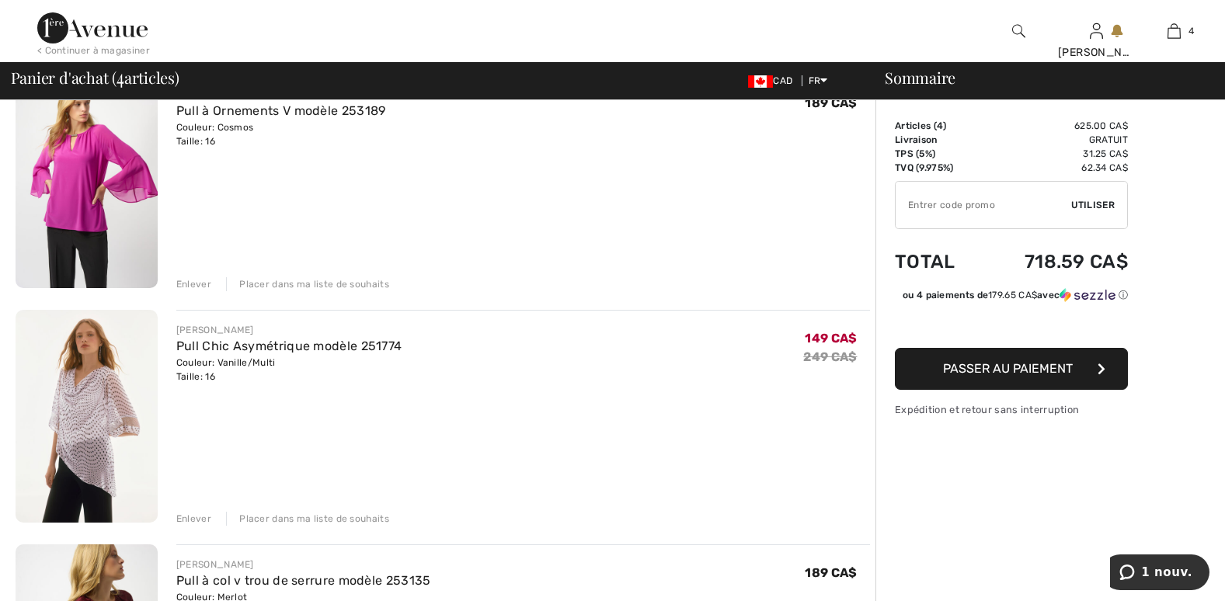
click at [187, 284] on div "Enlever" at bounding box center [193, 284] width 35 height 14
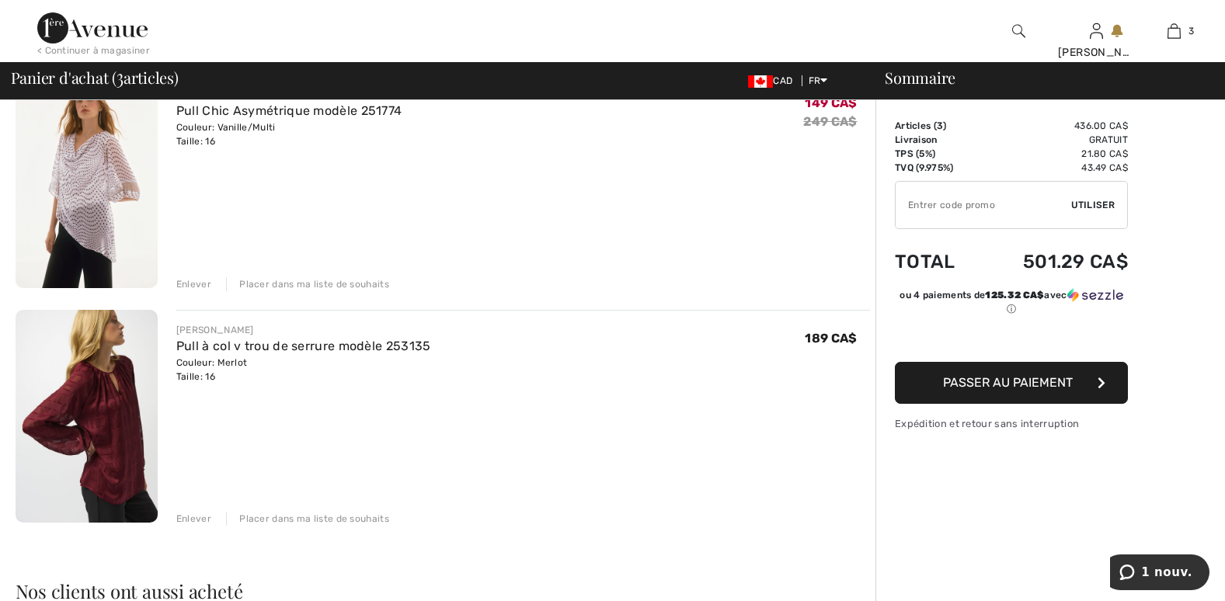
click at [189, 287] on div "Enlever" at bounding box center [193, 284] width 35 height 14
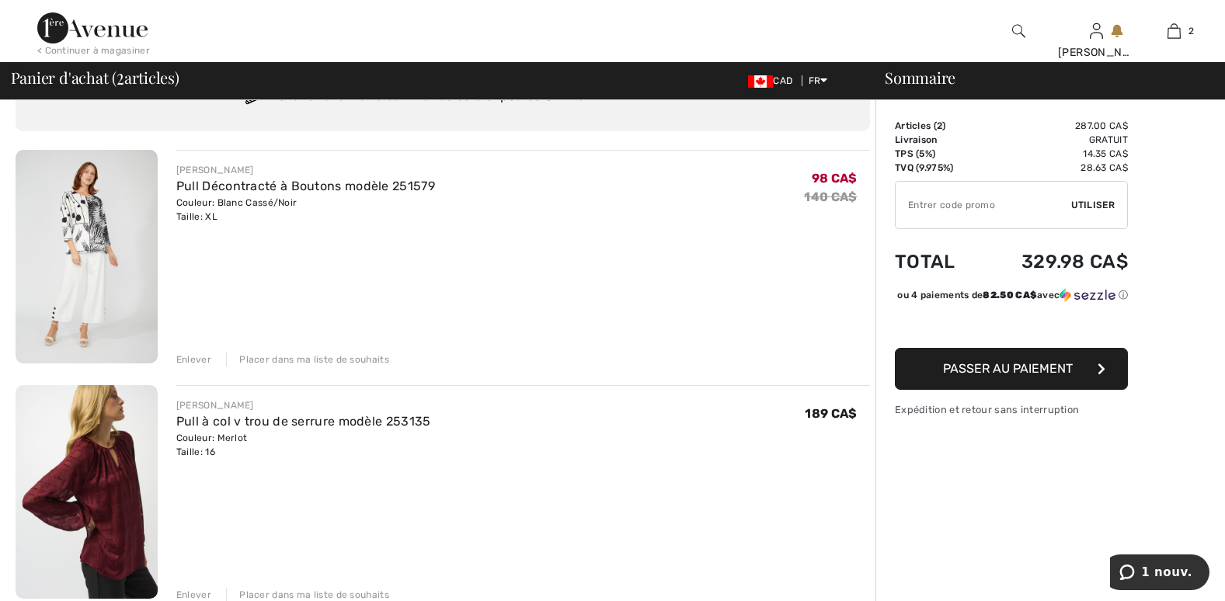
scroll to position [233, 0]
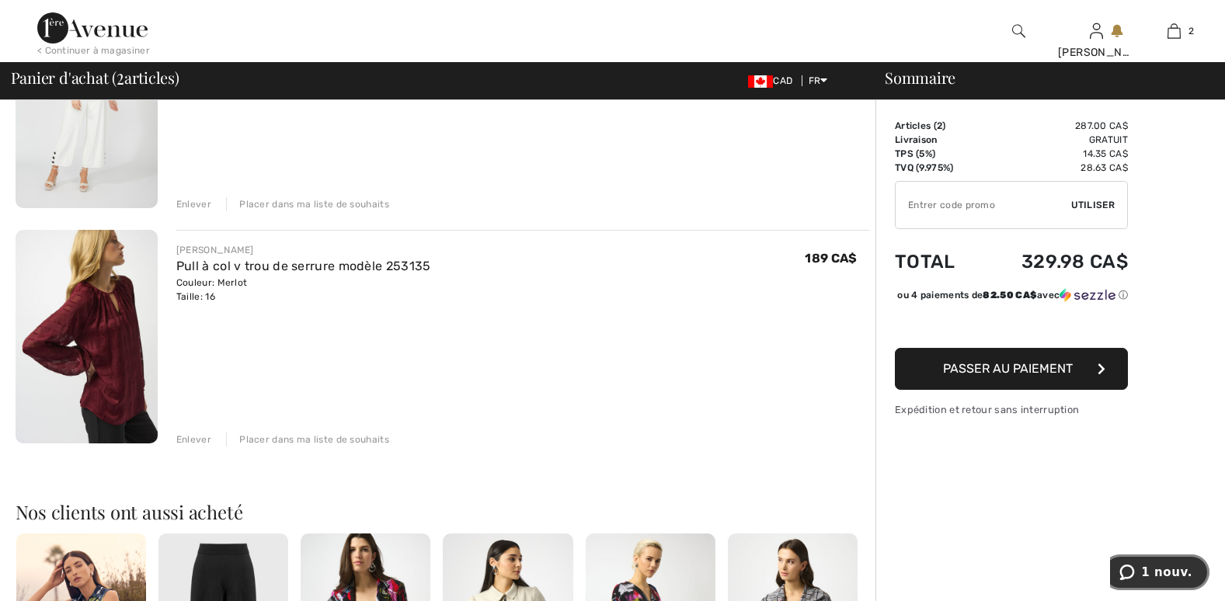
click at [1170, 571] on span "1 nouv." at bounding box center [1166, 572] width 51 height 14
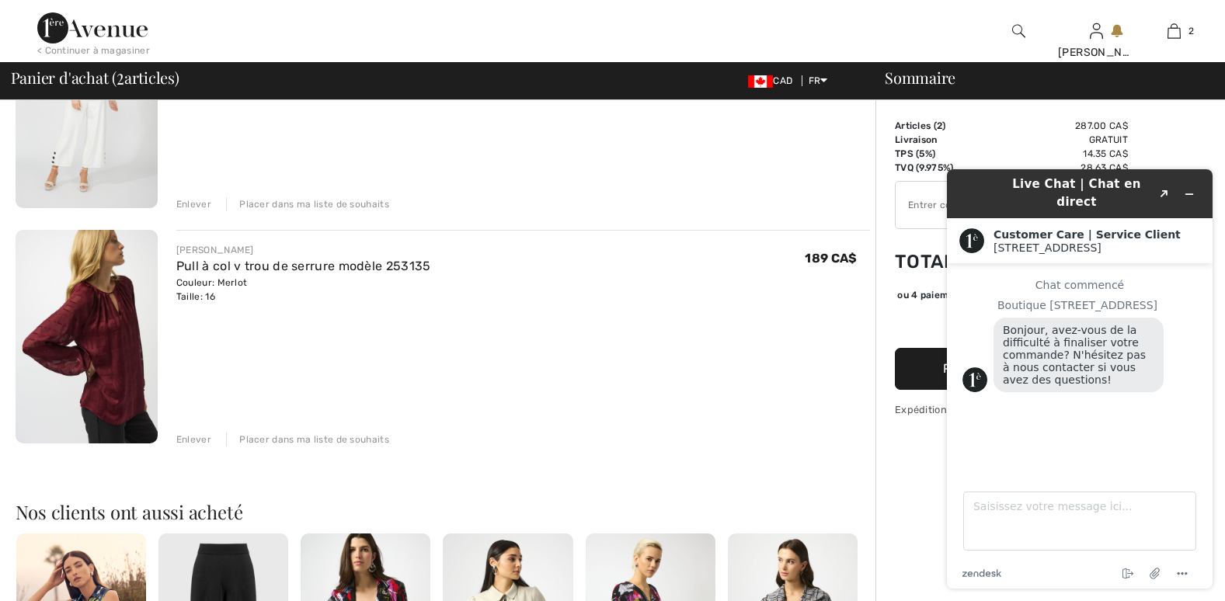
click at [742, 412] on div "JOSEPH RIBKOFF Pull à col v trou de serrure modèle 253135 Couleur: Merlot Taill…" at bounding box center [522, 338] width 693 height 217
click at [743, 411] on div "JOSEPH RIBKOFF Pull à col v trou de serrure modèle 253135 Couleur: Merlot Taill…" at bounding box center [522, 338] width 693 height 217
click at [1190, 189] on icon "Réduire le widget" at bounding box center [1188, 194] width 11 height 11
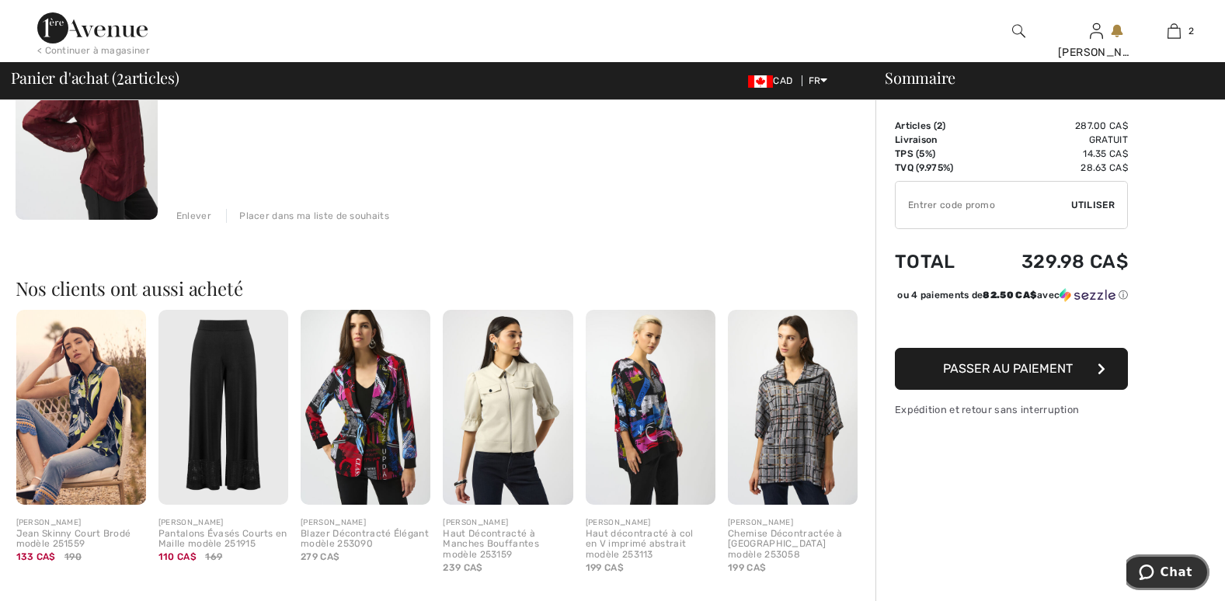
scroll to position [466, 0]
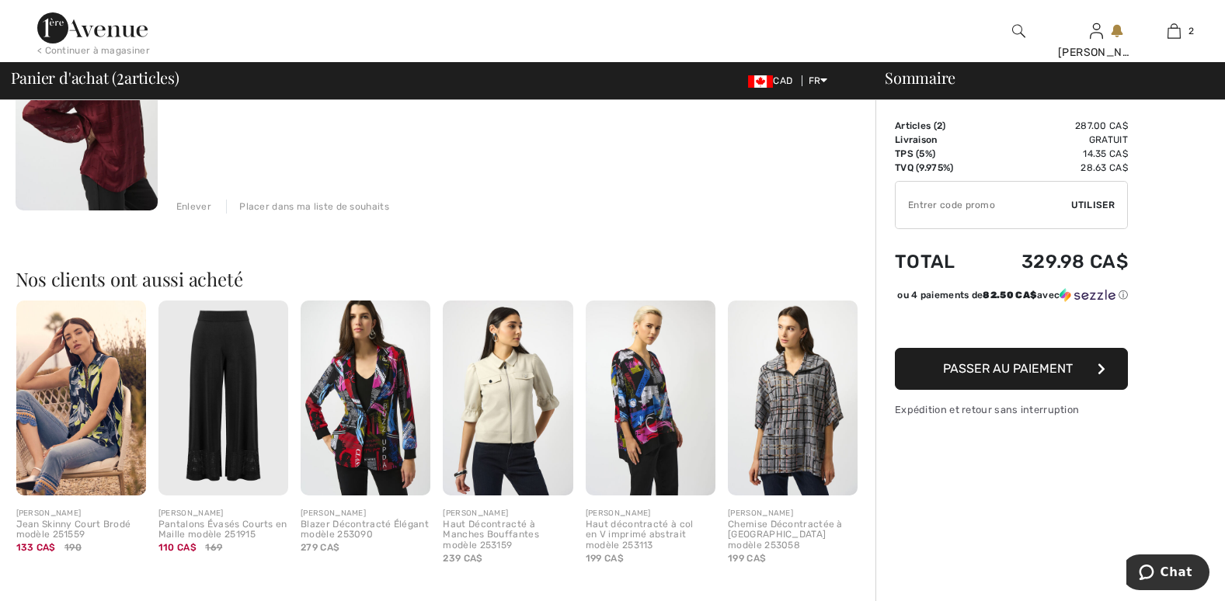
click at [813, 407] on img at bounding box center [793, 398] width 130 height 195
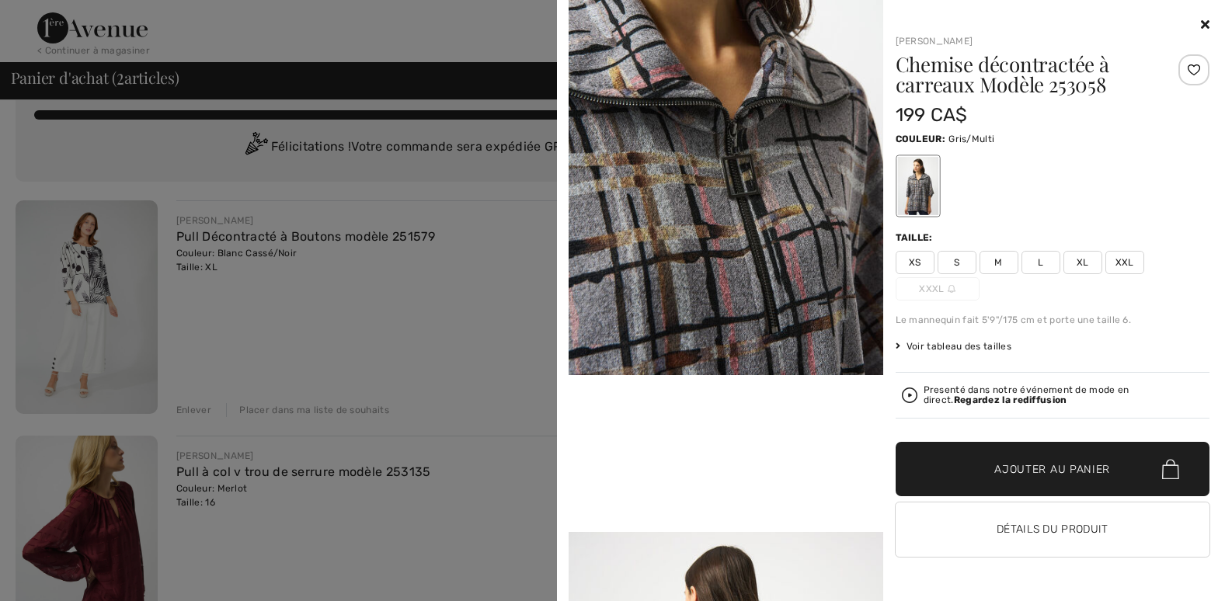
scroll to position [0, 0]
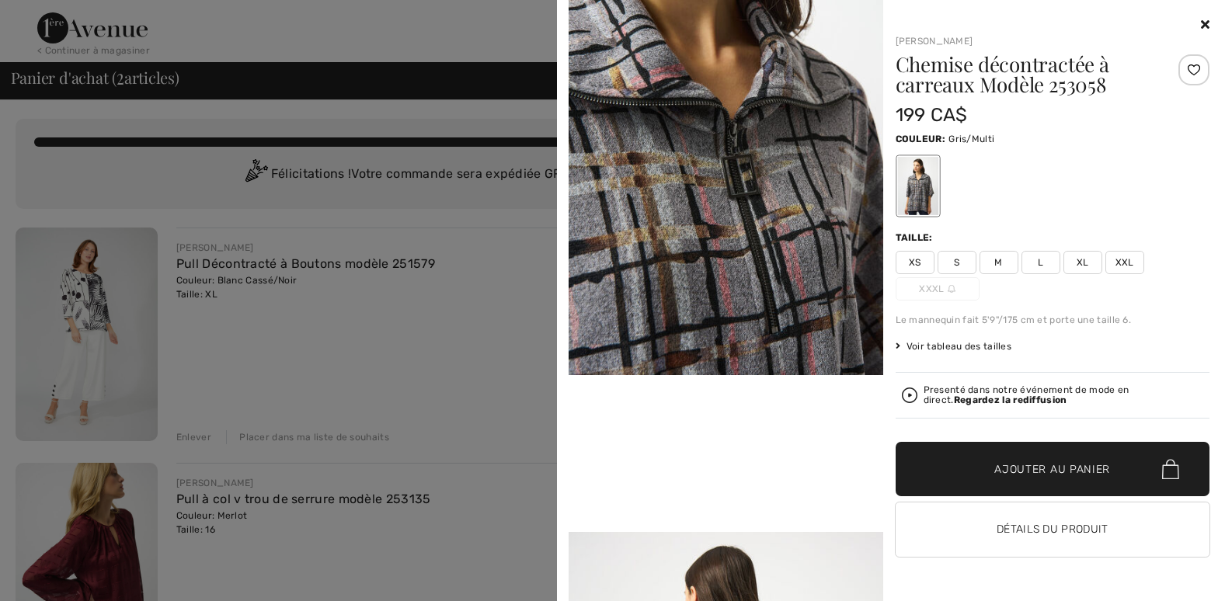
click at [1199, 23] on div at bounding box center [1052, 25] width 314 height 19
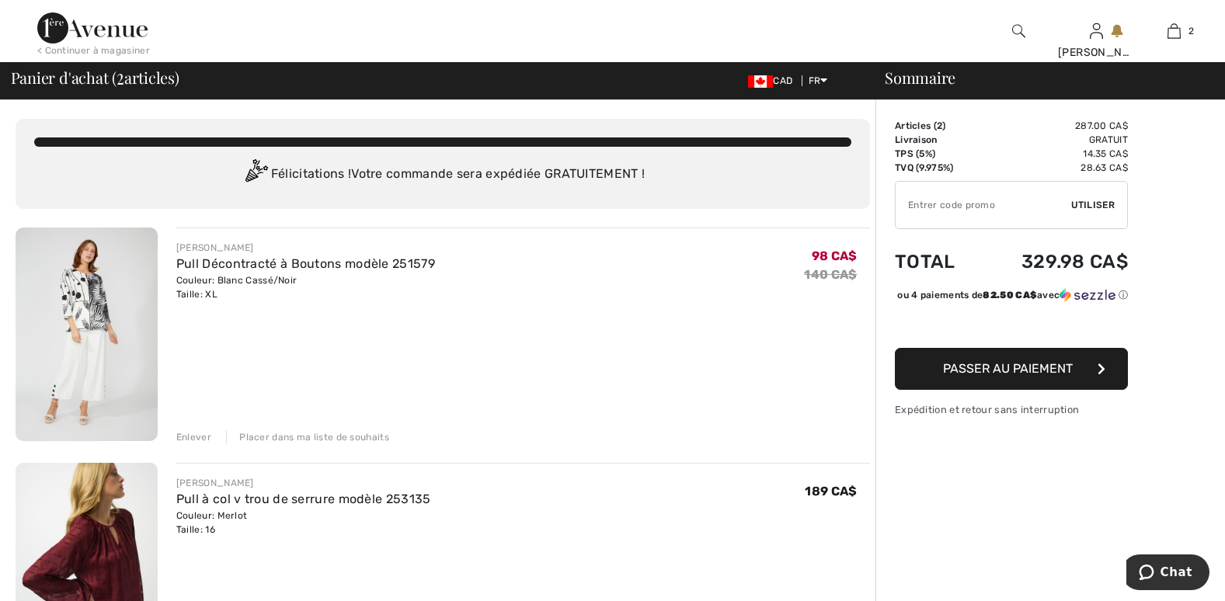
click at [976, 376] on span "Passer au paiement" at bounding box center [1008, 368] width 130 height 15
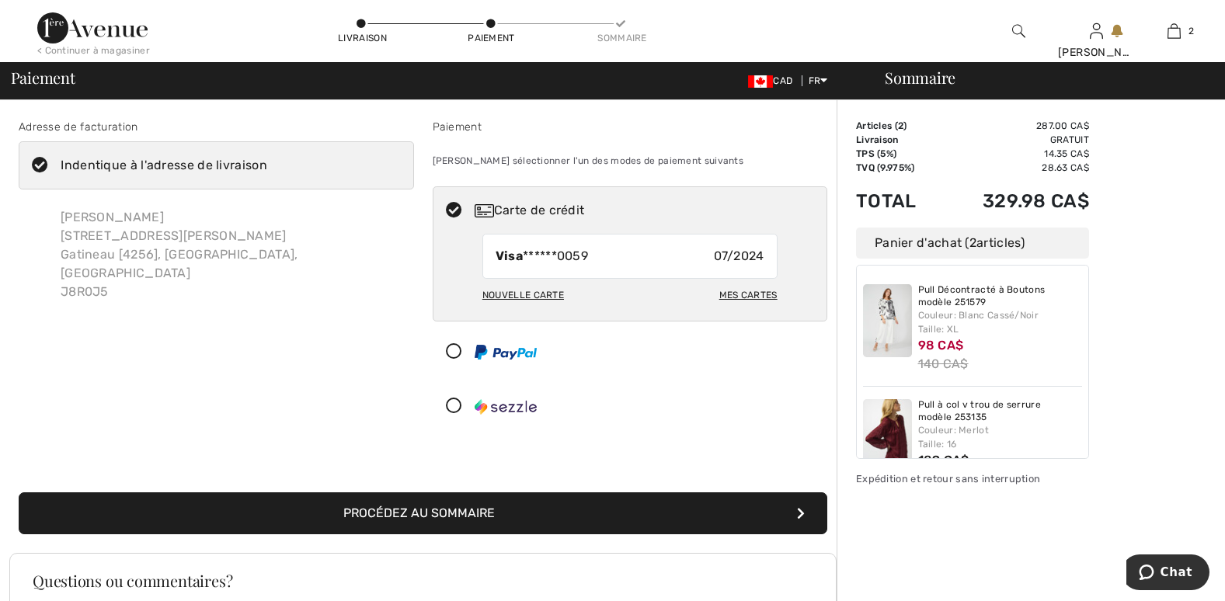
click at [758, 294] on div "Mes cartes" at bounding box center [748, 295] width 58 height 26
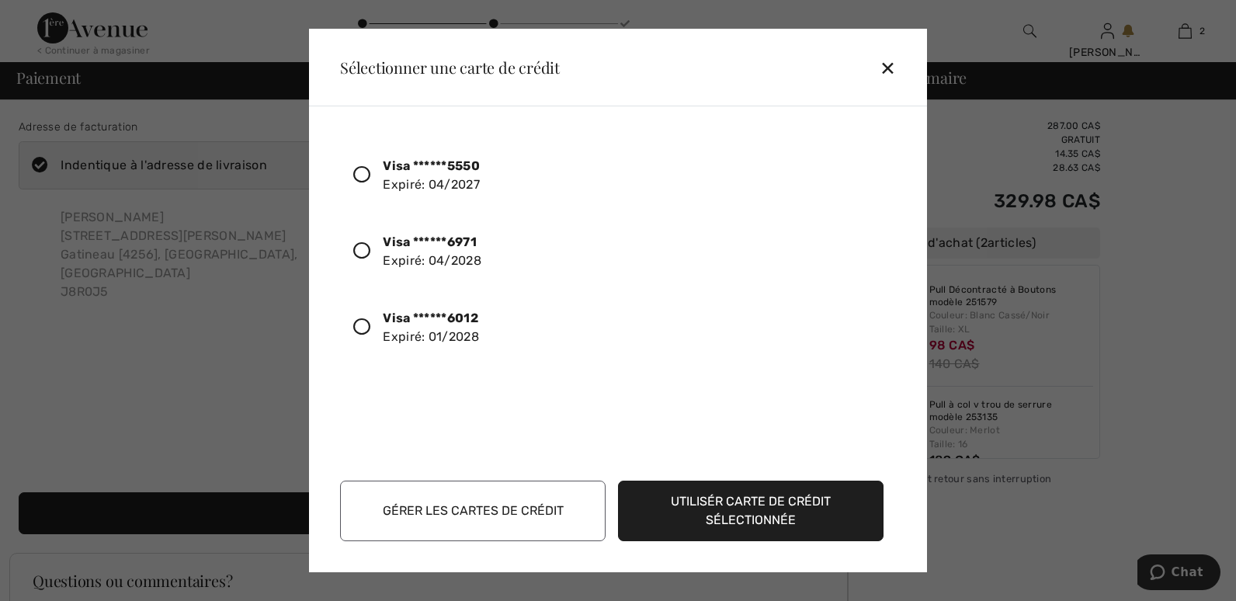
click at [440, 516] on button "Gérer les cartes de crédit" at bounding box center [473, 511] width 266 height 61
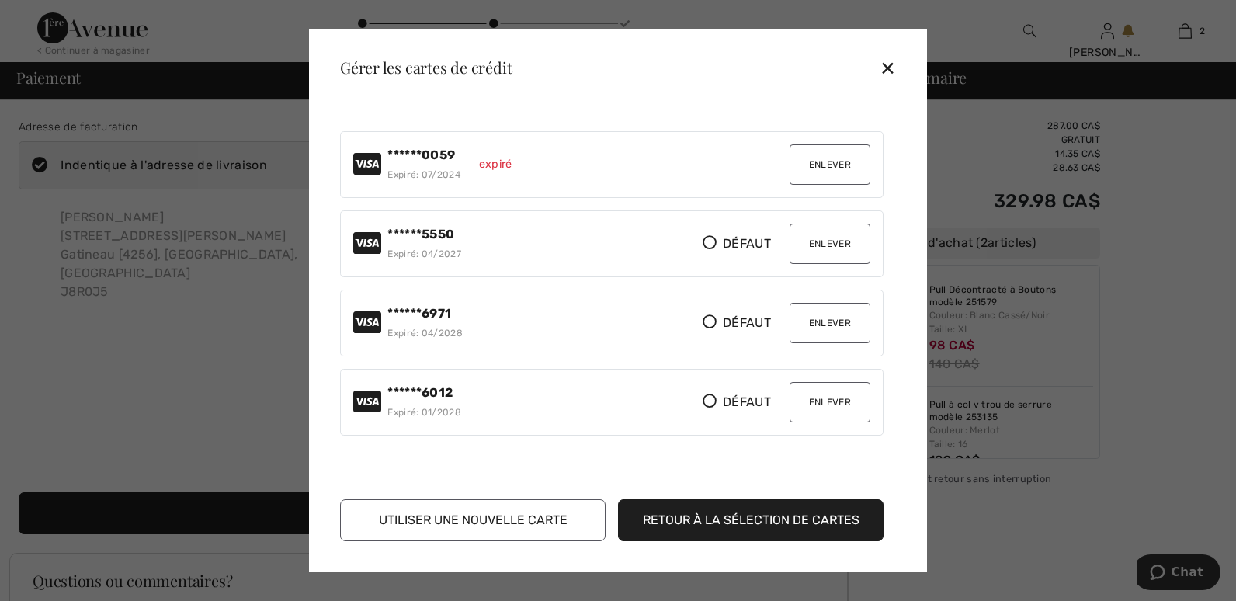
click at [814, 170] on button "Enlever" at bounding box center [830, 164] width 81 height 40
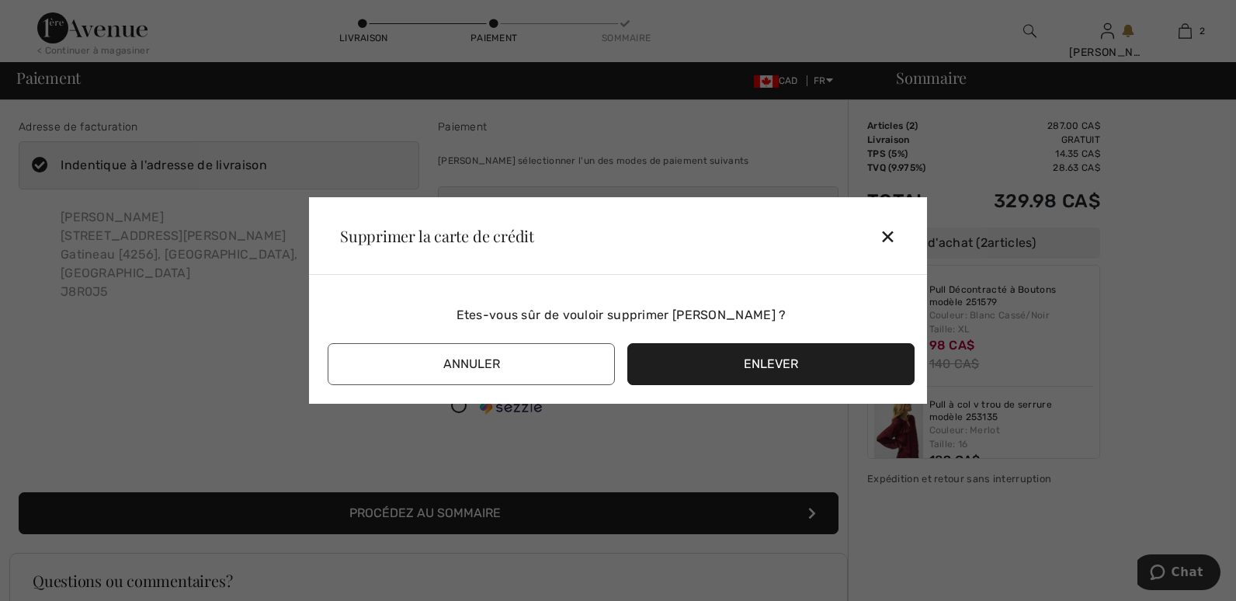
click at [706, 358] on button "Enlever" at bounding box center [770, 364] width 287 height 42
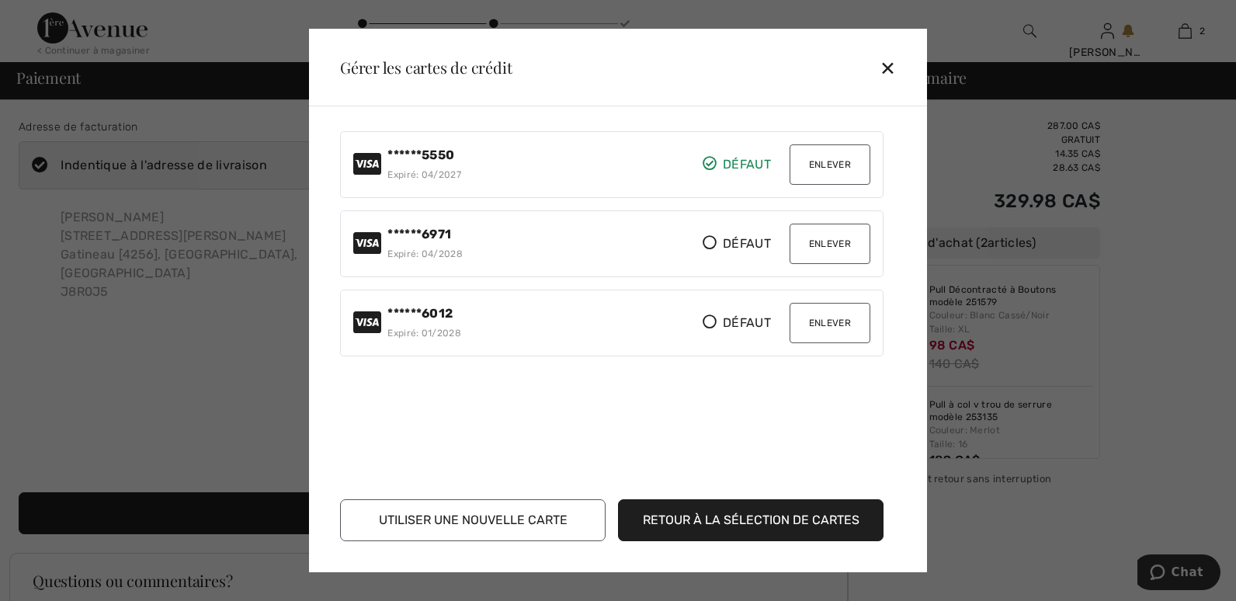
click at [821, 164] on button "Enlever" at bounding box center [830, 164] width 81 height 40
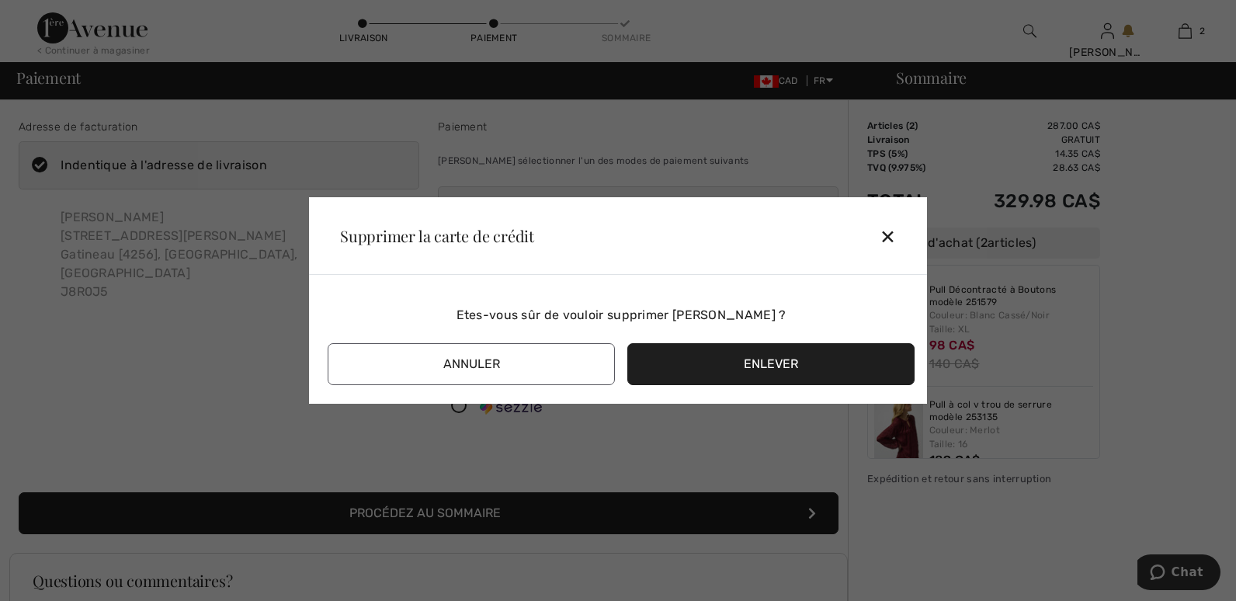
click at [710, 355] on button "Enlever" at bounding box center [770, 364] width 287 height 42
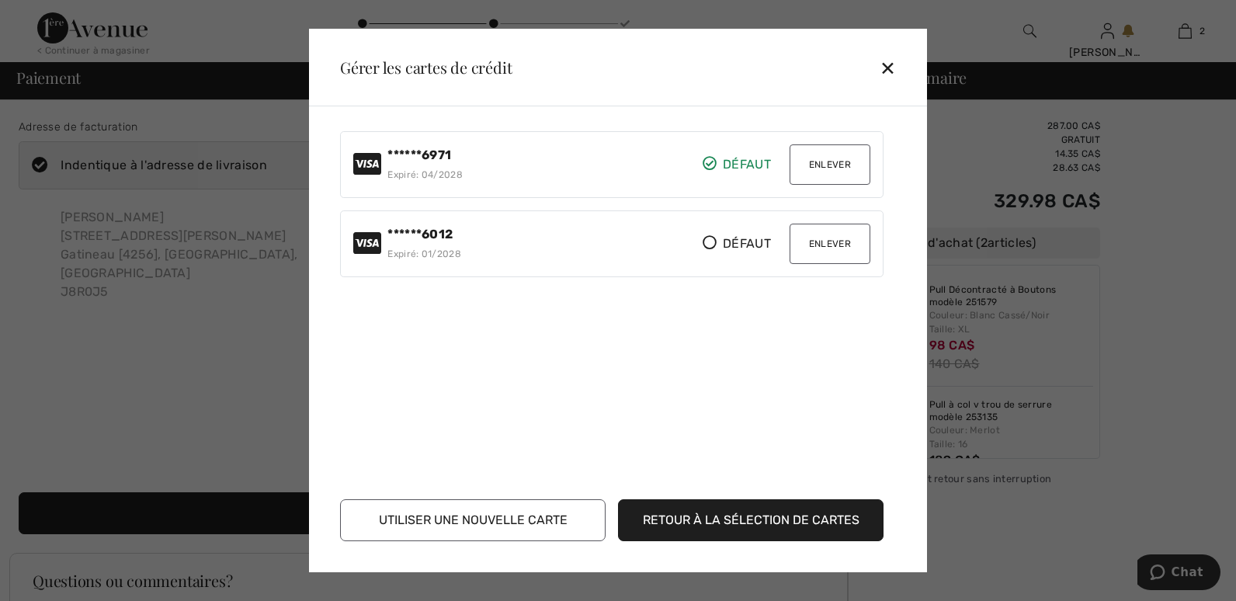
click at [815, 249] on button "Enlever" at bounding box center [830, 244] width 81 height 40
click at [0, 0] on div at bounding box center [0, 0] width 0 height 0
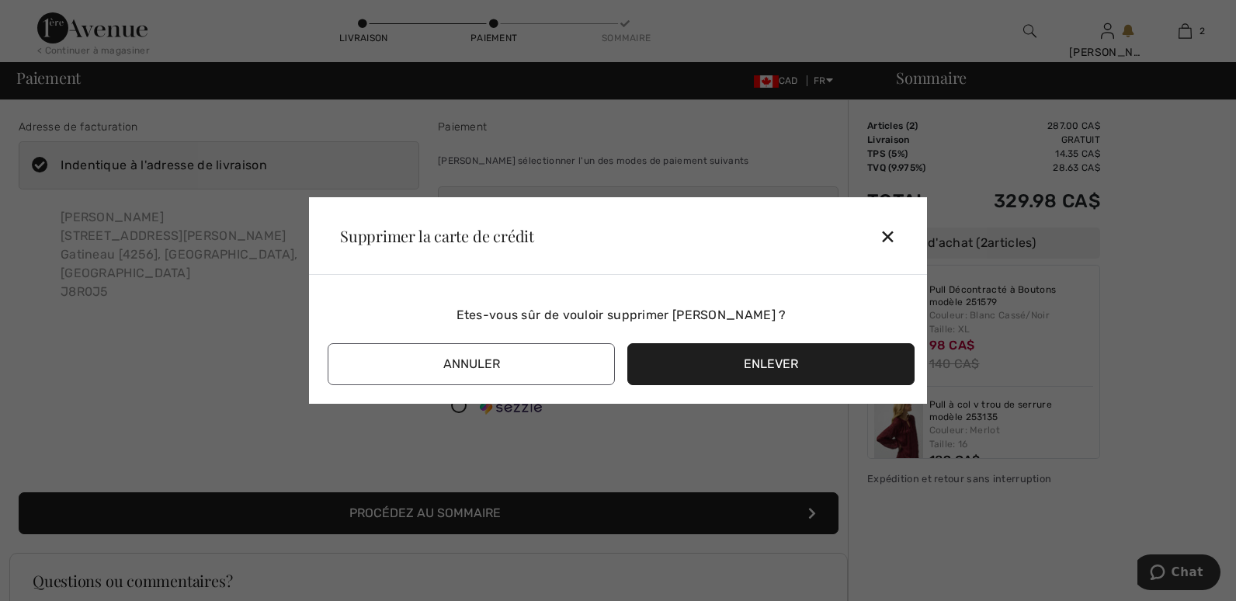
click at [698, 365] on button "Enlever" at bounding box center [770, 364] width 287 height 42
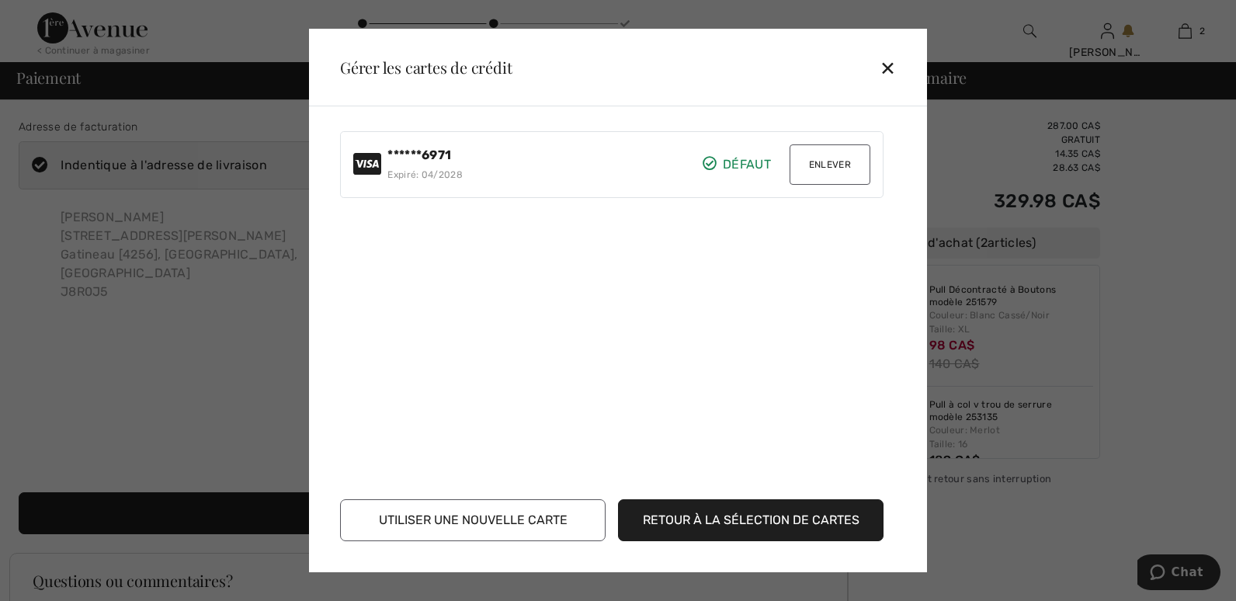
click at [274, 407] on div at bounding box center [618, 300] width 1236 height 601
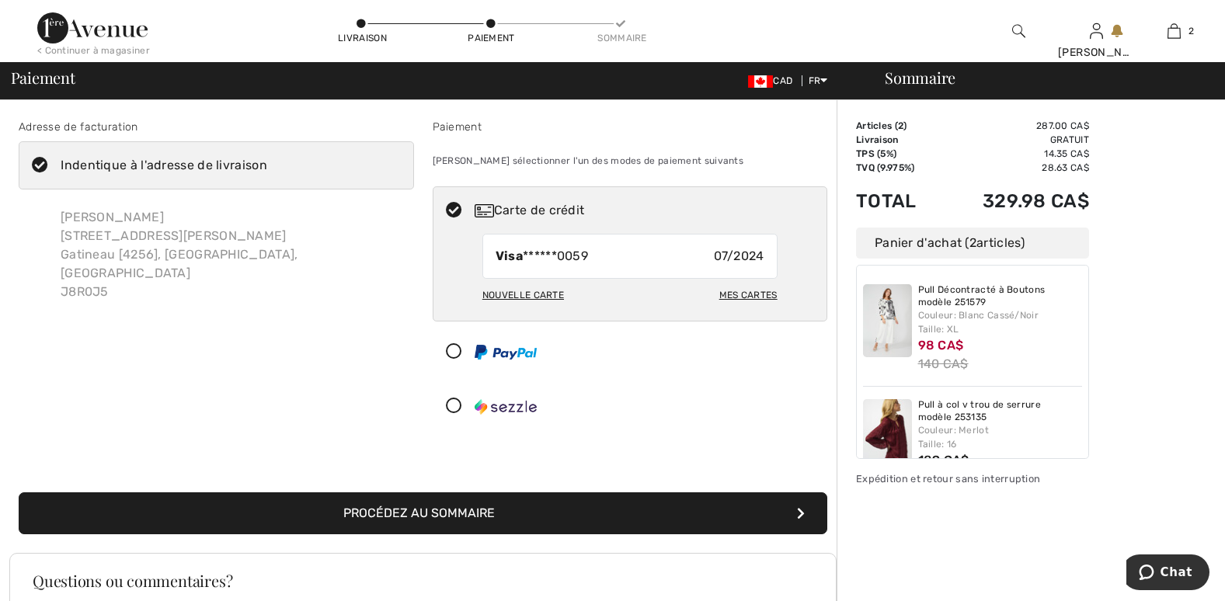
click at [738, 297] on div "Mes cartes" at bounding box center [748, 295] width 58 height 26
radio input "true"
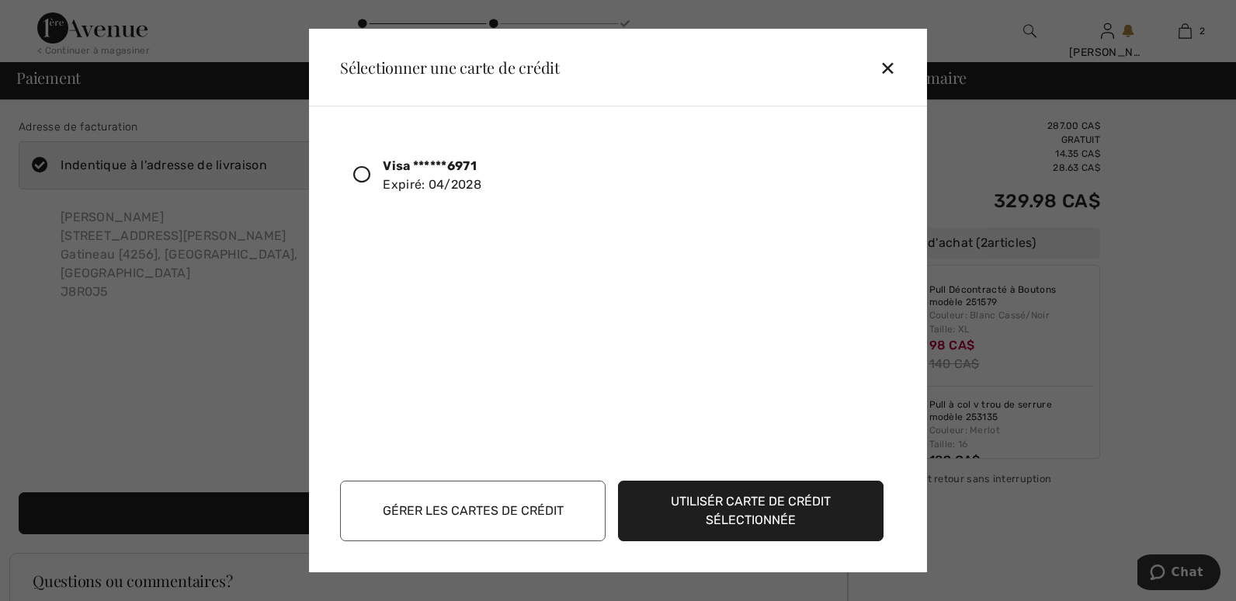
click at [880, 75] on div "✕" at bounding box center [894, 67] width 29 height 33
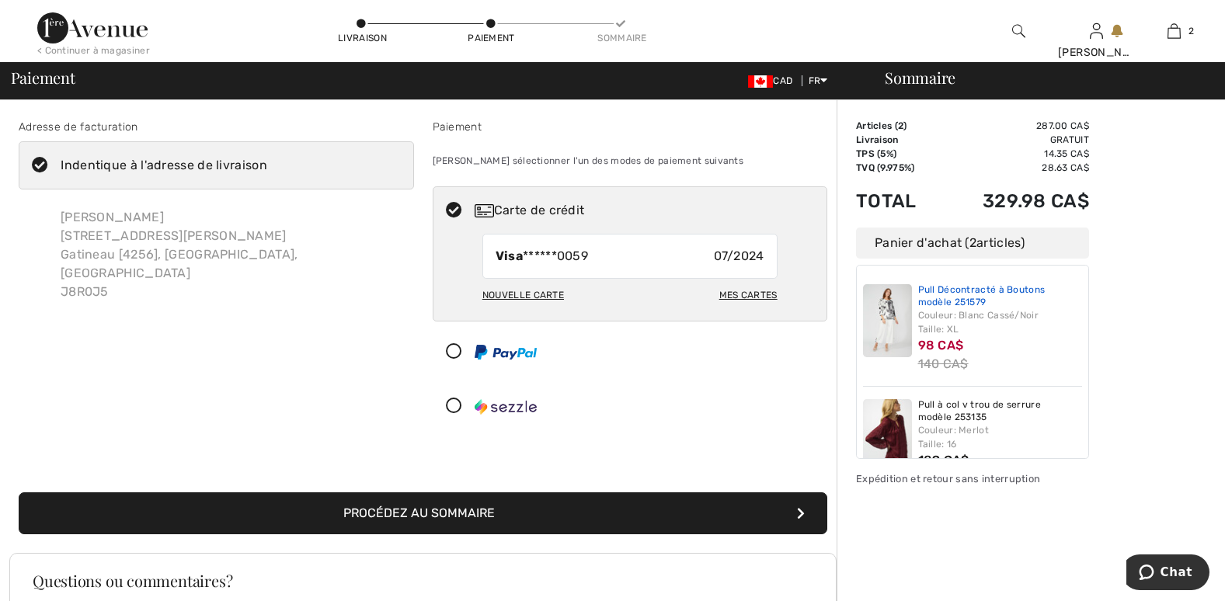
click at [988, 290] on link "Pull Décontracté à Boutons modèle 251579" at bounding box center [1000, 296] width 165 height 24
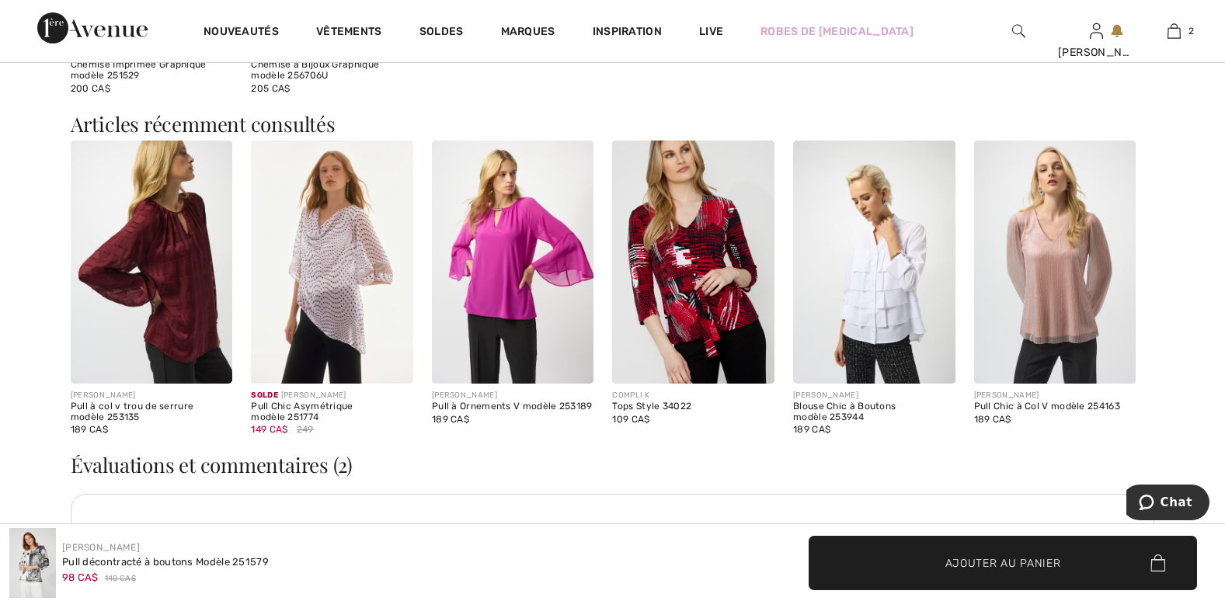
scroll to position [1631, 0]
click at [196, 253] on img at bounding box center [152, 262] width 162 height 243
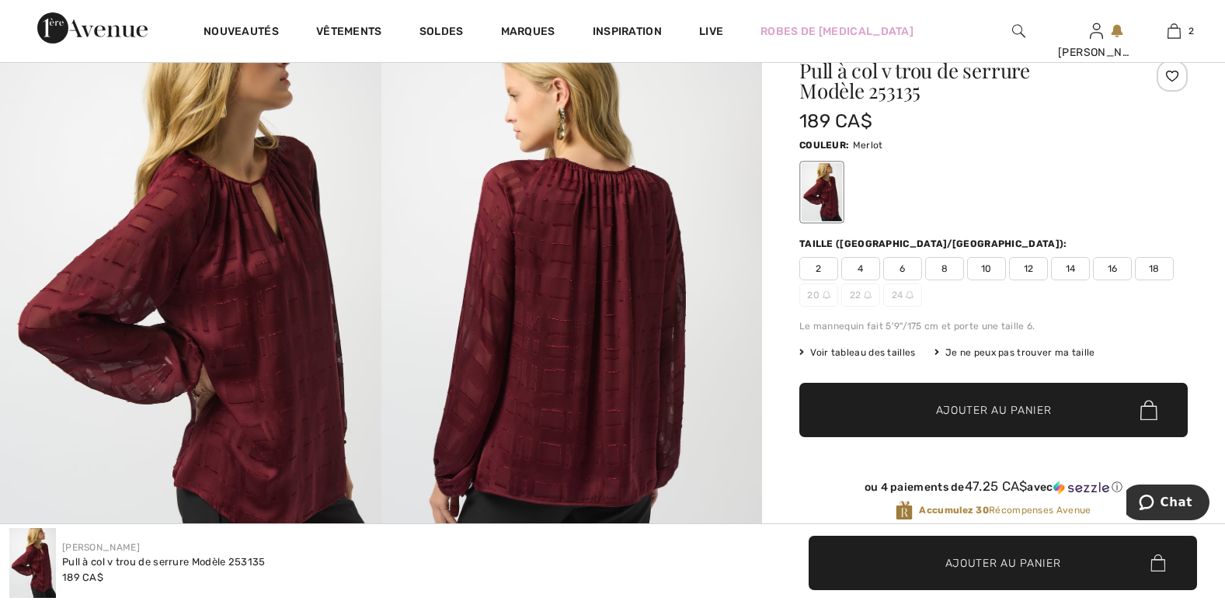
scroll to position [78, 0]
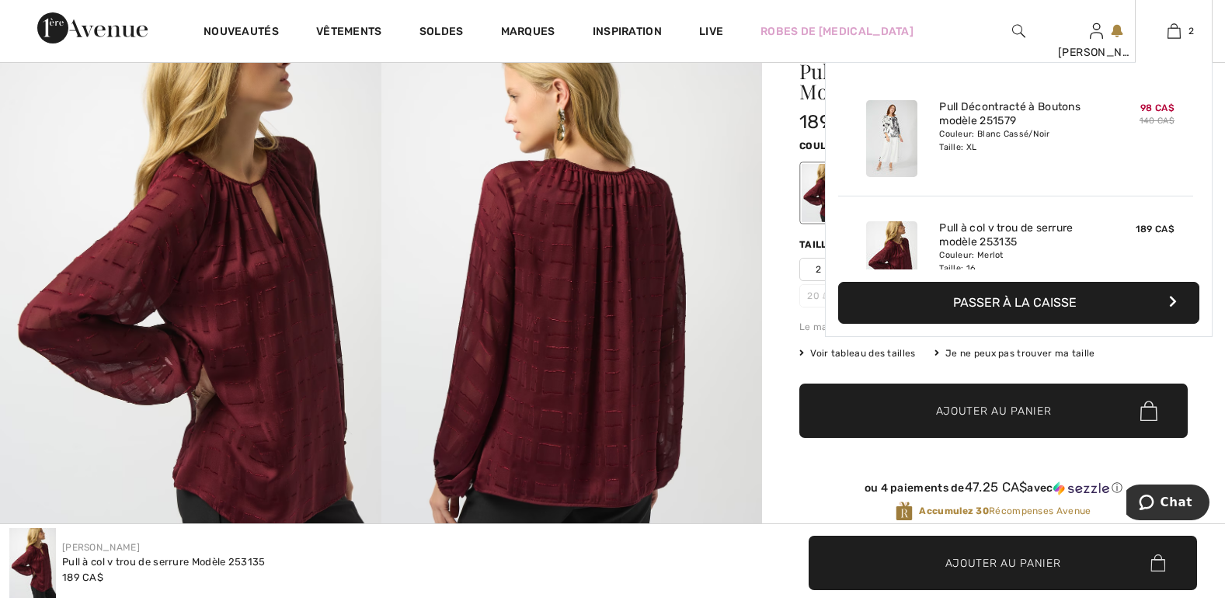
click at [916, 116] on img at bounding box center [891, 138] width 51 height 77
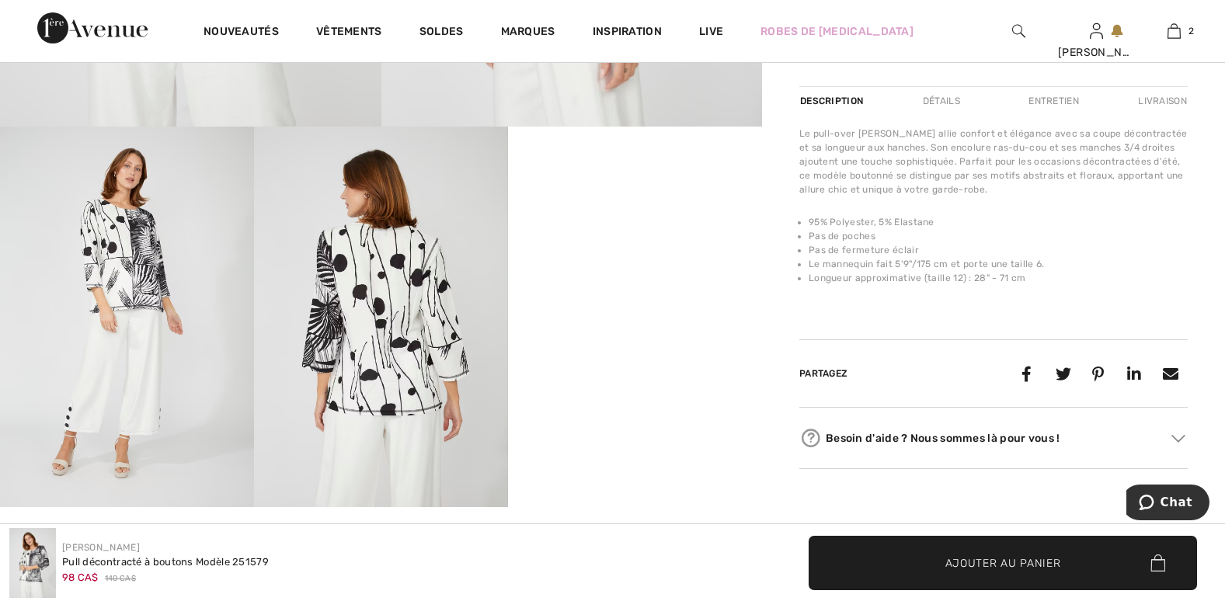
scroll to position [544, 0]
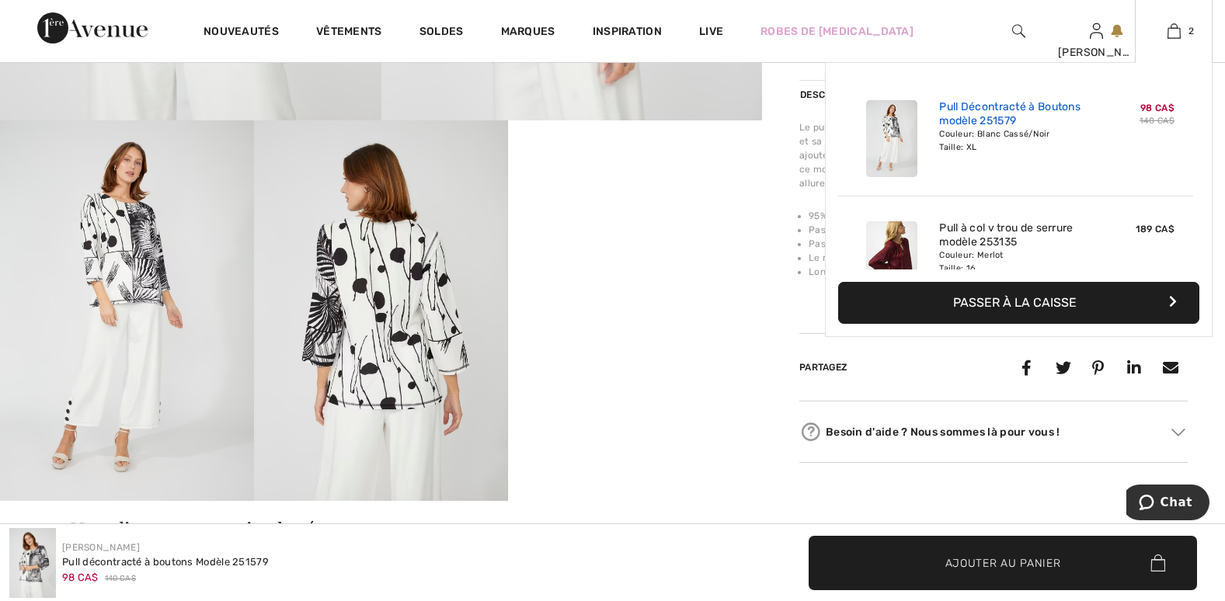
click at [1011, 109] on link "Pull Décontracté à Boutons modèle 251579" at bounding box center [1015, 114] width 153 height 28
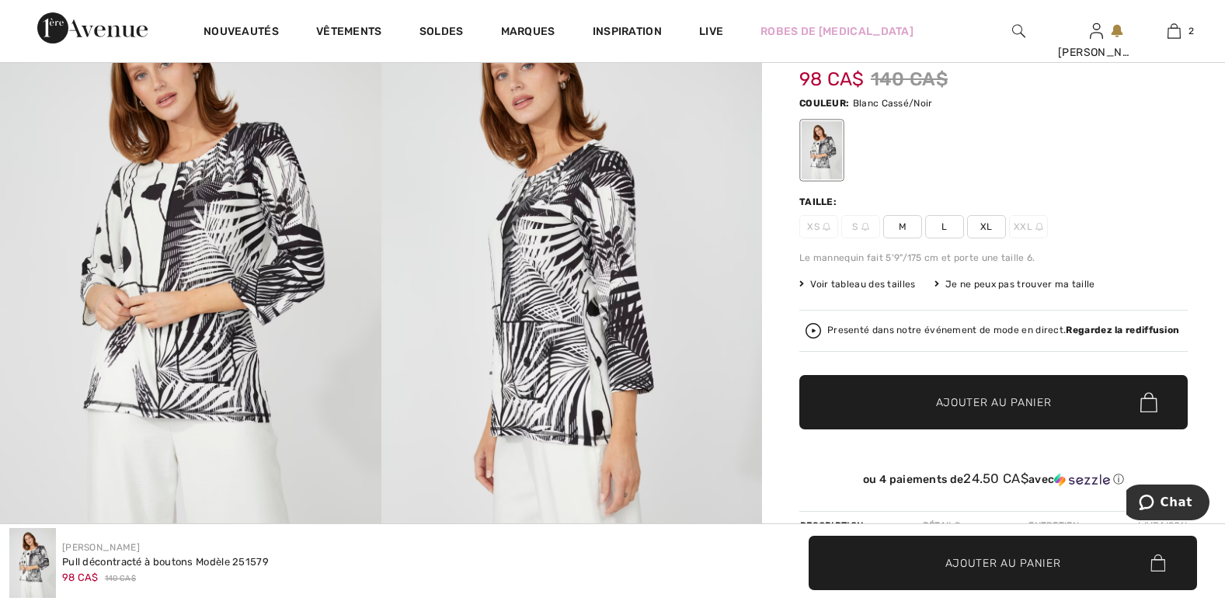
scroll to position [78, 0]
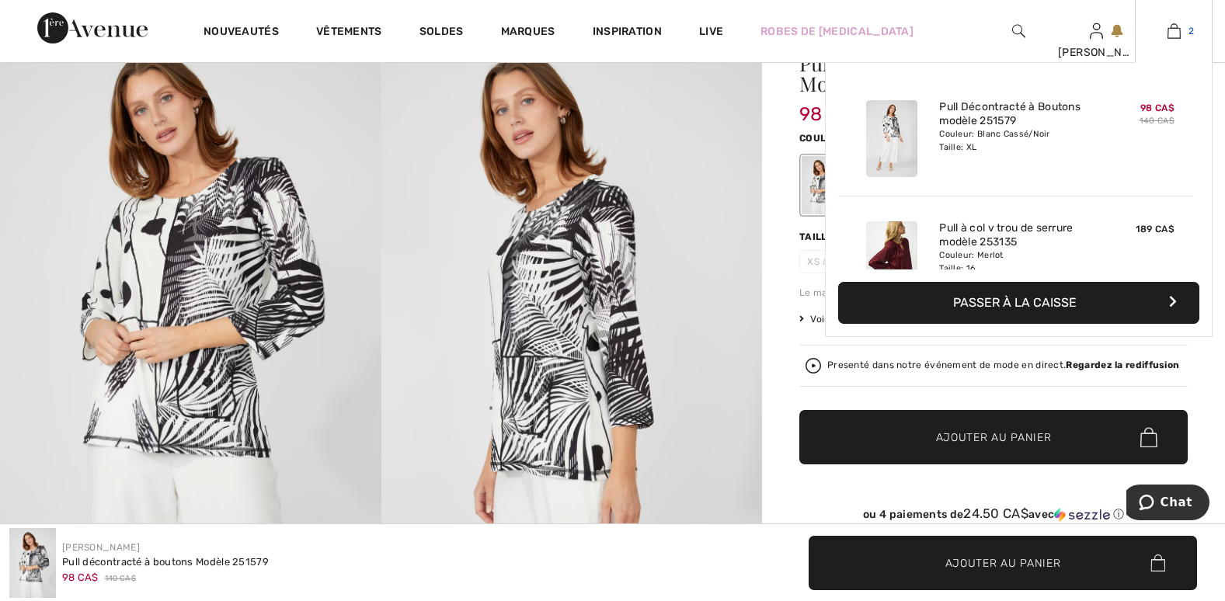
click at [1175, 30] on img at bounding box center [1173, 31] width 13 height 19
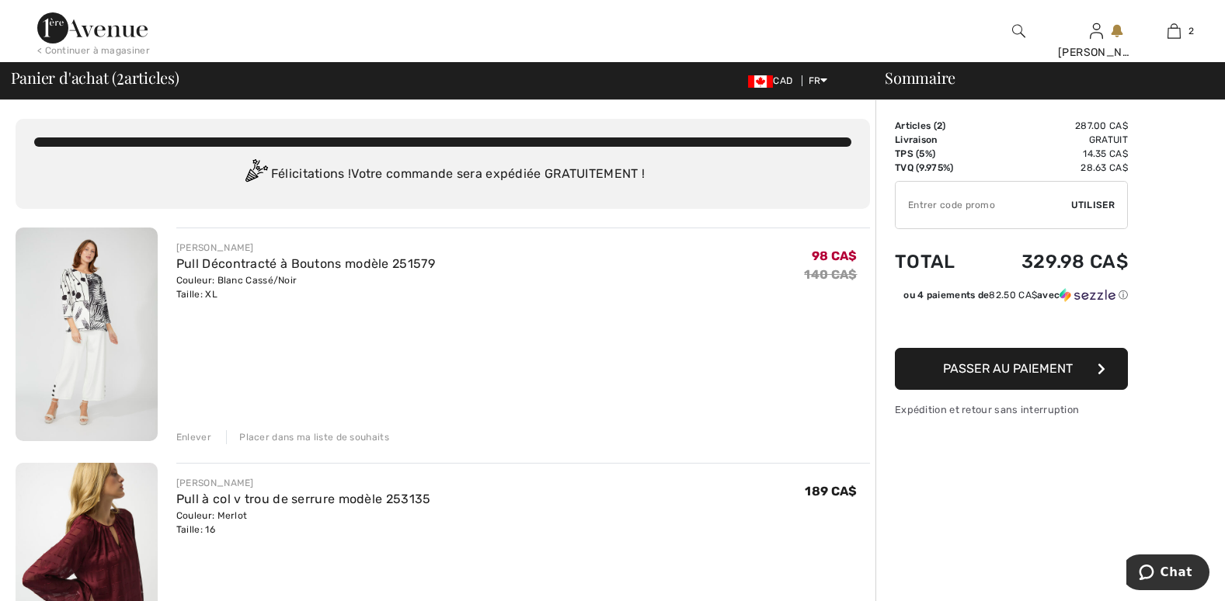
click at [207, 443] on div "Enlever" at bounding box center [193, 437] width 35 height 14
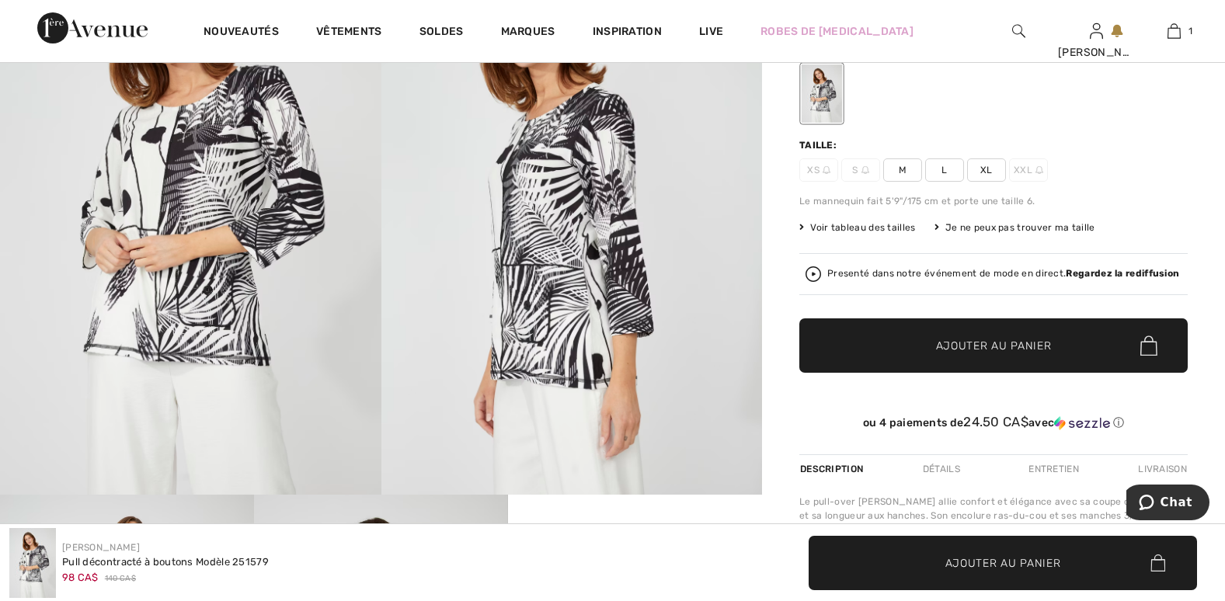
scroll to position [388, 0]
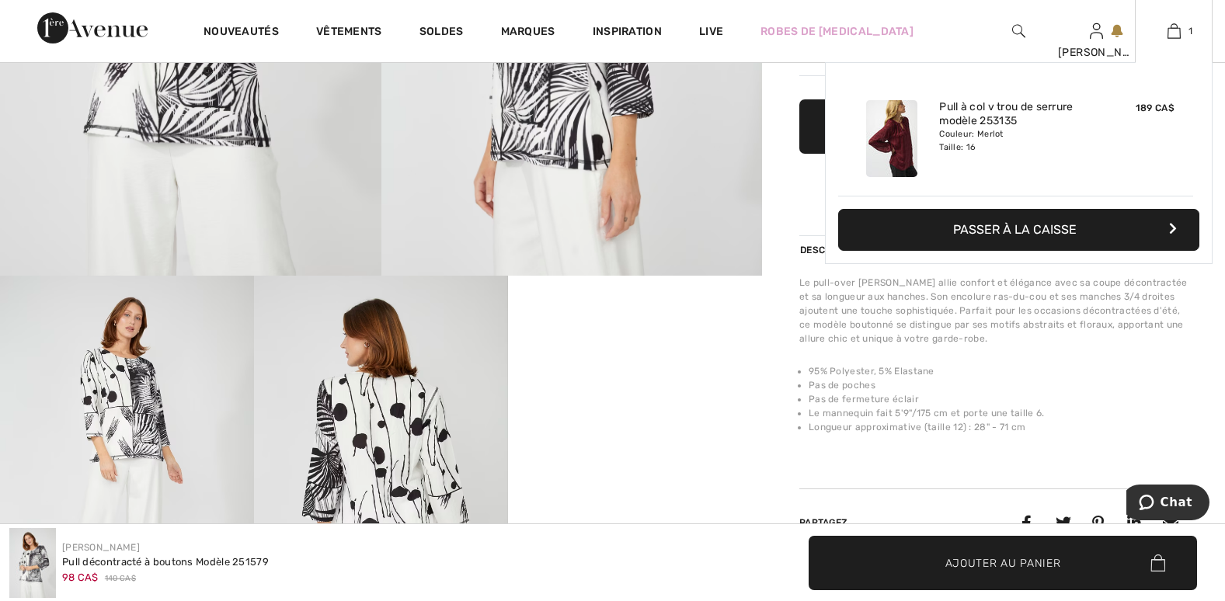
click at [902, 134] on img at bounding box center [891, 138] width 51 height 77
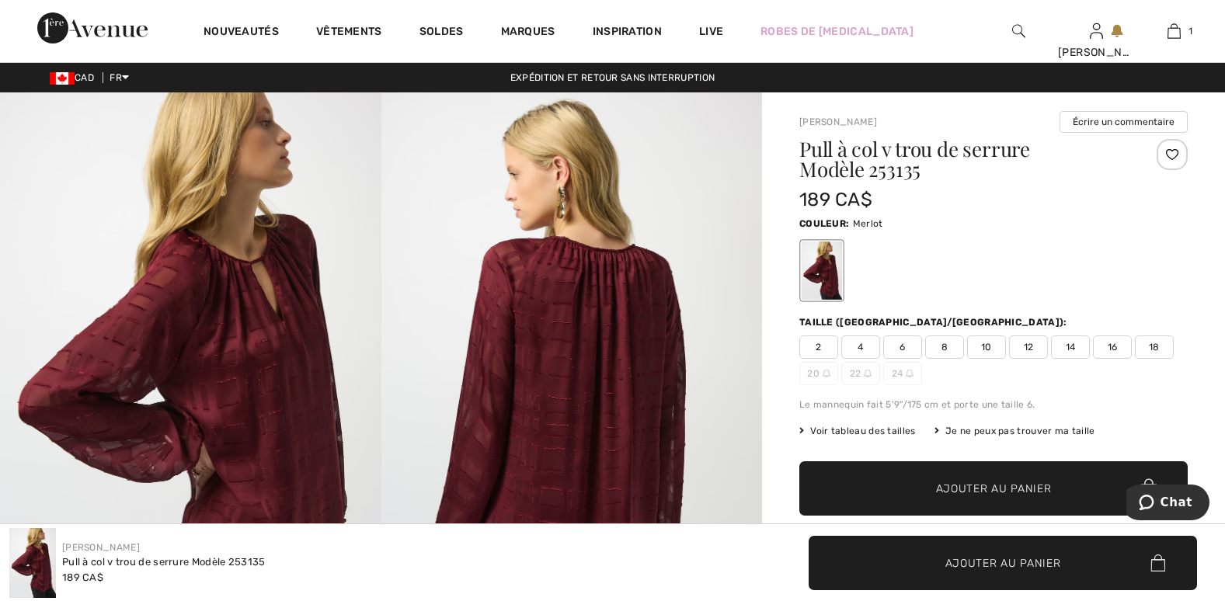
click at [1149, 348] on span "18" at bounding box center [1154, 346] width 39 height 23
click at [1152, 352] on span "18" at bounding box center [1154, 346] width 39 height 23
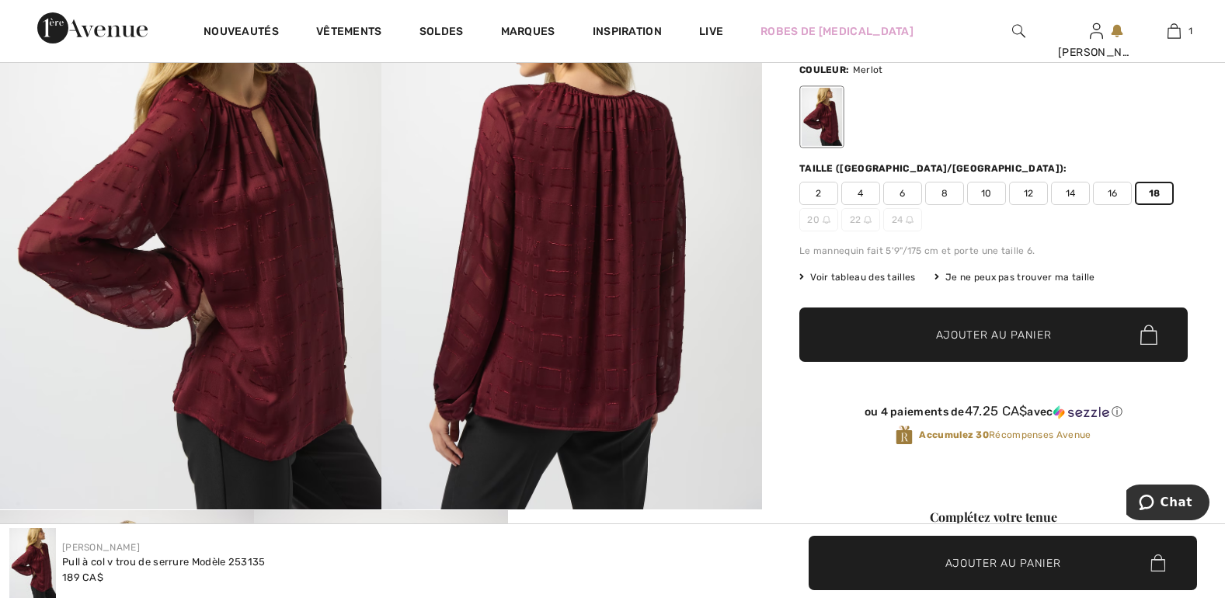
scroll to position [155, 0]
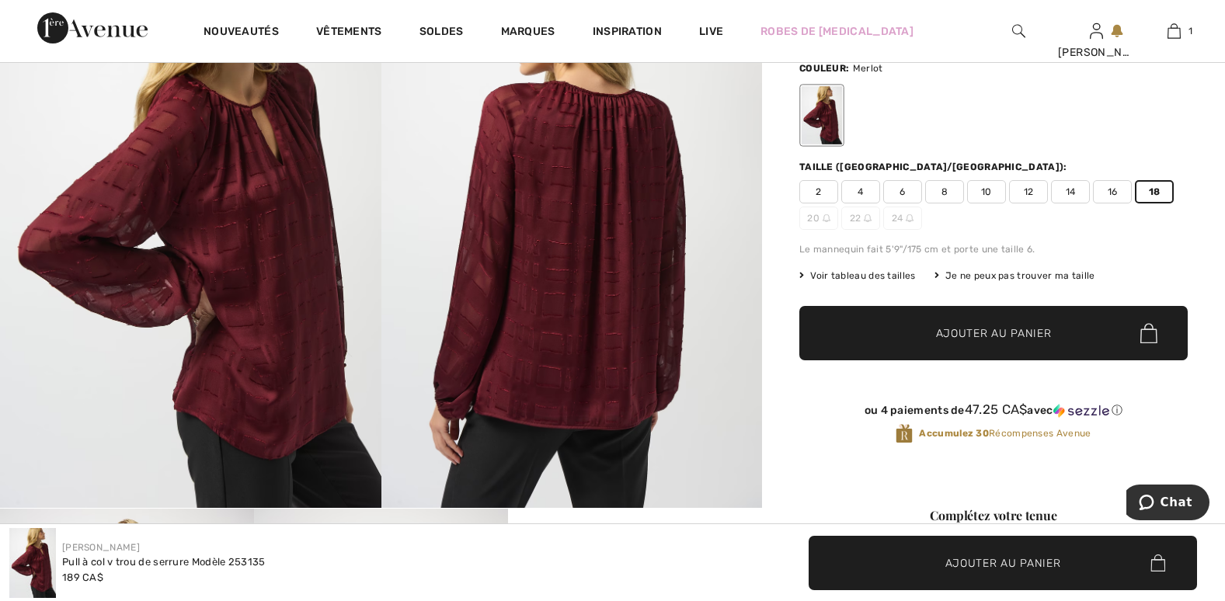
click at [1018, 328] on span "Ajouter au panier" at bounding box center [994, 333] width 116 height 16
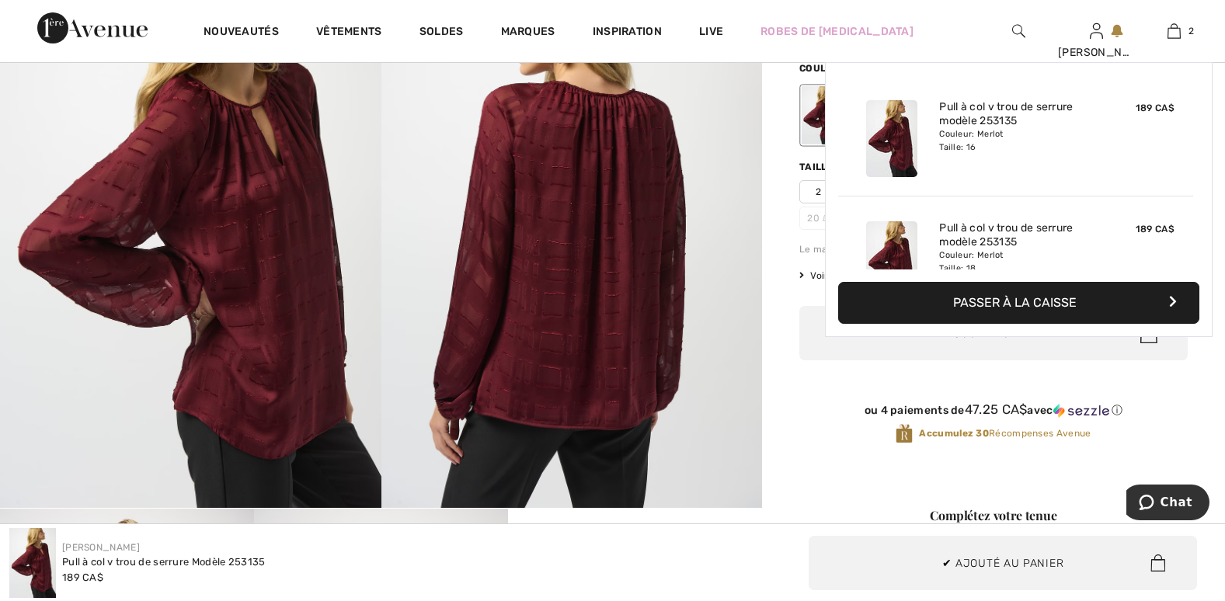
scroll to position [48, 0]
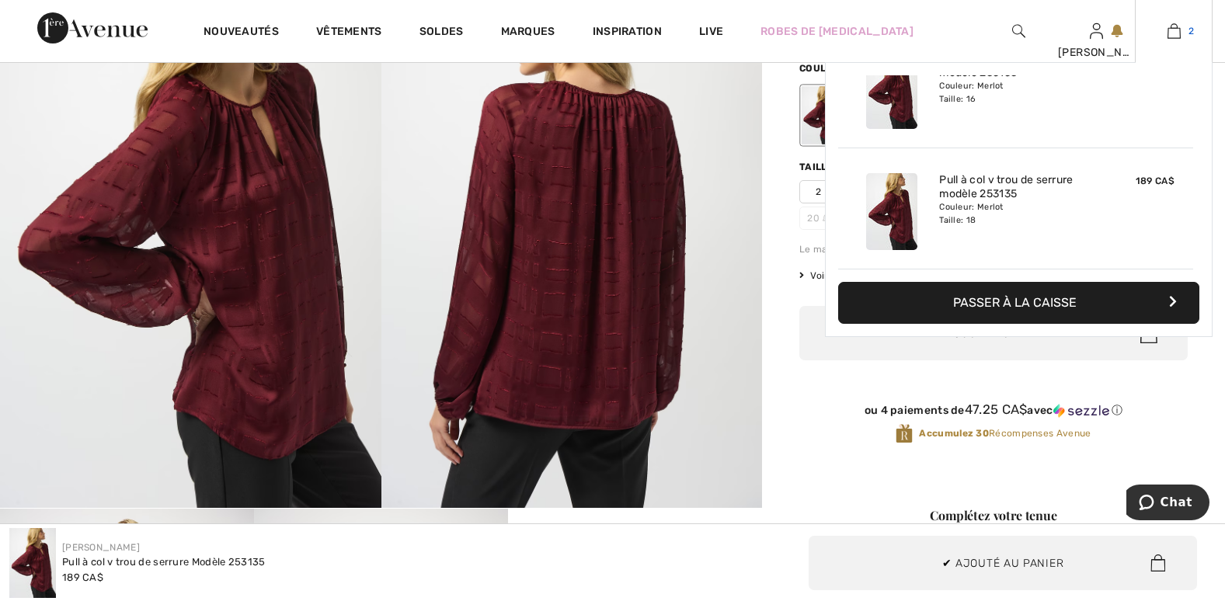
click at [1176, 35] on img at bounding box center [1173, 31] width 13 height 19
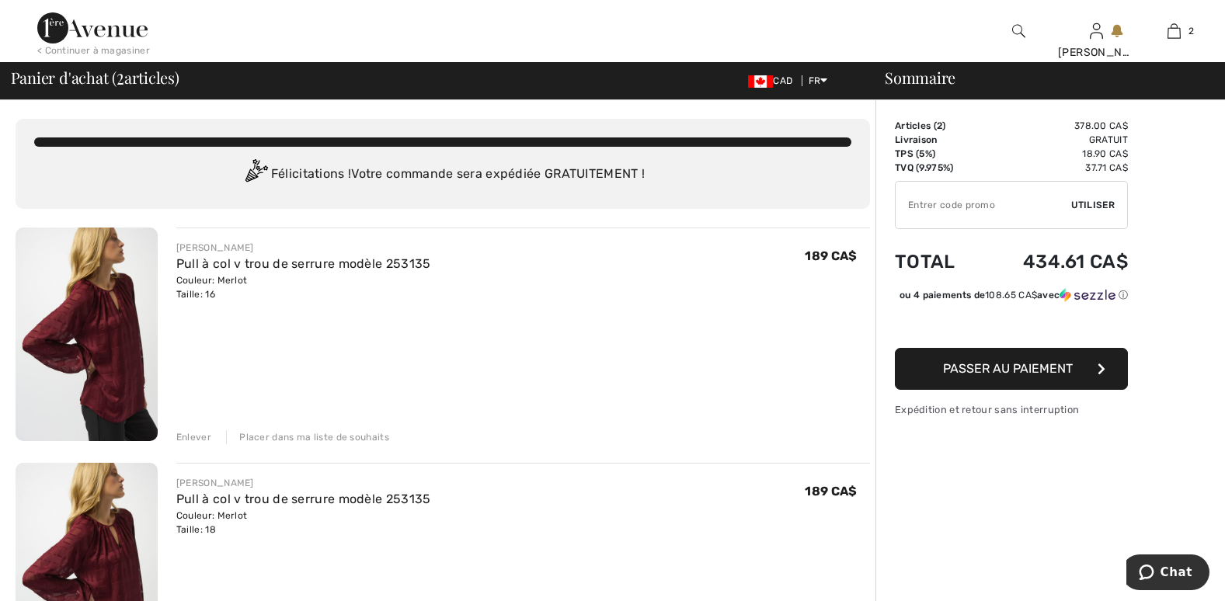
click at [205, 435] on div "Enlever" at bounding box center [193, 437] width 35 height 14
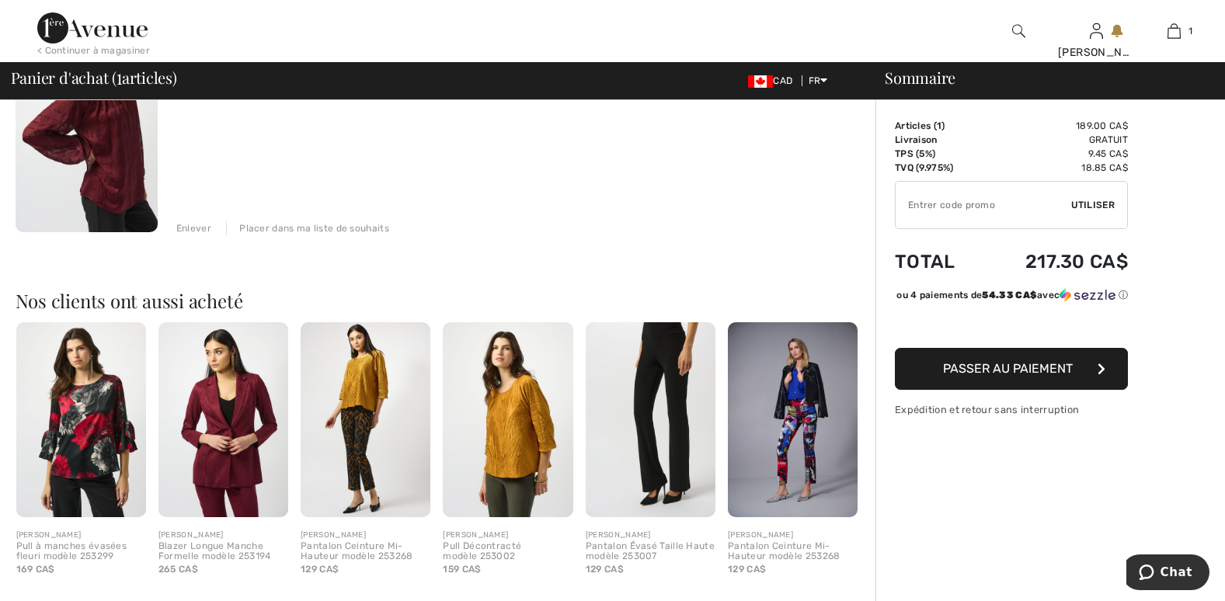
scroll to position [233, 0]
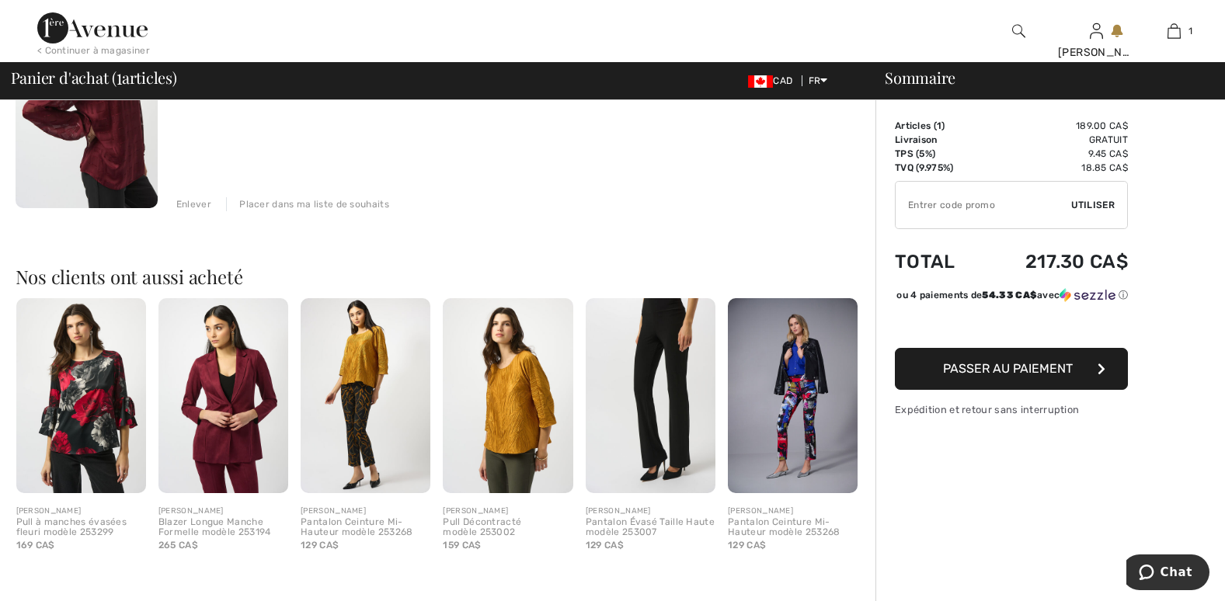
click at [520, 384] on img at bounding box center [508, 395] width 130 height 195
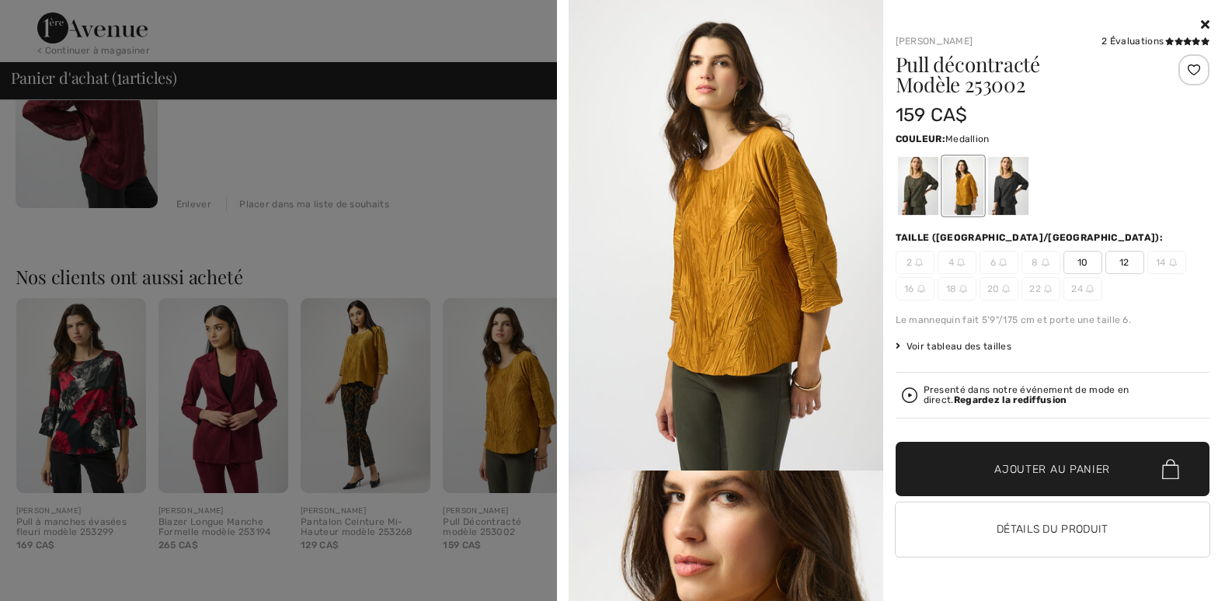
click at [467, 265] on div at bounding box center [612, 300] width 1225 height 601
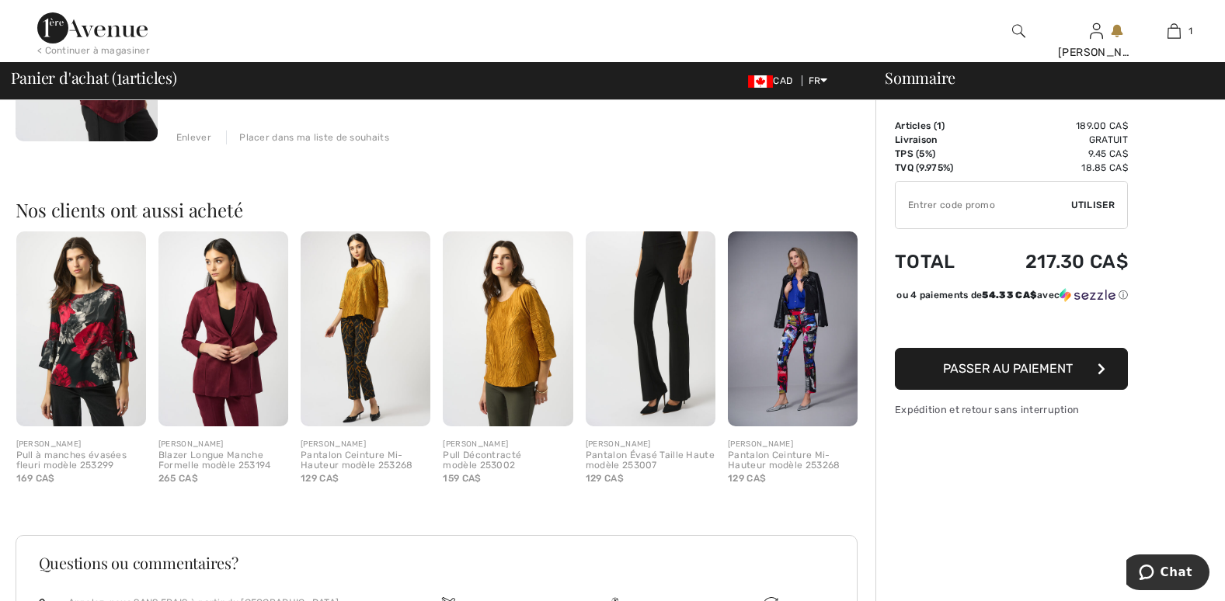
scroll to position [273, 0]
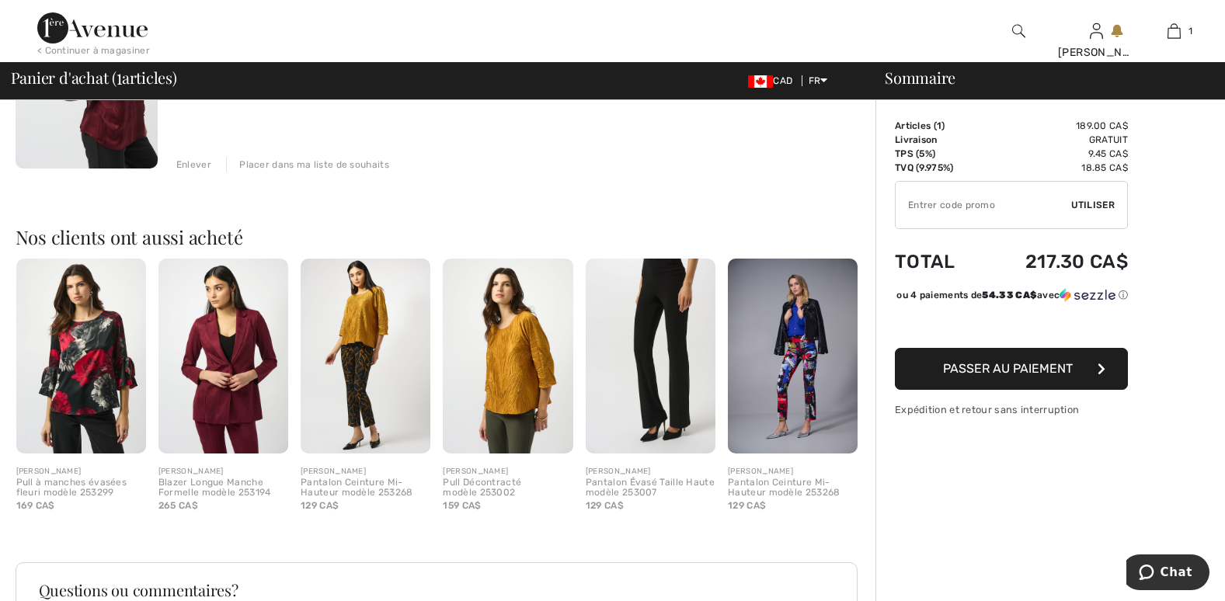
click at [127, 349] on img at bounding box center [81, 356] width 130 height 195
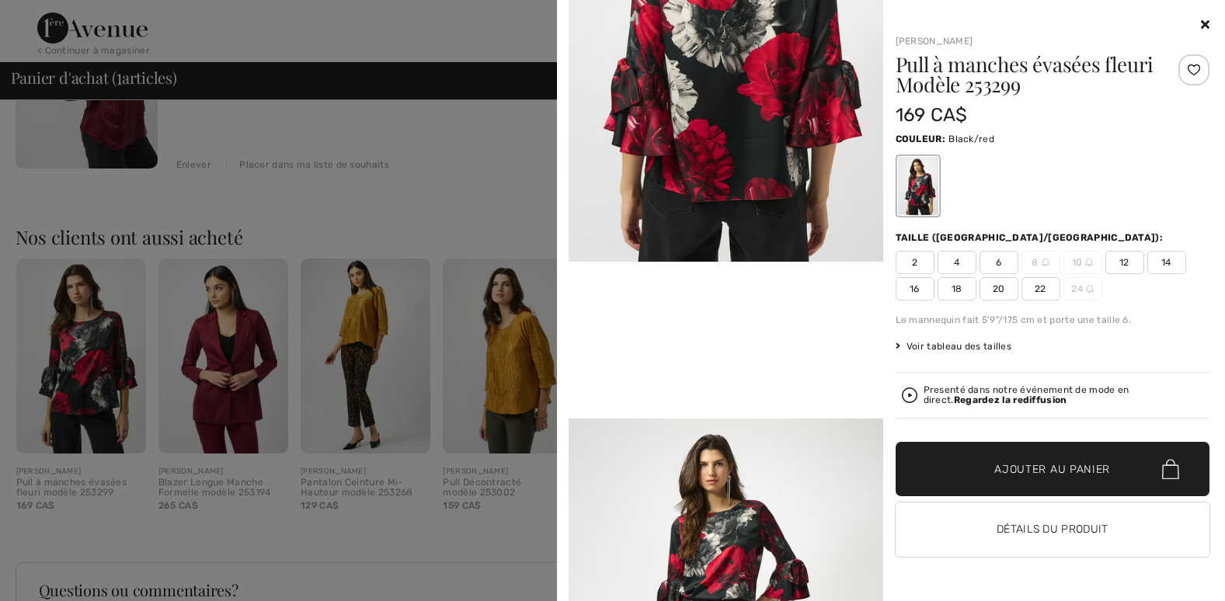
scroll to position [699, 0]
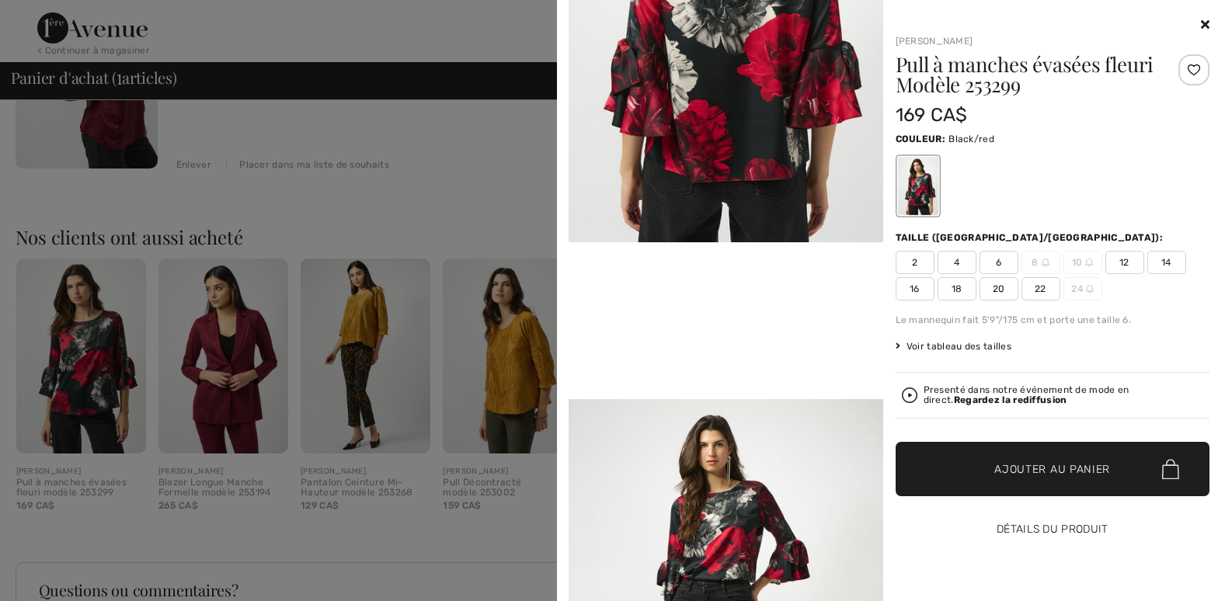
click at [1024, 523] on button "Détails du produit" at bounding box center [1052, 529] width 314 height 54
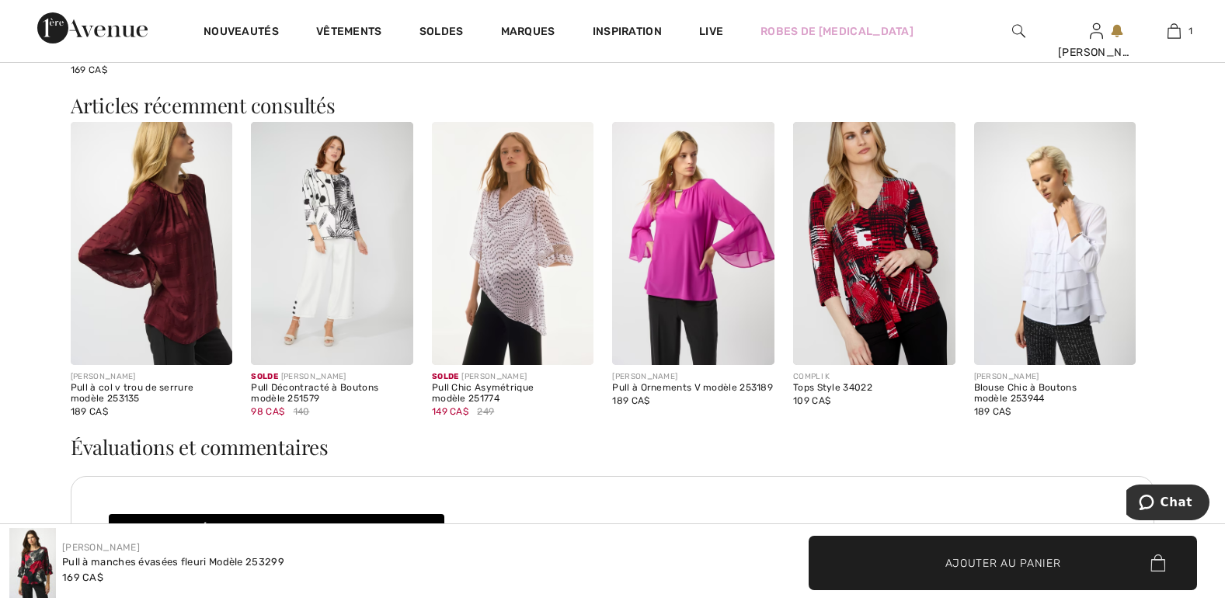
scroll to position [2174, 0]
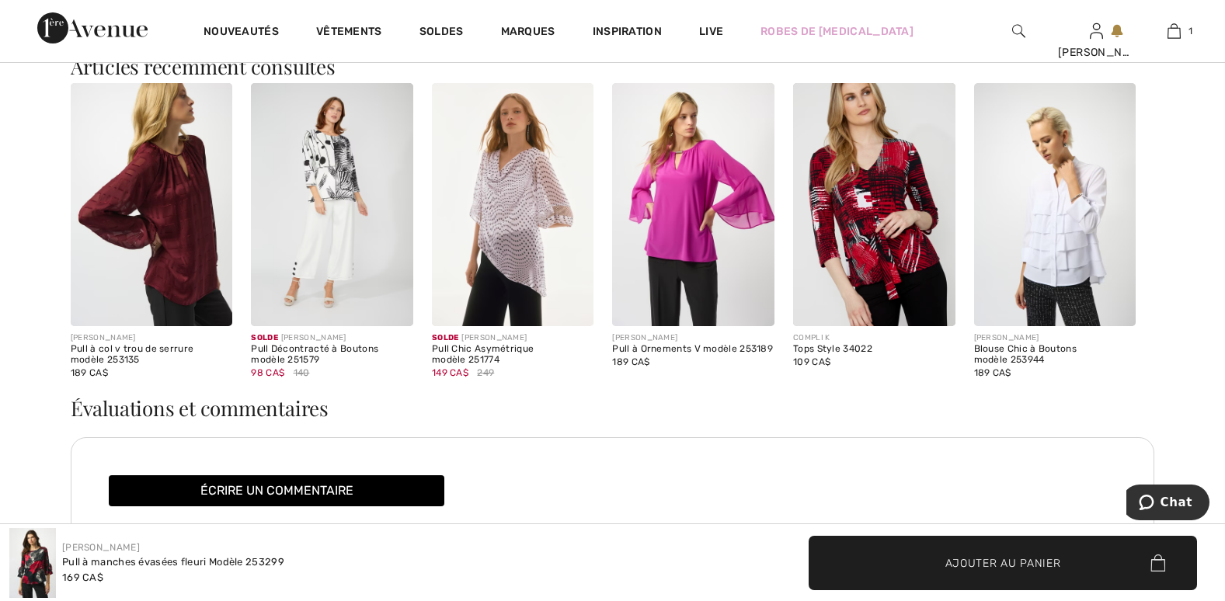
click at [512, 238] on img at bounding box center [513, 204] width 162 height 243
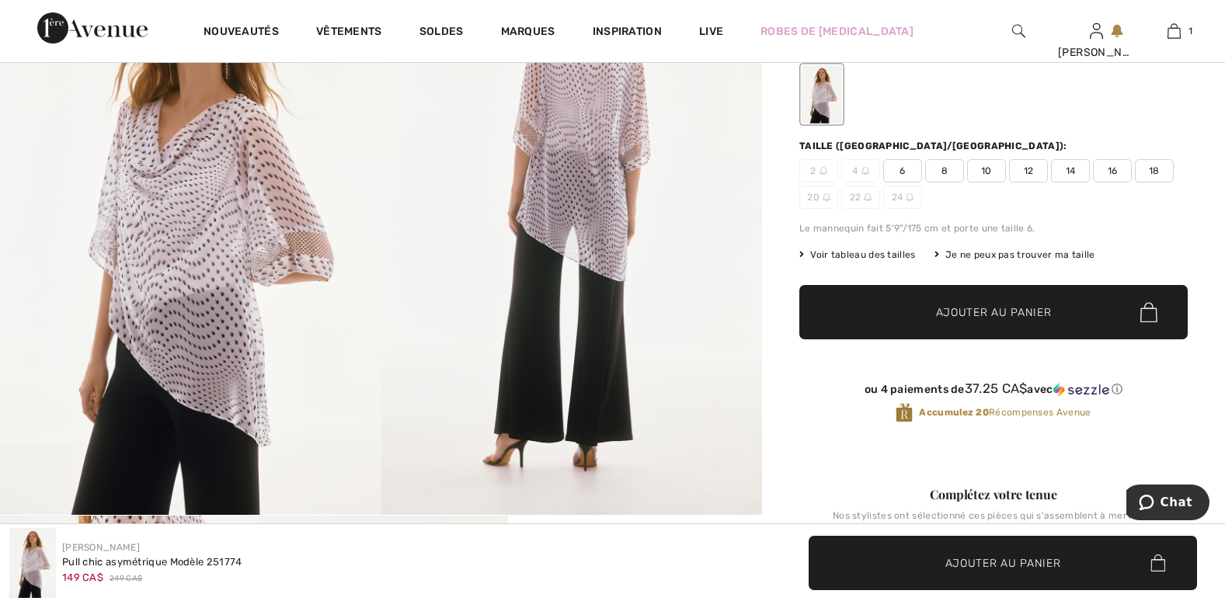
scroll to position [78, 0]
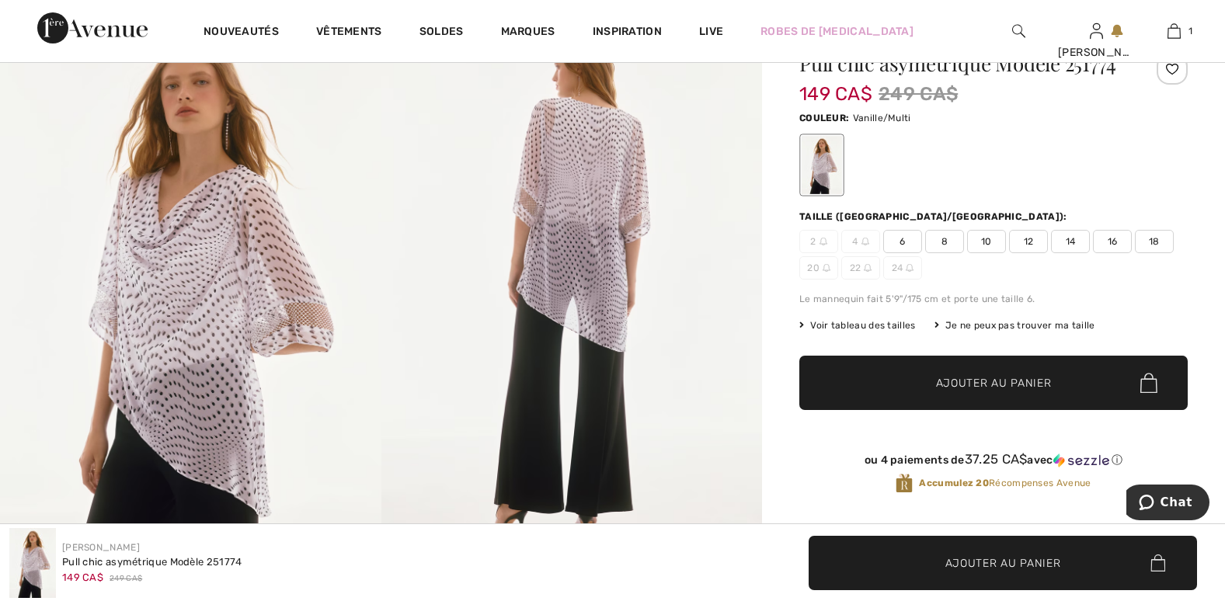
click at [1150, 246] on span "18" at bounding box center [1154, 241] width 39 height 23
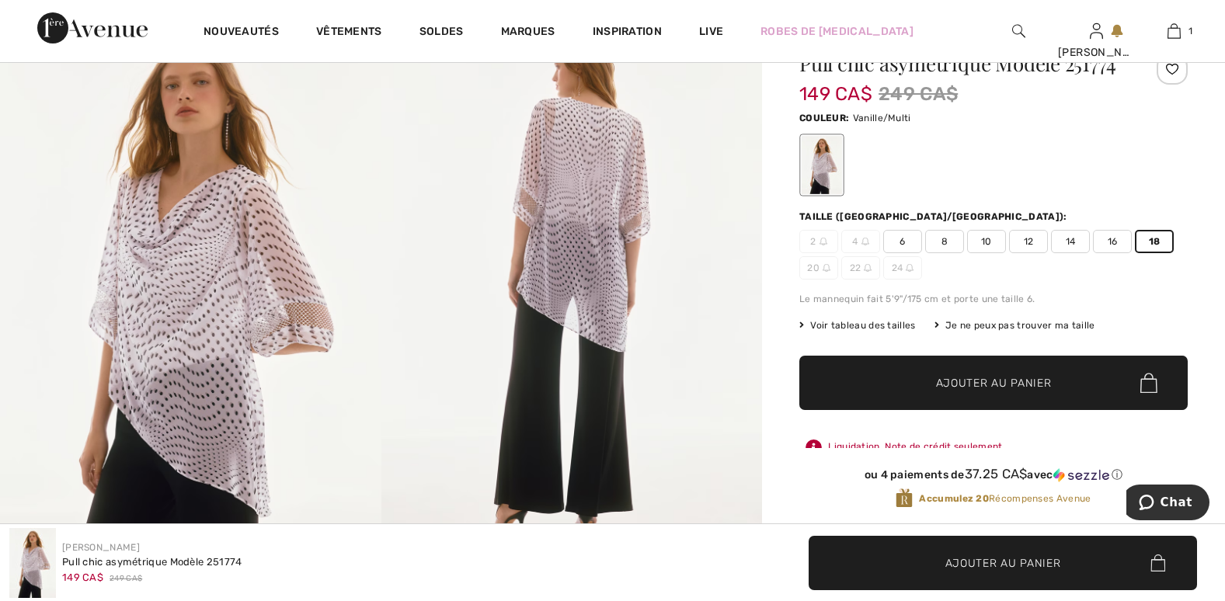
click at [1149, 246] on span "18" at bounding box center [1154, 241] width 39 height 23
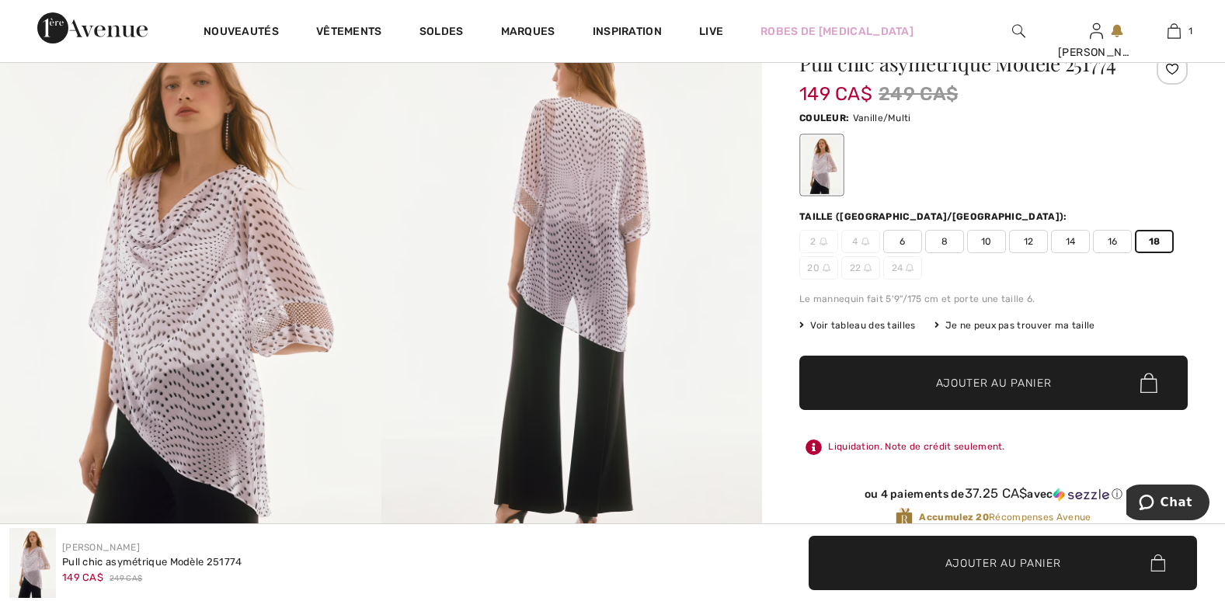
click at [1013, 384] on span "Ajouter au panier" at bounding box center [994, 383] width 116 height 16
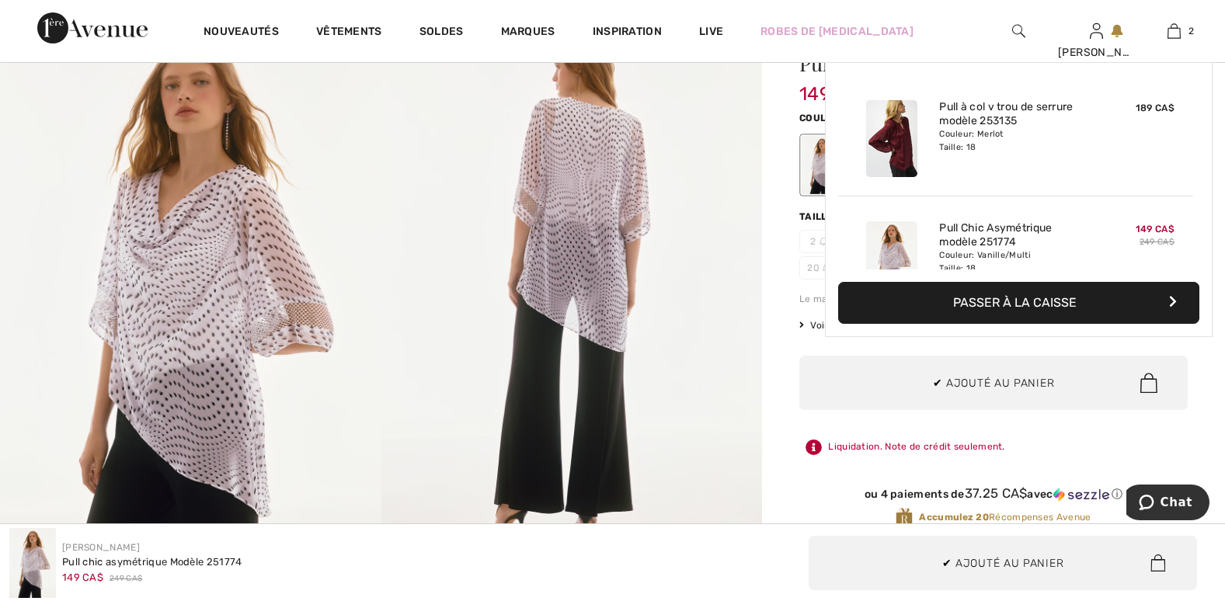
scroll to position [48, 0]
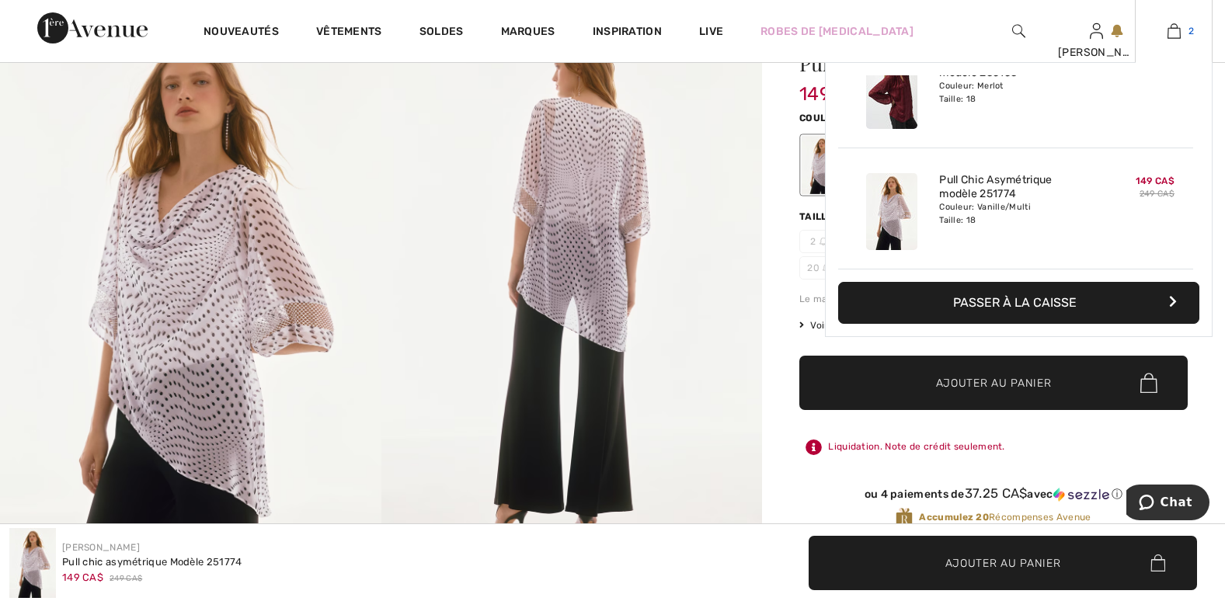
click at [1176, 28] on img at bounding box center [1173, 31] width 13 height 19
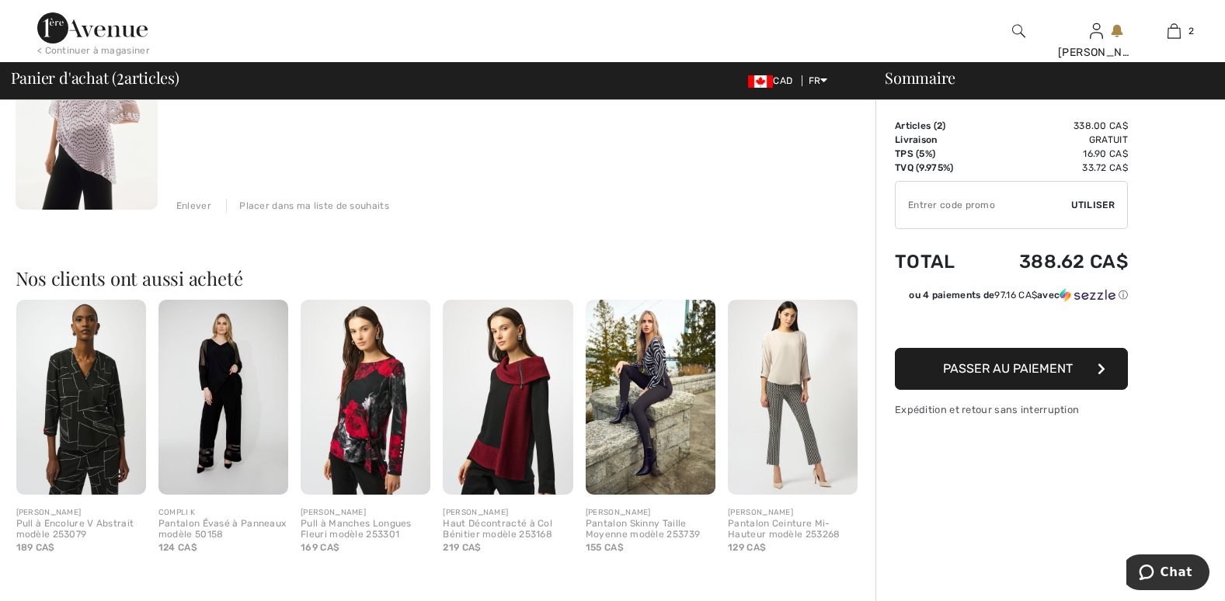
scroll to position [544, 0]
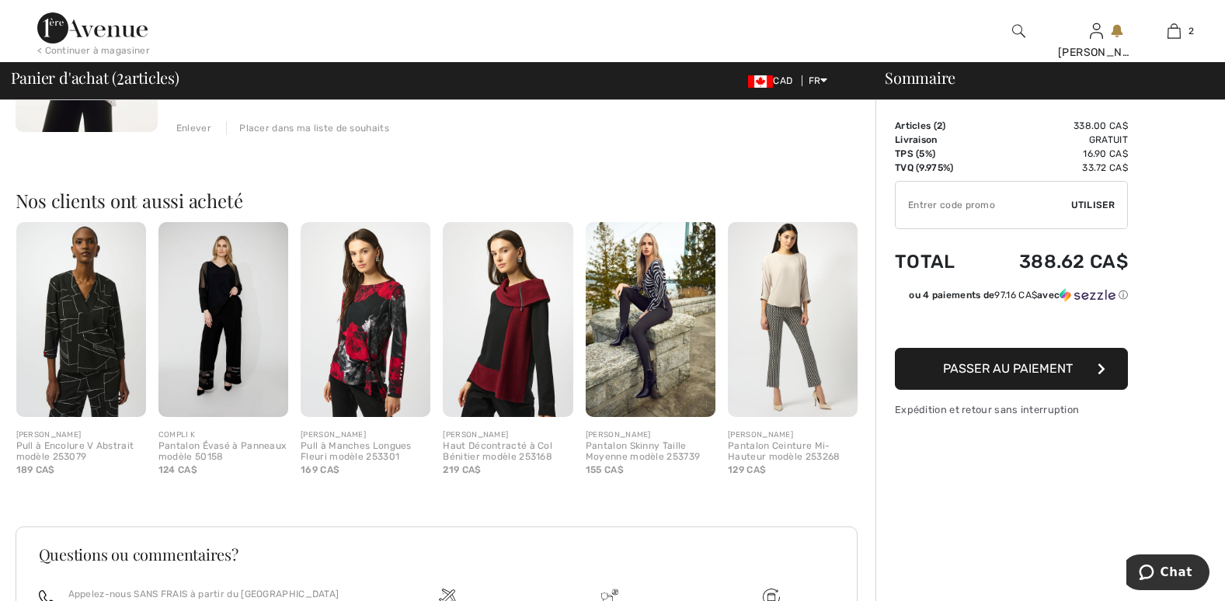
click at [509, 362] on img at bounding box center [508, 319] width 130 height 195
click at [509, 362] on div at bounding box center [612, 300] width 1225 height 601
click at [509, 360] on img at bounding box center [508, 319] width 130 height 195
click at [528, 287] on img at bounding box center [508, 319] width 130 height 195
click at [503, 340] on img at bounding box center [508, 319] width 130 height 195
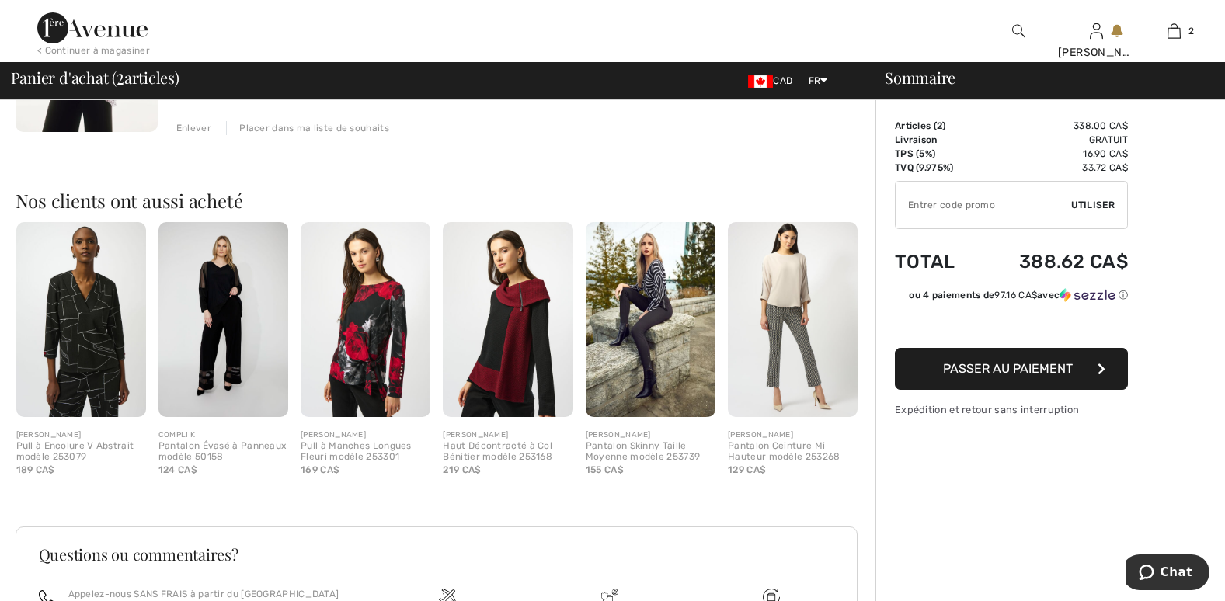
click at [503, 340] on img at bounding box center [508, 319] width 130 height 195
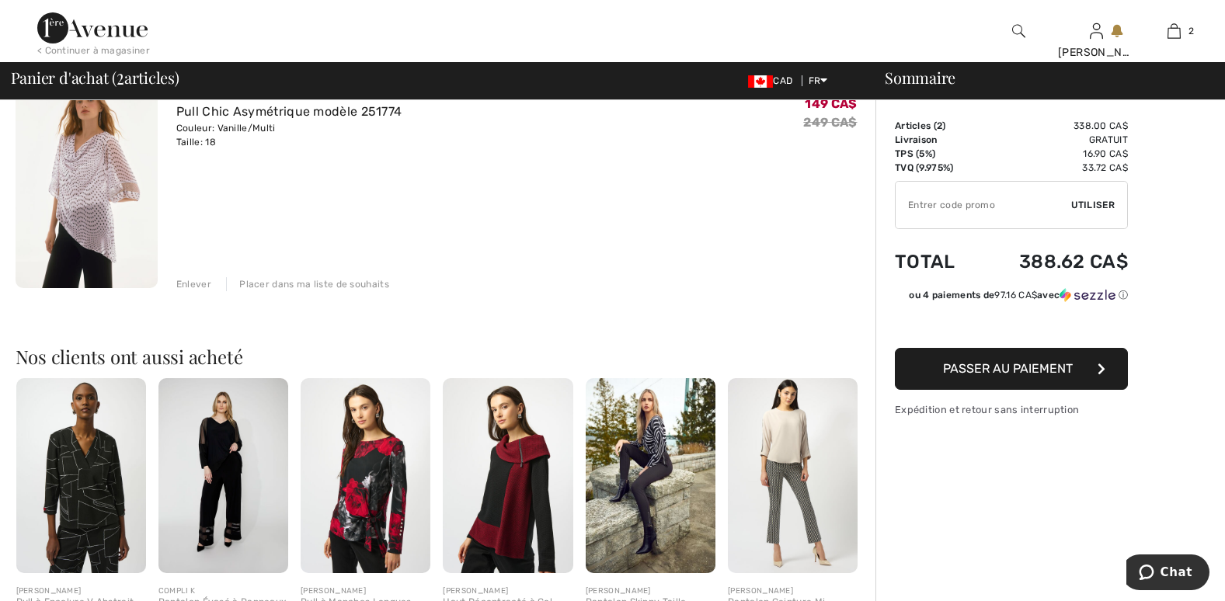
scroll to position [466, 0]
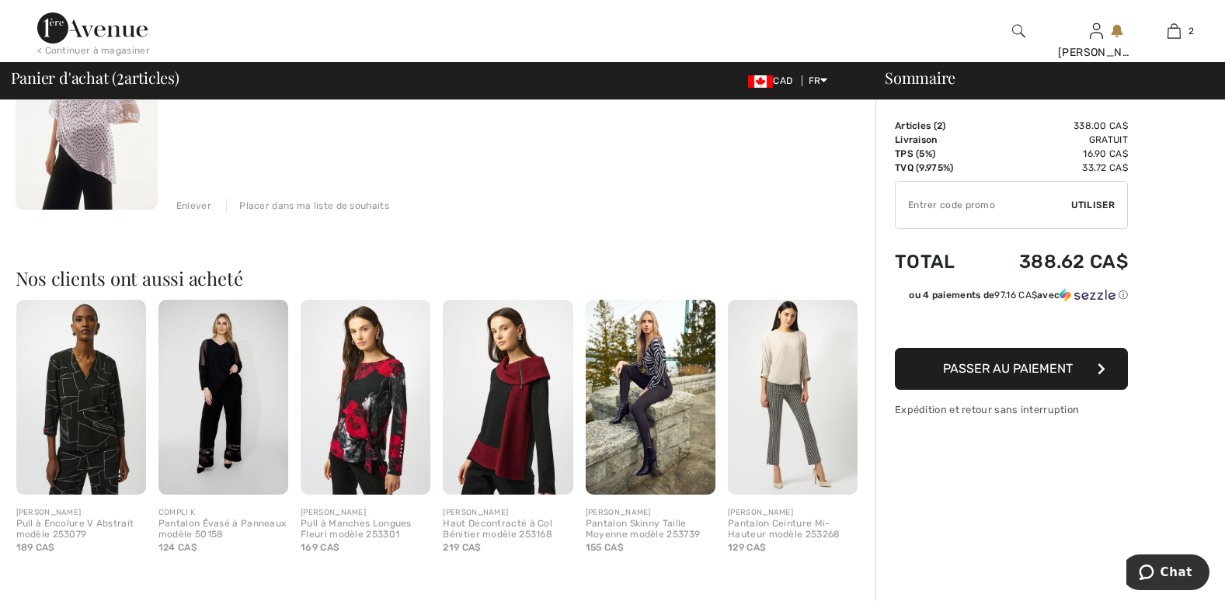
click at [534, 412] on img at bounding box center [508, 397] width 130 height 195
click at [536, 410] on img at bounding box center [508, 397] width 130 height 195
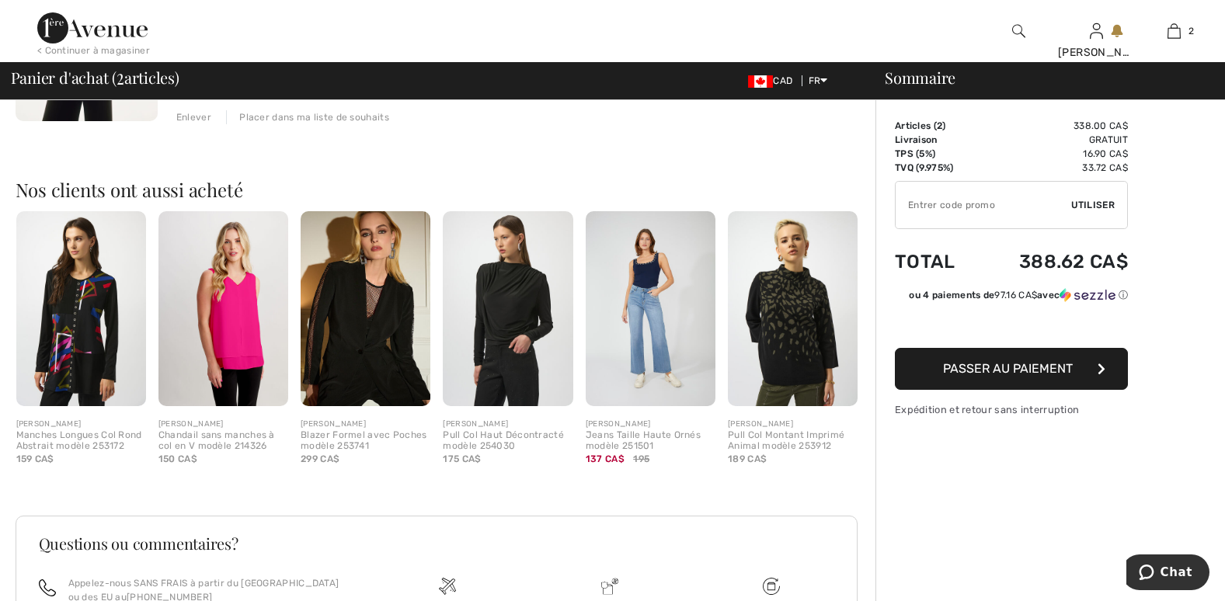
scroll to position [621, 0]
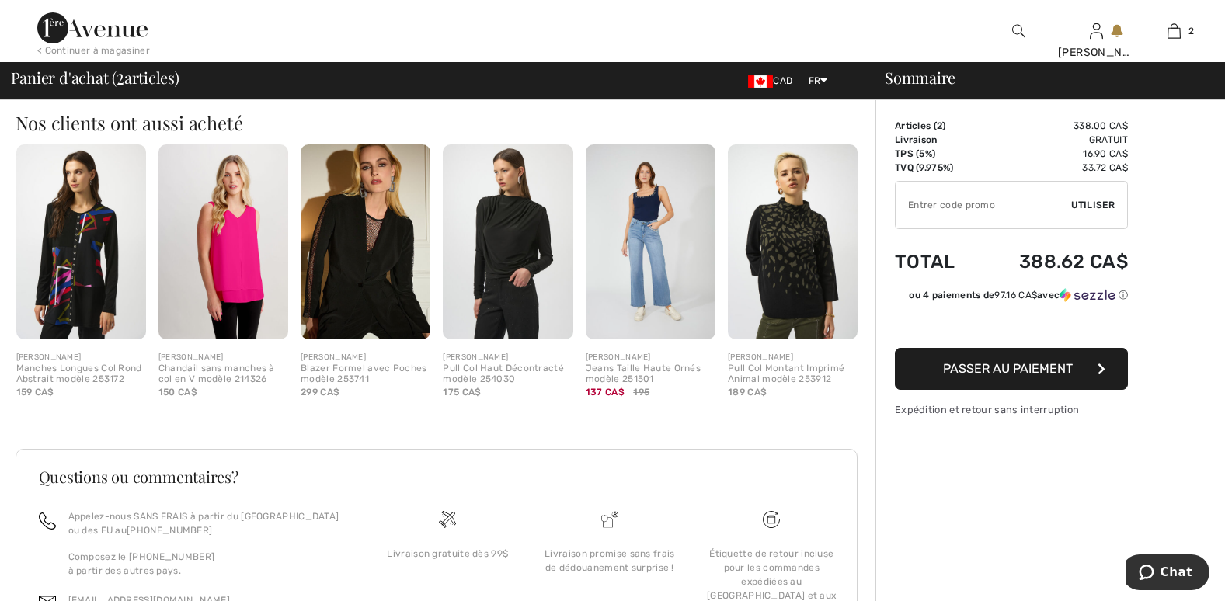
click at [91, 259] on img at bounding box center [81, 241] width 130 height 195
click at [91, 259] on div at bounding box center [612, 300] width 1225 height 601
click at [76, 280] on img at bounding box center [81, 241] width 130 height 195
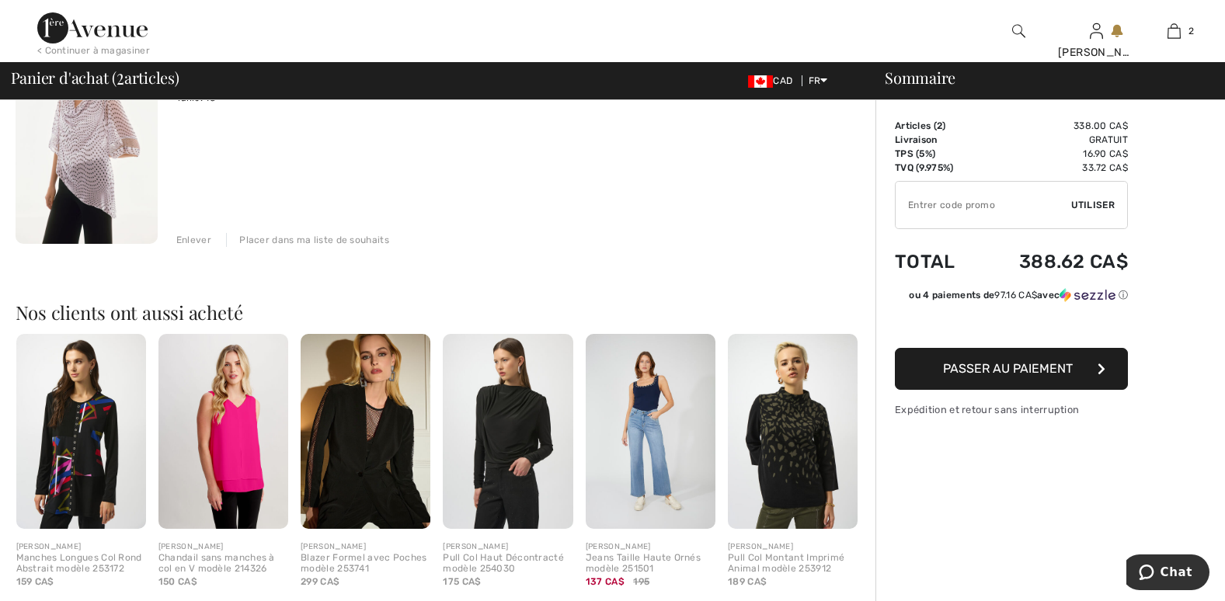
scroll to position [430, 0]
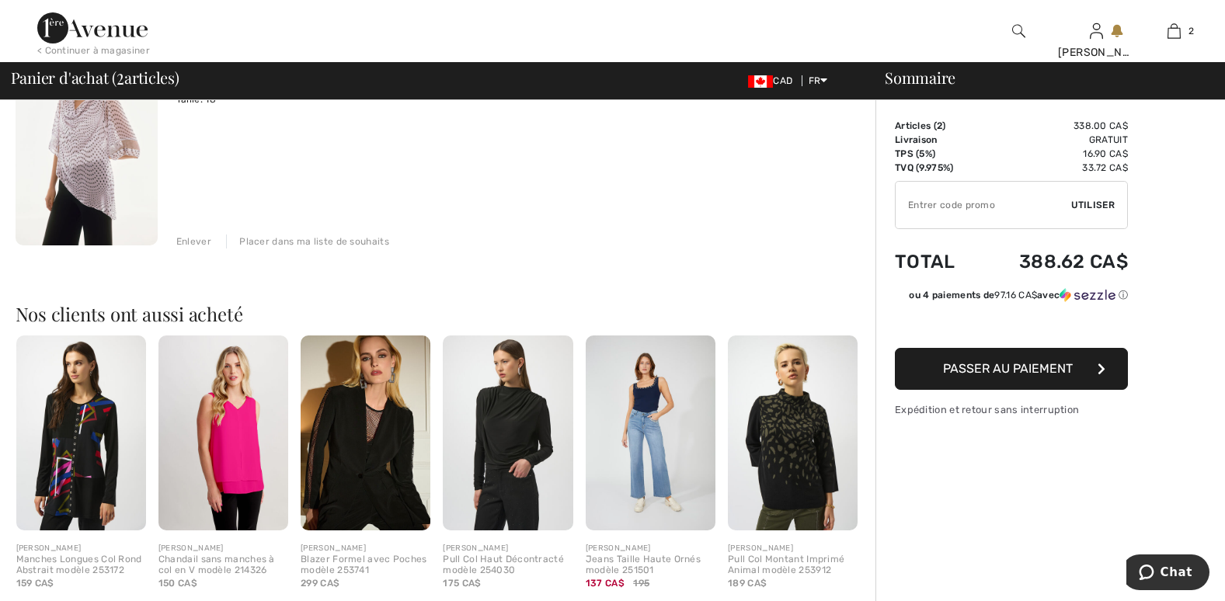
click at [87, 415] on img at bounding box center [81, 432] width 130 height 195
click at [88, 415] on img at bounding box center [81, 432] width 130 height 195
drag, startPoint x: 89, startPoint y: 415, endPoint x: 99, endPoint y: 410, distance: 10.8
click at [95, 412] on img at bounding box center [81, 432] width 130 height 195
click at [99, 409] on img at bounding box center [81, 432] width 130 height 195
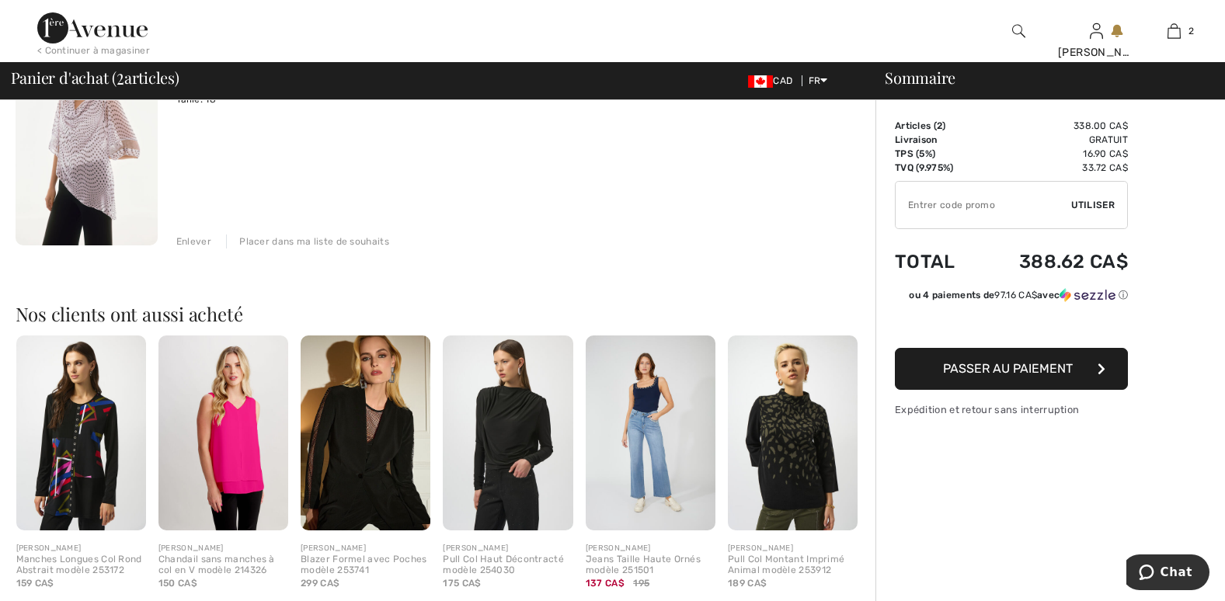
click at [99, 410] on img at bounding box center [81, 432] width 130 height 195
click at [101, 409] on img at bounding box center [81, 432] width 130 height 195
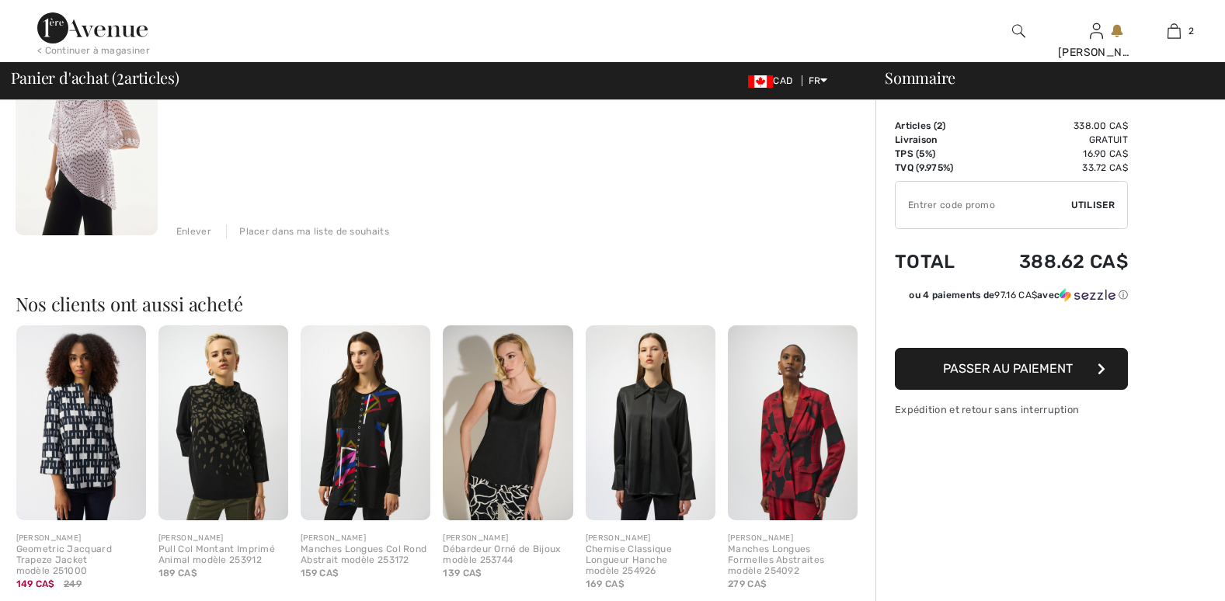
scroll to position [586, 0]
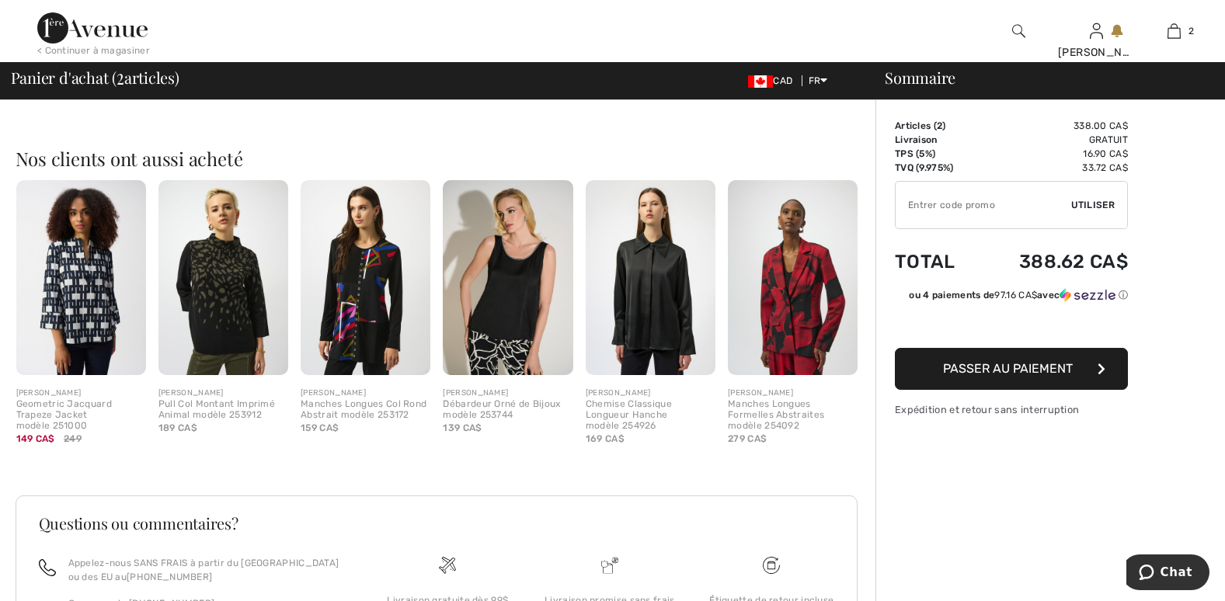
click at [343, 292] on img at bounding box center [366, 277] width 130 height 195
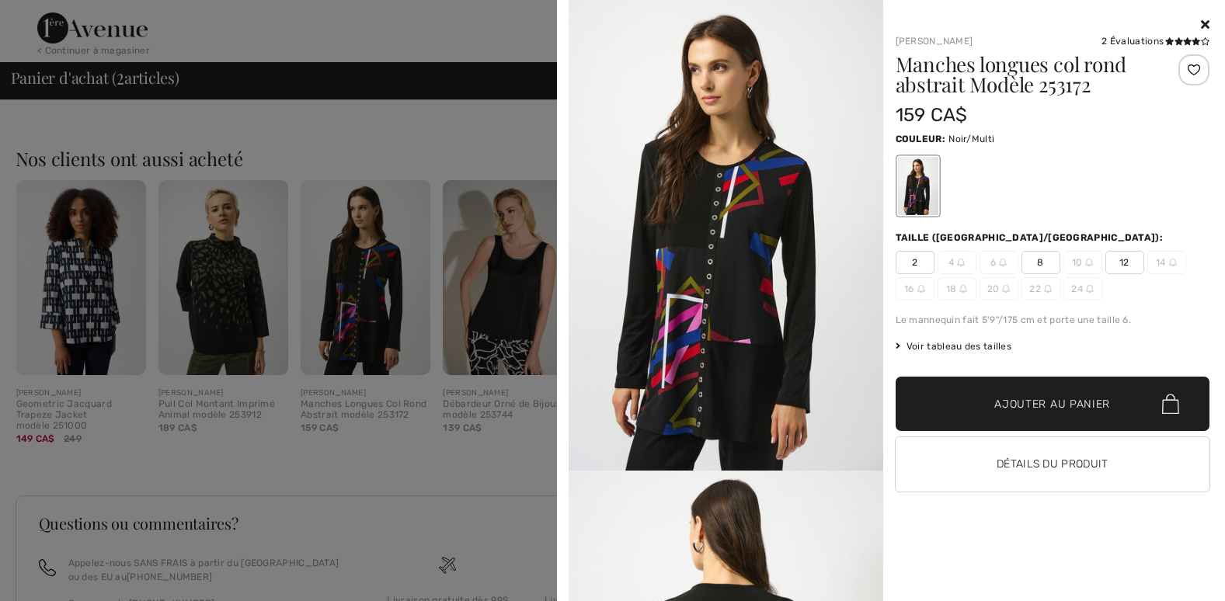
click at [98, 319] on div at bounding box center [612, 300] width 1225 height 601
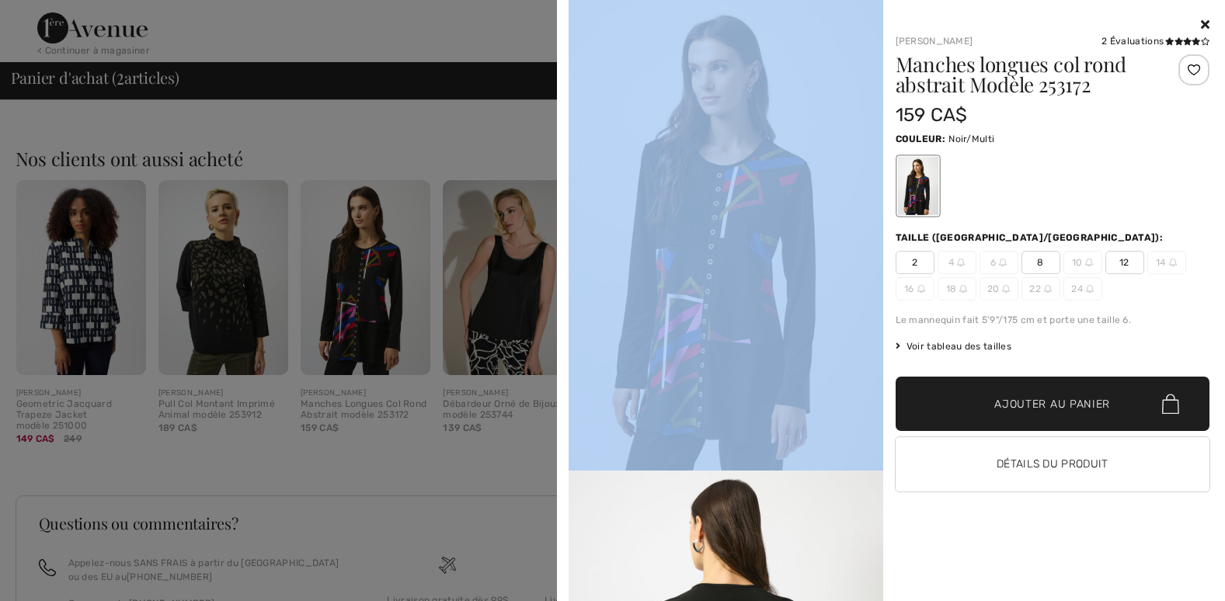
click at [98, 319] on div at bounding box center [612, 300] width 1225 height 601
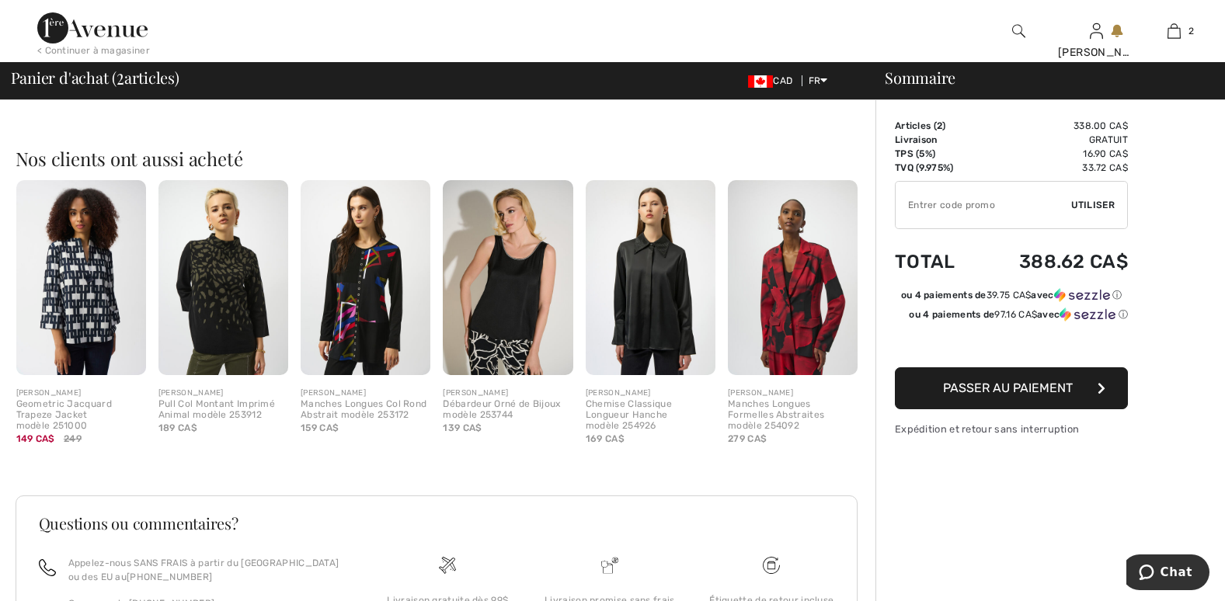
click at [98, 319] on img at bounding box center [81, 277] width 130 height 195
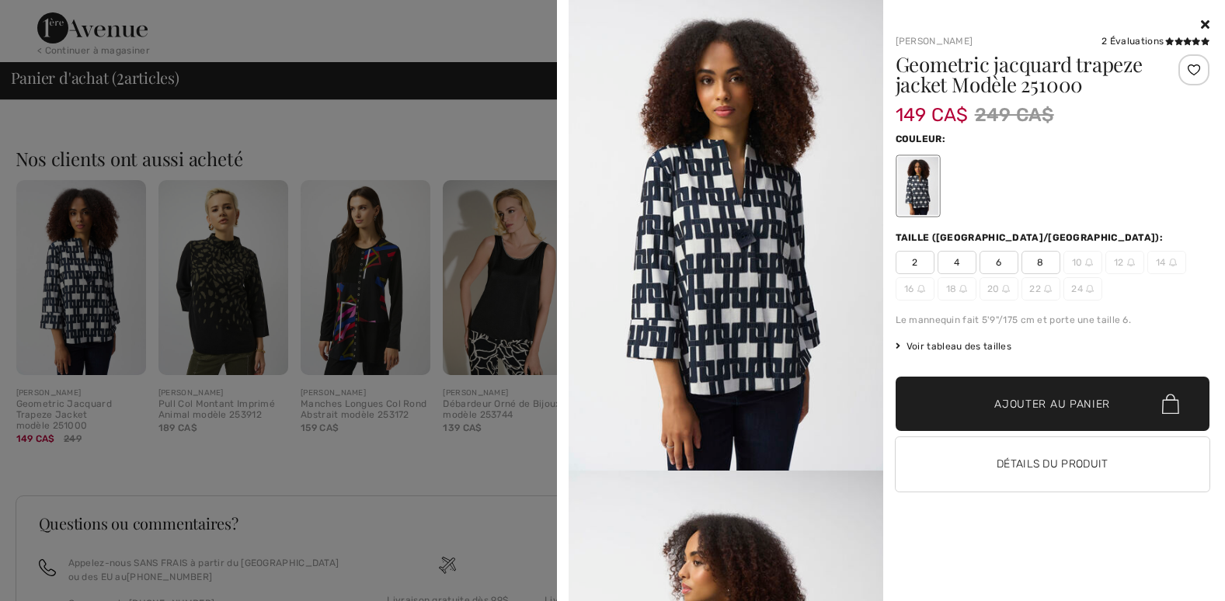
click at [1207, 24] on icon at bounding box center [1205, 24] width 9 height 12
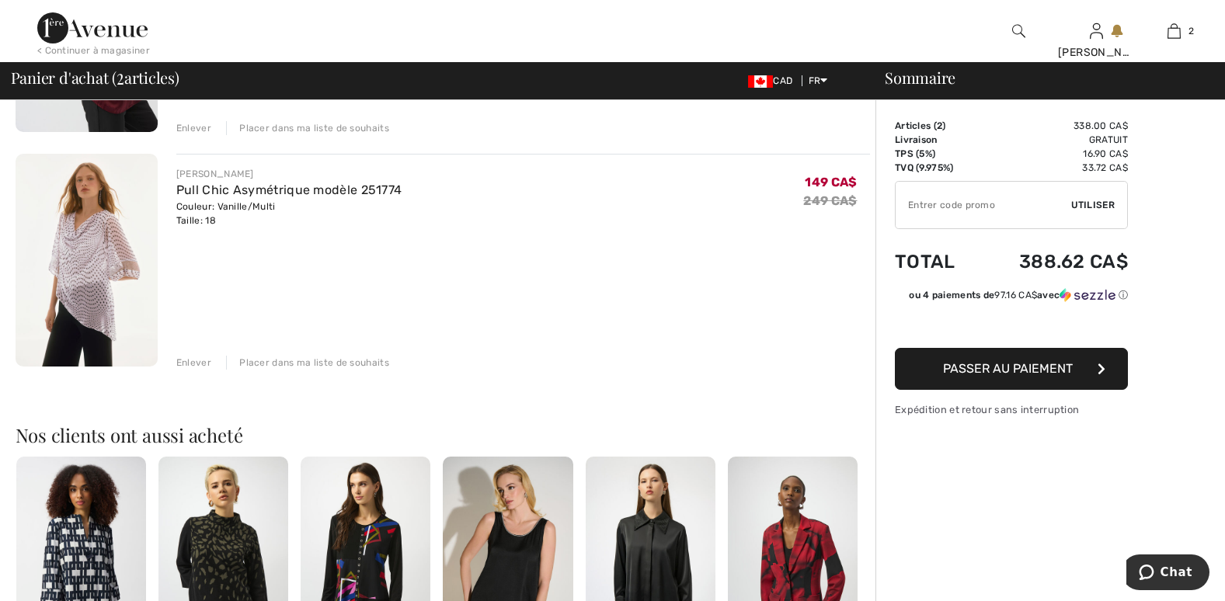
scroll to position [286, 0]
